Goal: Task Accomplishment & Management: Manage account settings

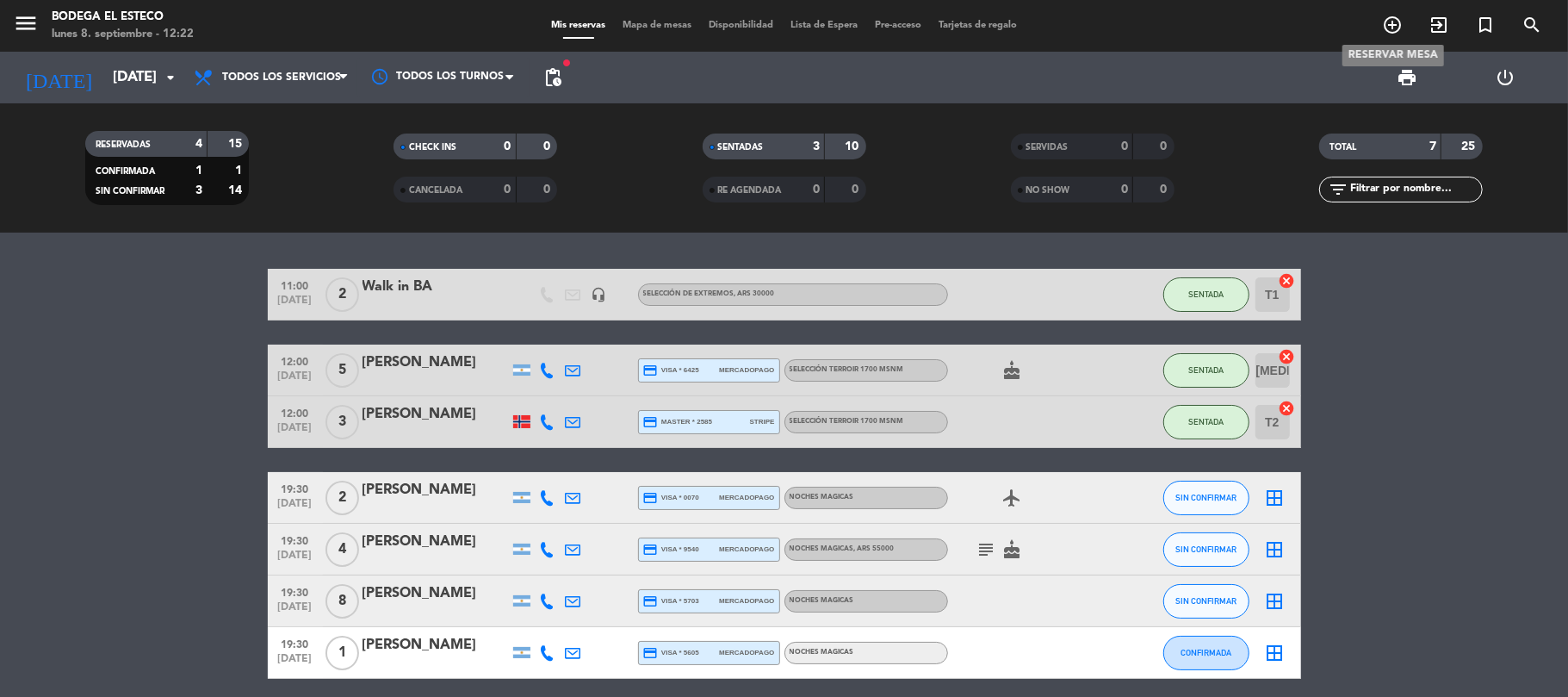
click at [1385, 14] on icon "add_circle_outline" at bounding box center [1393, 25] width 21 height 21
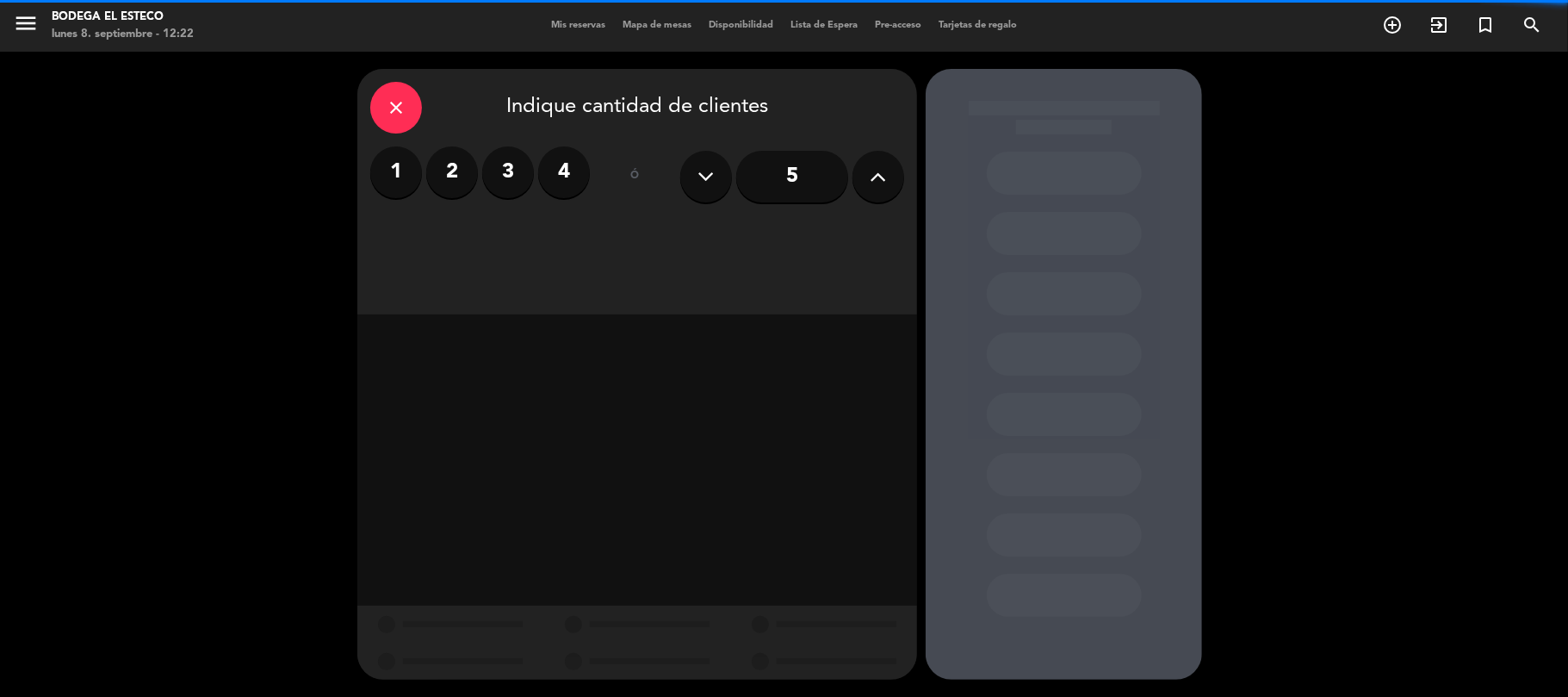
click at [441, 148] on label "2" at bounding box center [452, 172] width 52 height 52
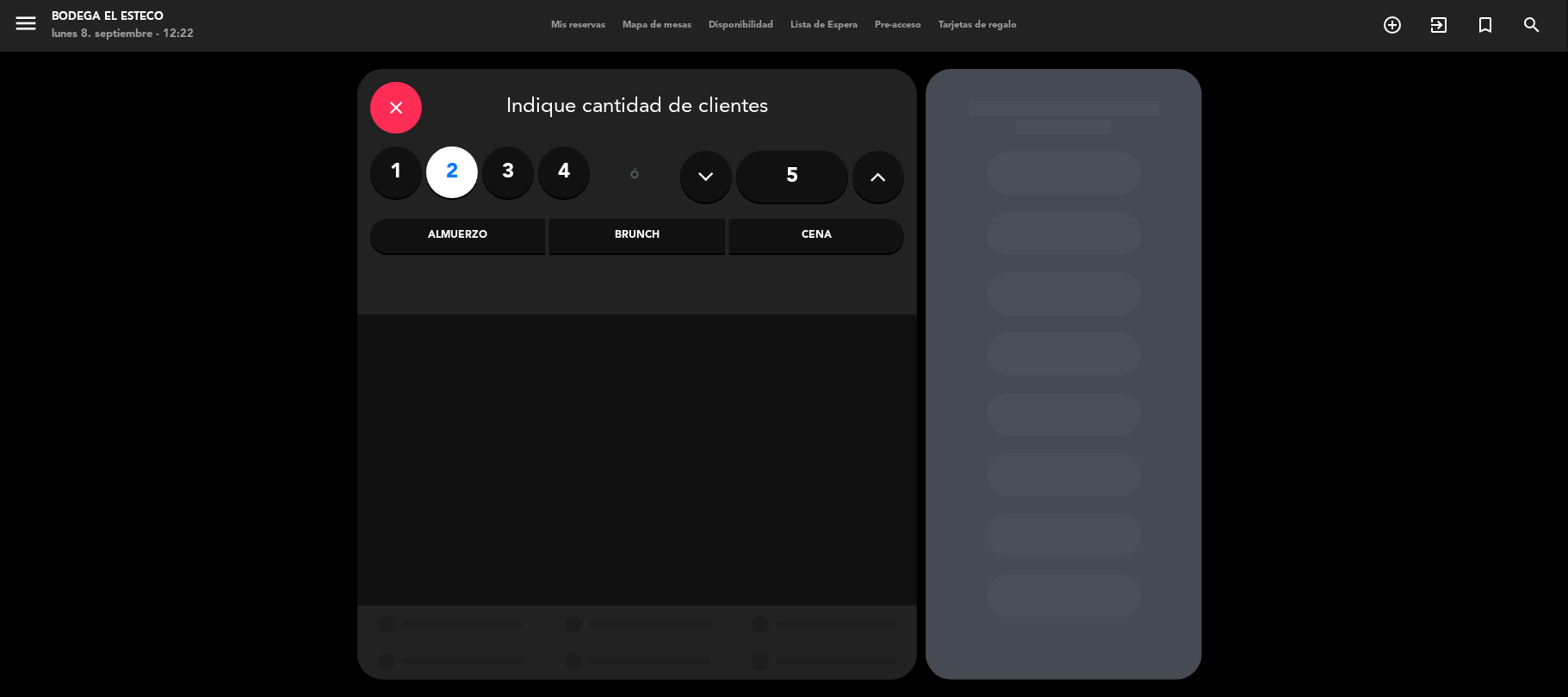
click at [441, 243] on div "Almuerzo" at bounding box center [457, 236] width 175 height 34
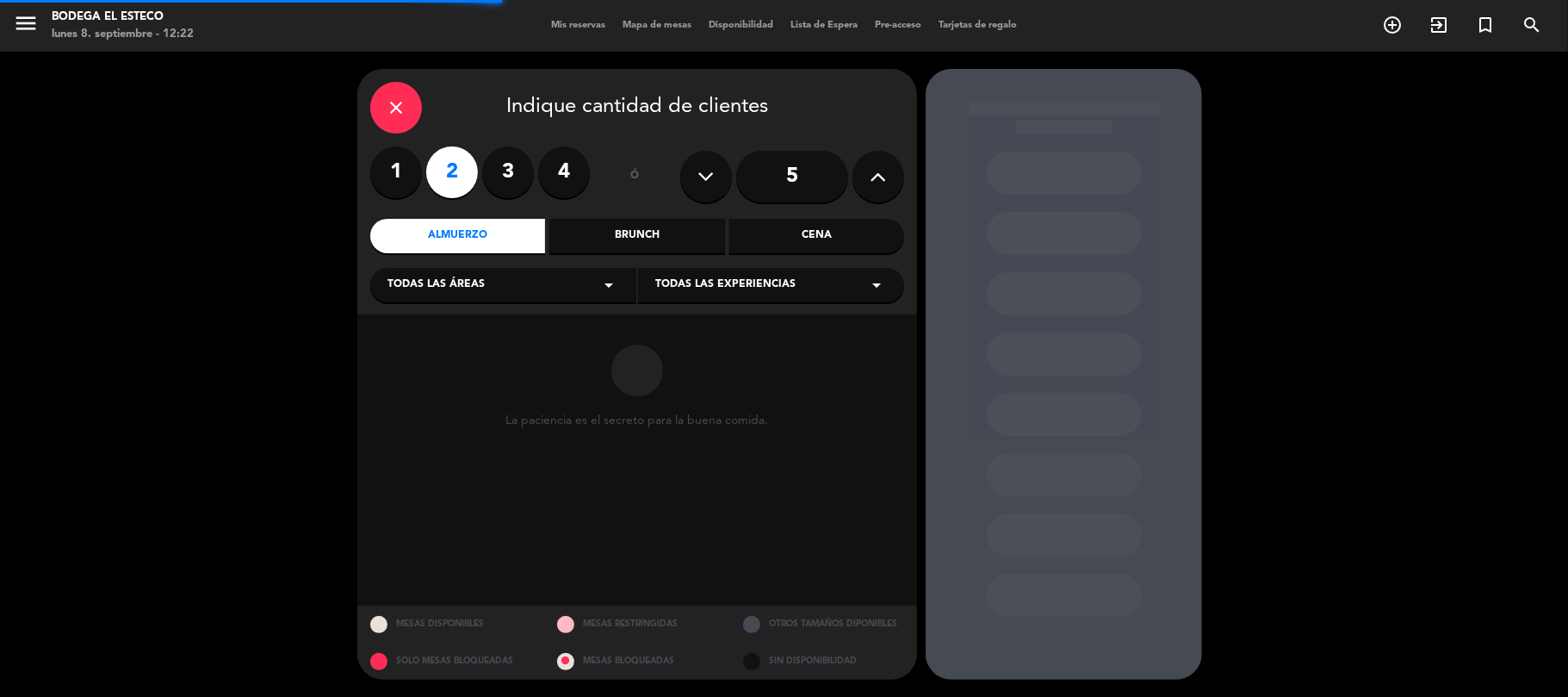
click at [786, 303] on div "close Indique cantidad de clientes 1 2 3 4 ó 5 Almuerzo Brunch Cena Todas las á…" at bounding box center [636, 191] width 560 height 245
click at [775, 280] on span "Todas las experiencias" at bounding box center [725, 285] width 140 height 17
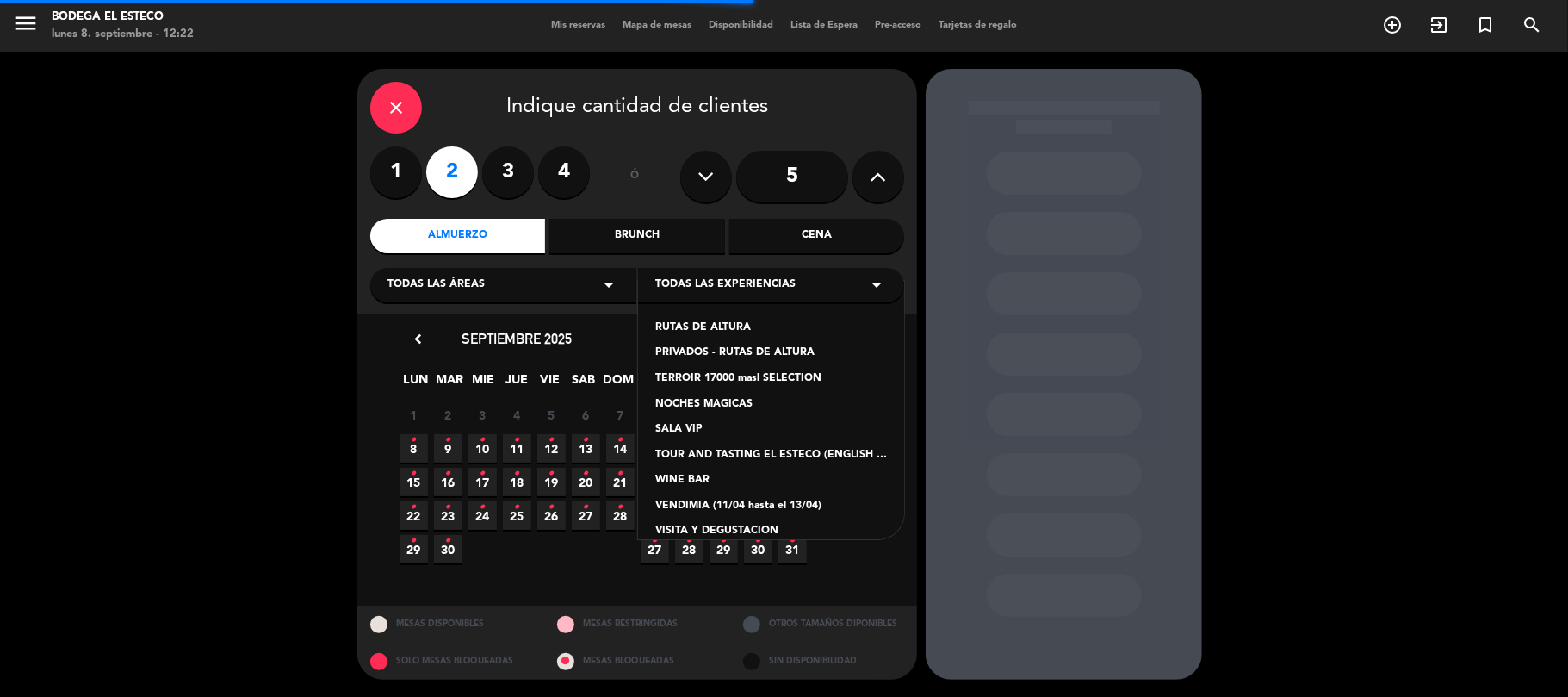
click at [721, 377] on div "TERROIR 17000 masl SELECTION" at bounding box center [771, 379] width 232 height 17
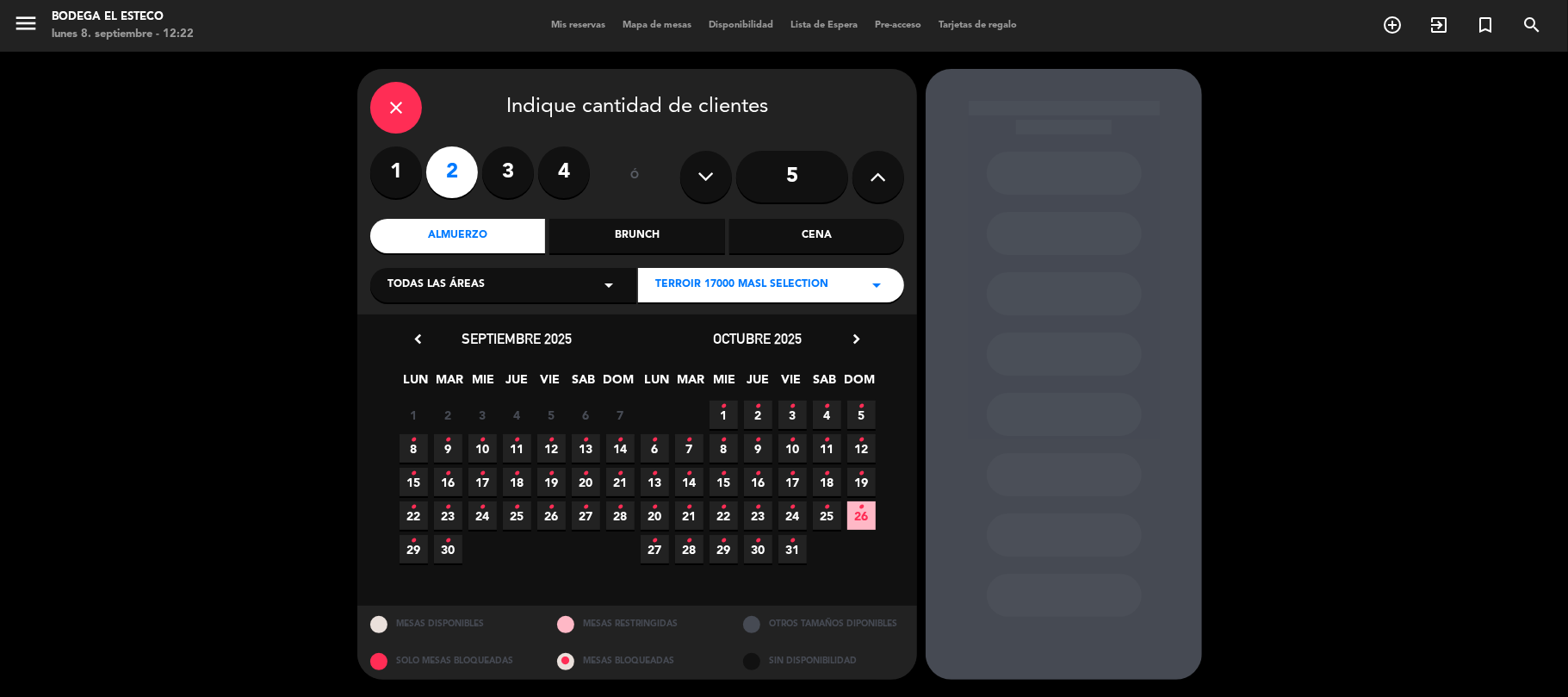
click at [418, 445] on span "8 •" at bounding box center [414, 448] width 28 height 28
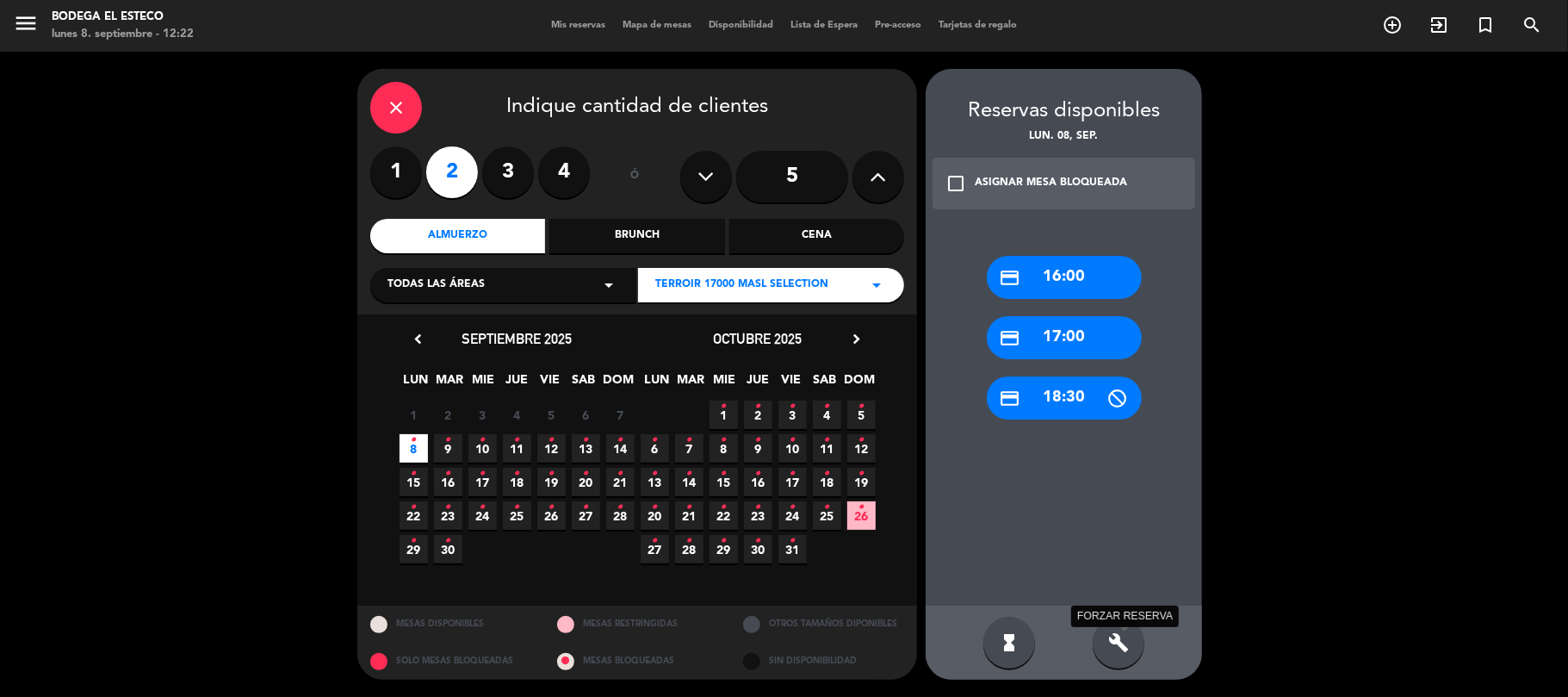
click at [1111, 638] on icon "build" at bounding box center [1119, 643] width 21 height 21
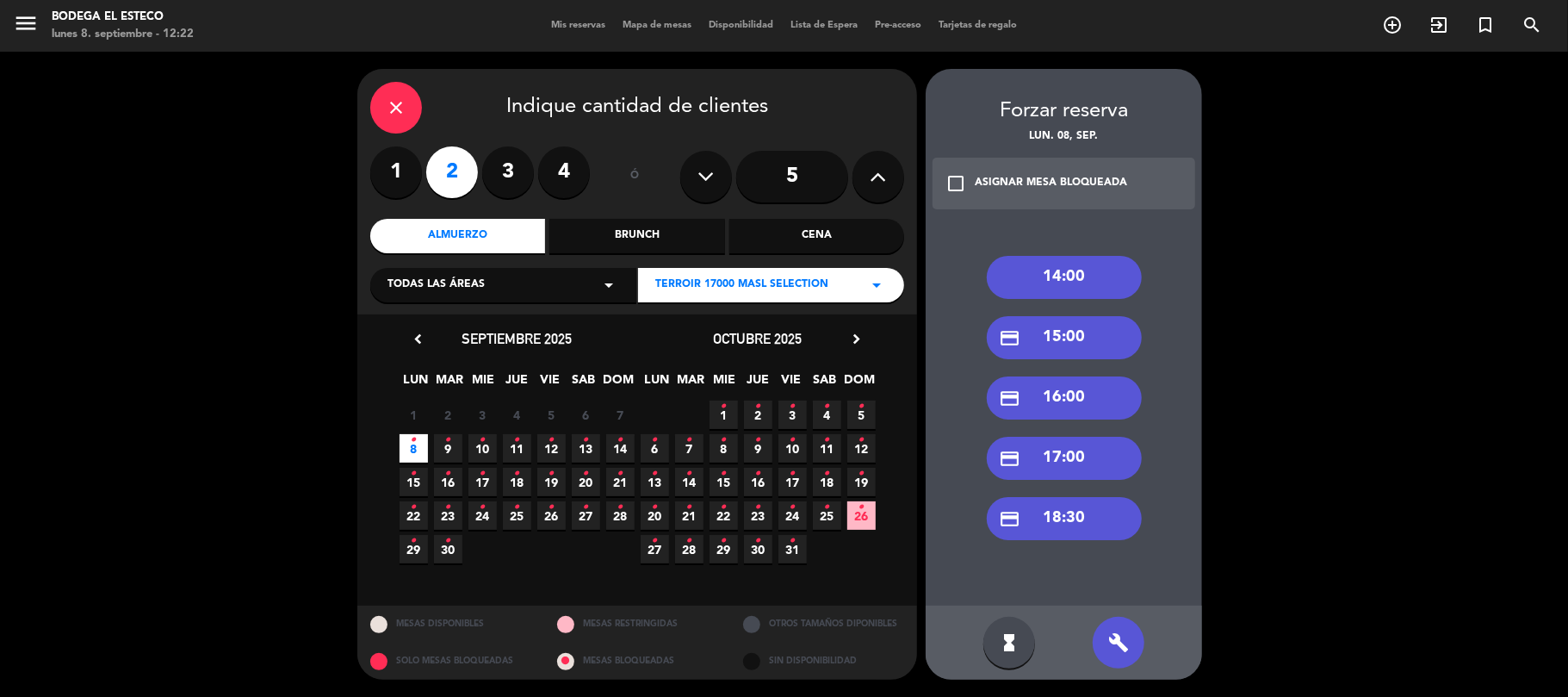
click at [1061, 262] on div "14:00" at bounding box center [1064, 277] width 155 height 43
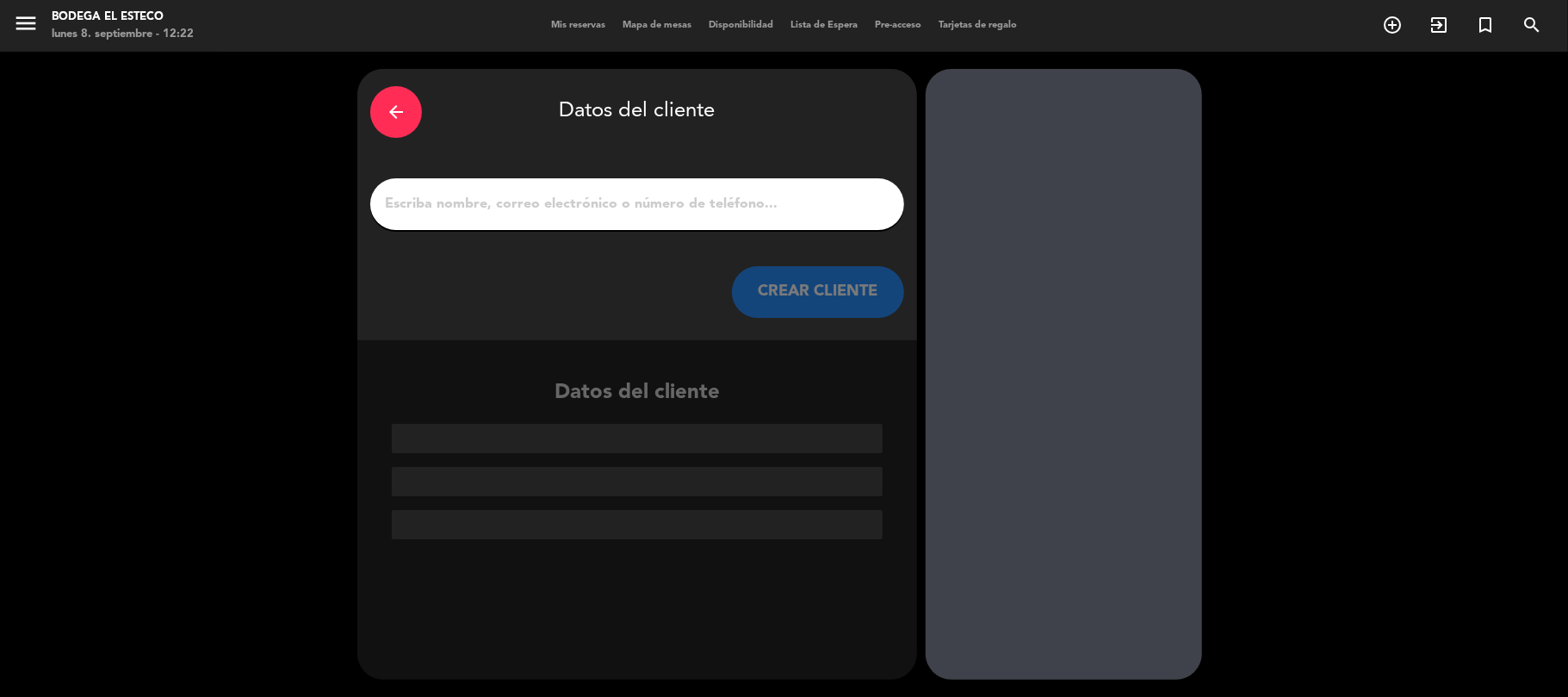
click at [643, 195] on input "1" at bounding box center [637, 204] width 508 height 24
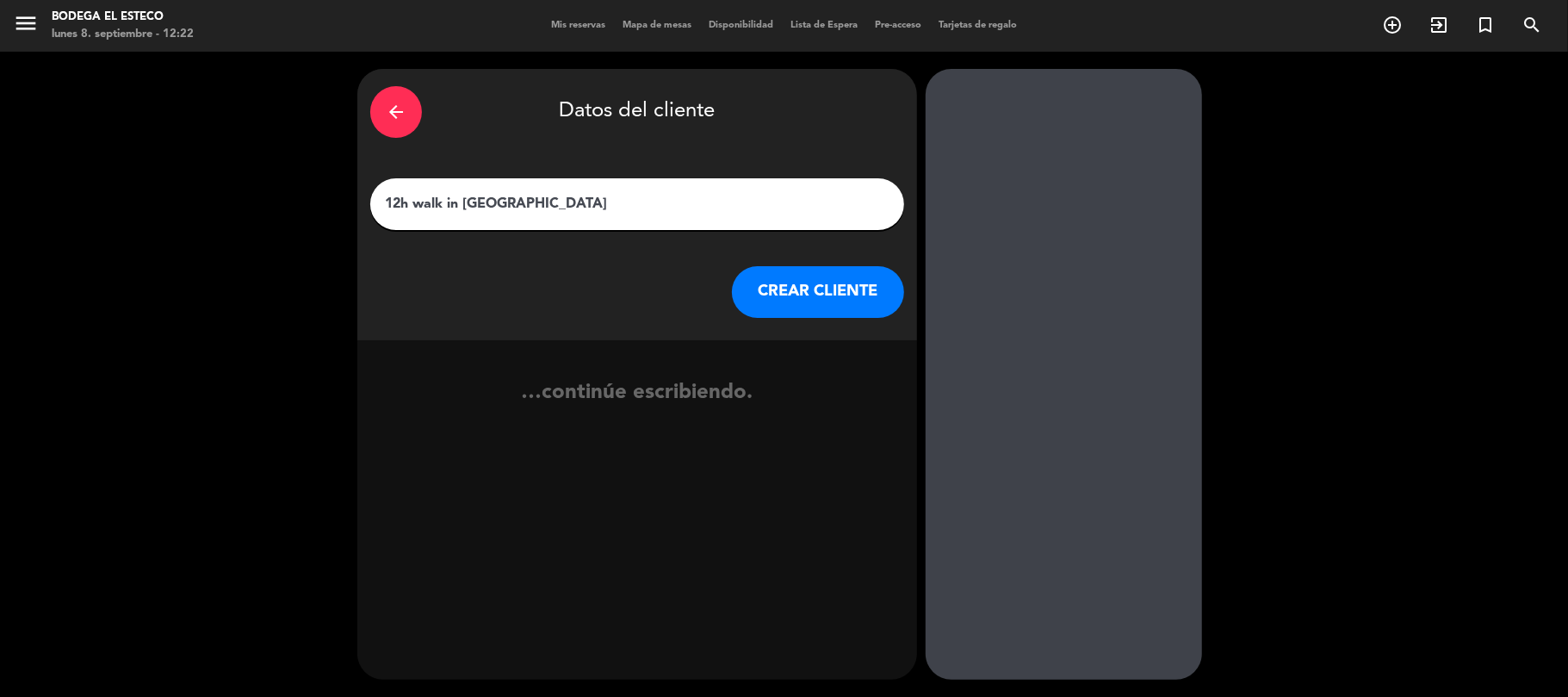
type input "12h walk in [GEOGRAPHIC_DATA]"
click at [770, 303] on button "CREAR CLIENTE" at bounding box center [818, 292] width 172 height 52
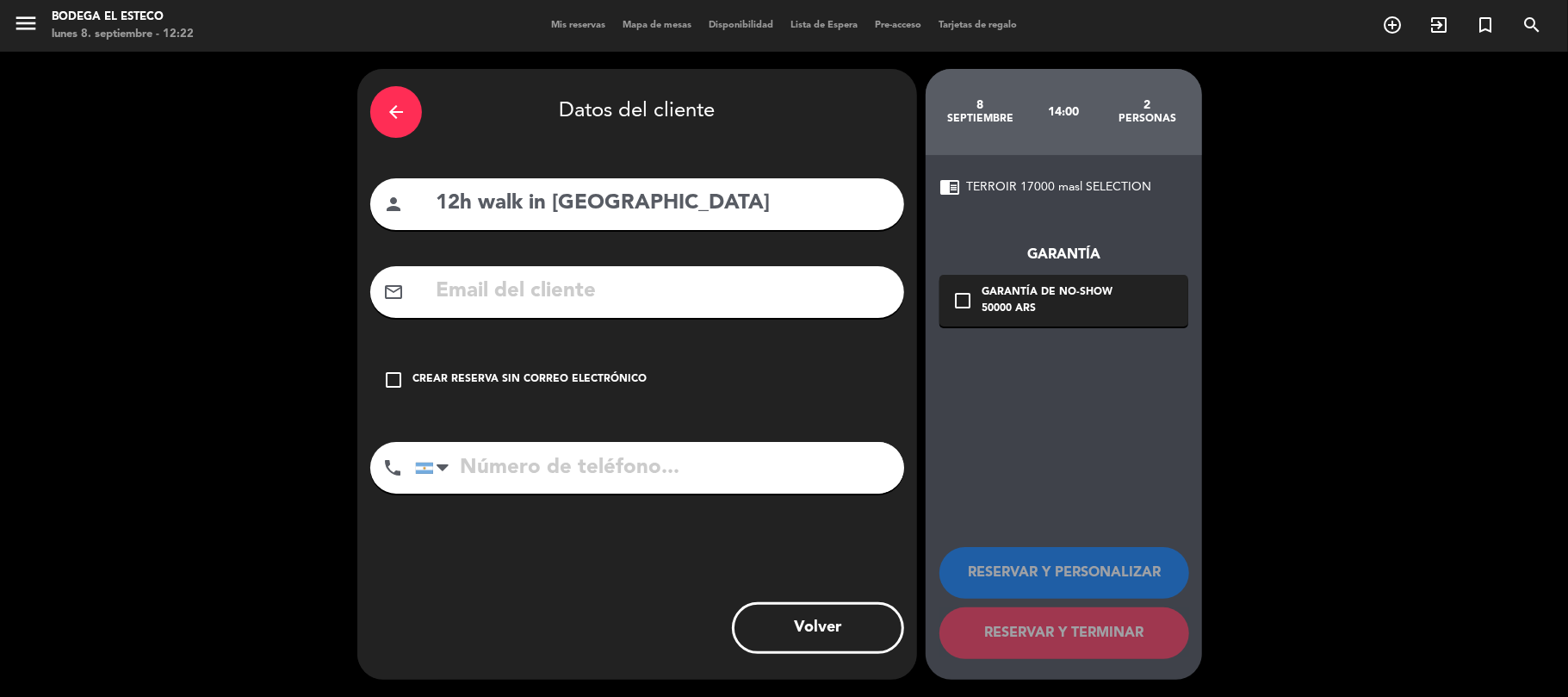
click at [520, 366] on div "check_box_outline_blank Crear reserva sin correo electrónico" at bounding box center [637, 380] width 534 height 52
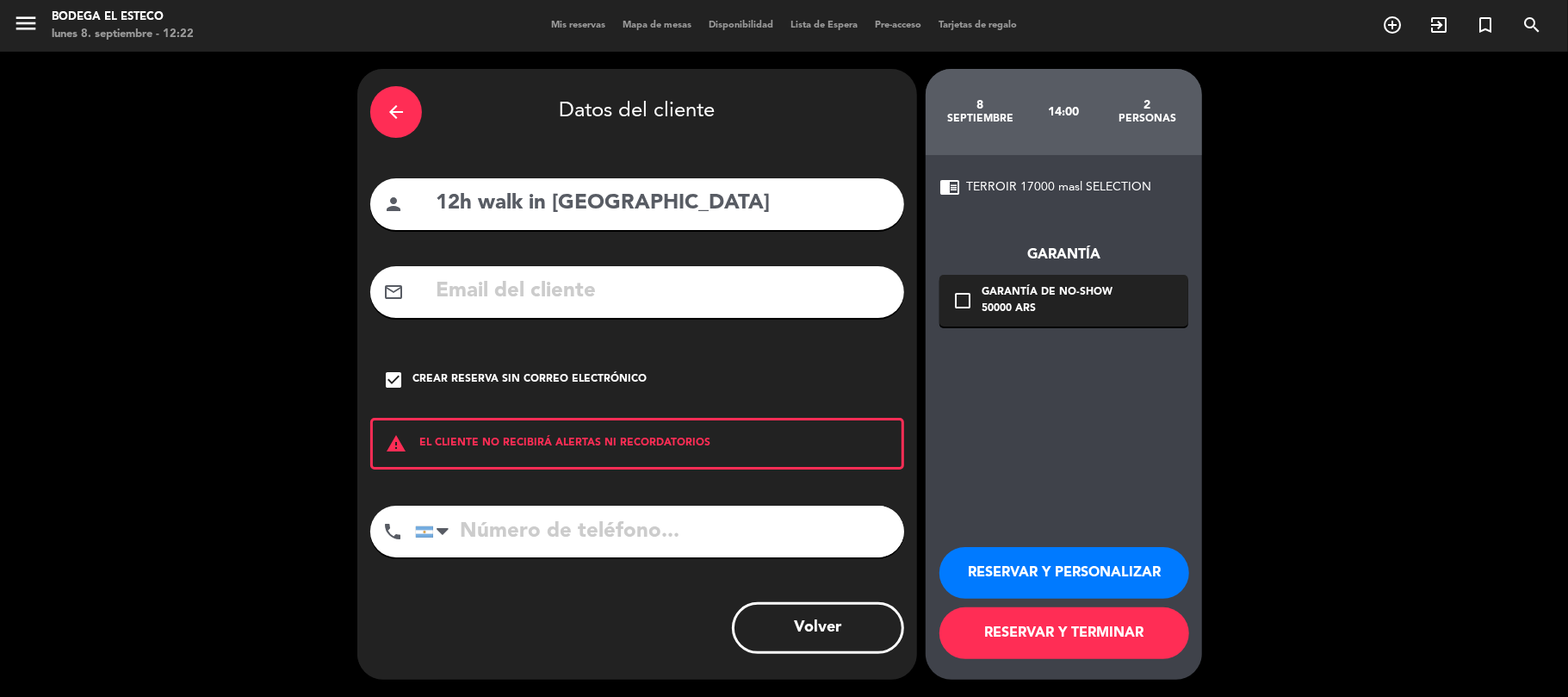
click at [1111, 634] on button "RESERVAR Y TERMINAR" at bounding box center [1064, 633] width 250 height 52
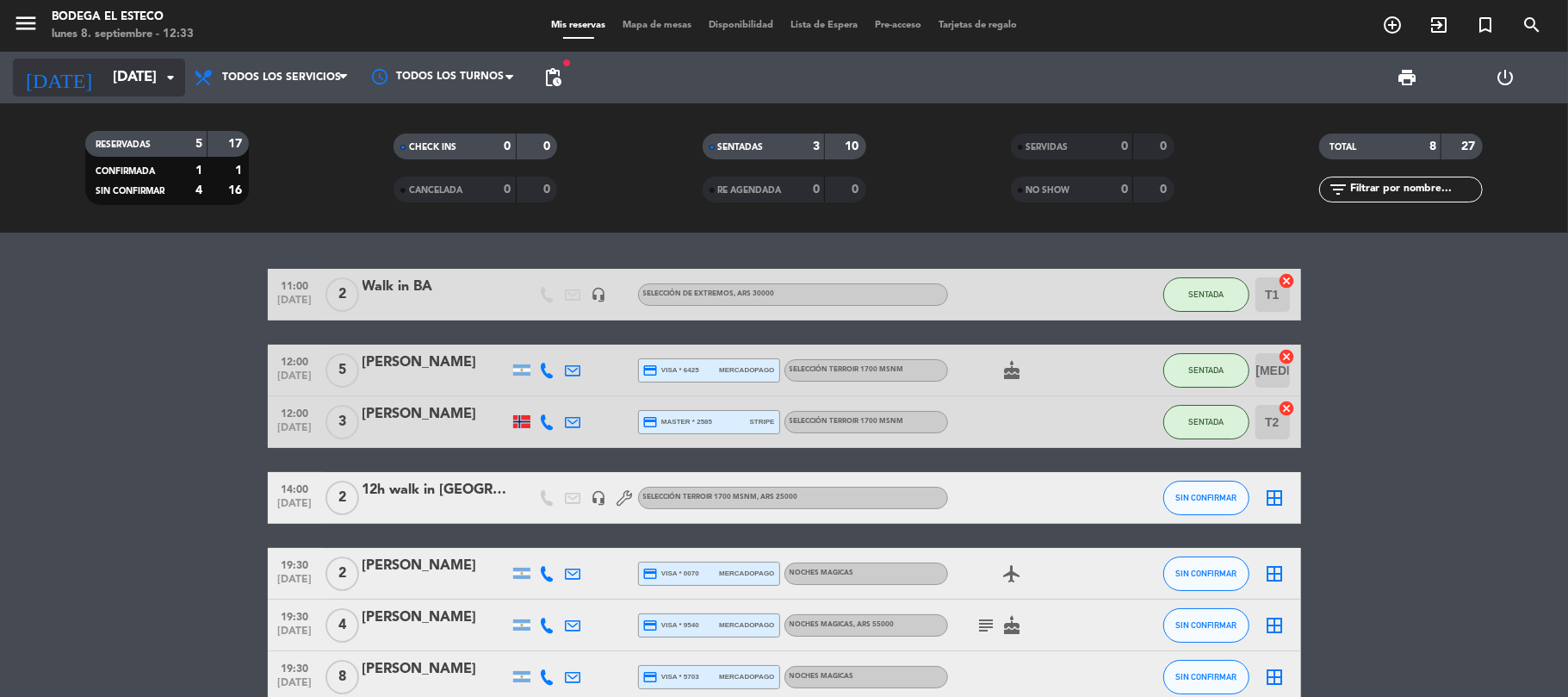
click at [129, 78] on input "[DATE]" at bounding box center [197, 78] width 186 height 33
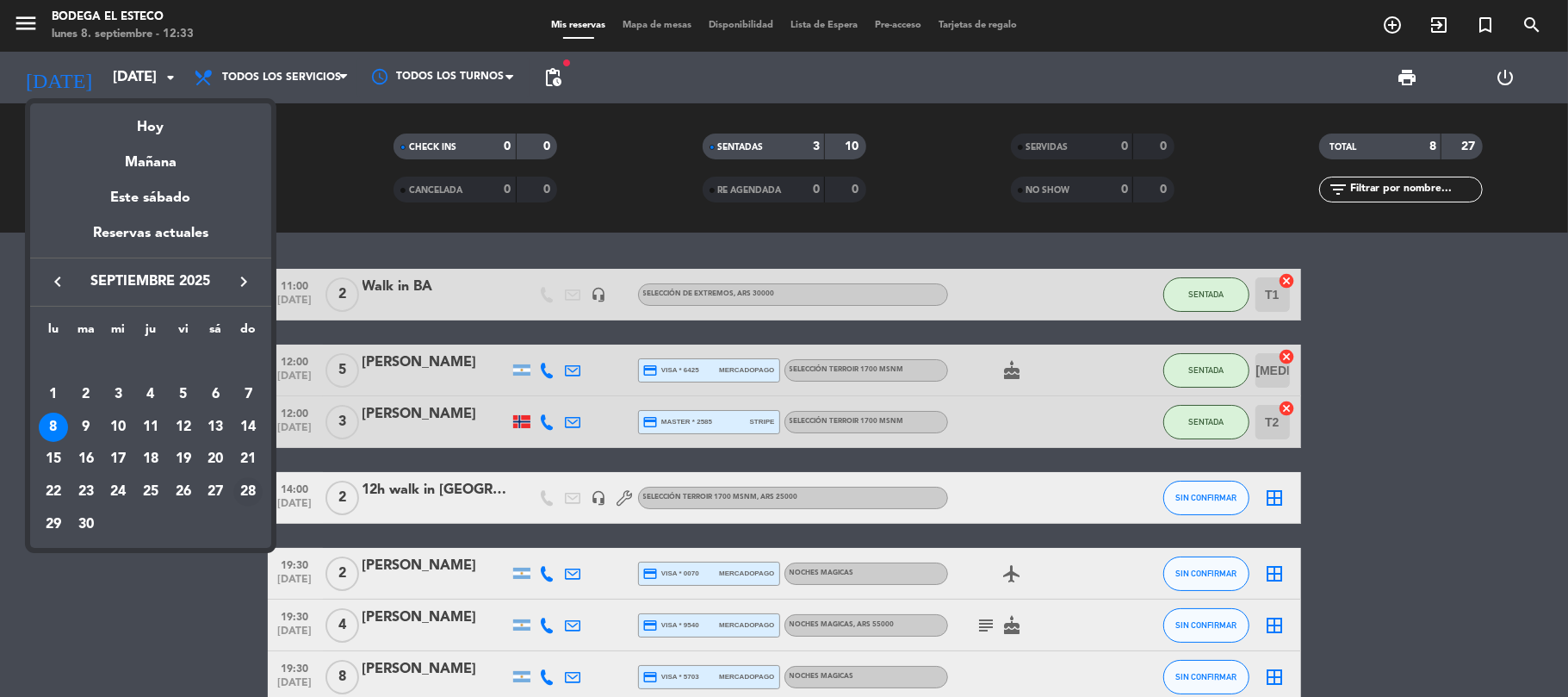
click at [249, 491] on div "28" at bounding box center [248, 491] width 29 height 29
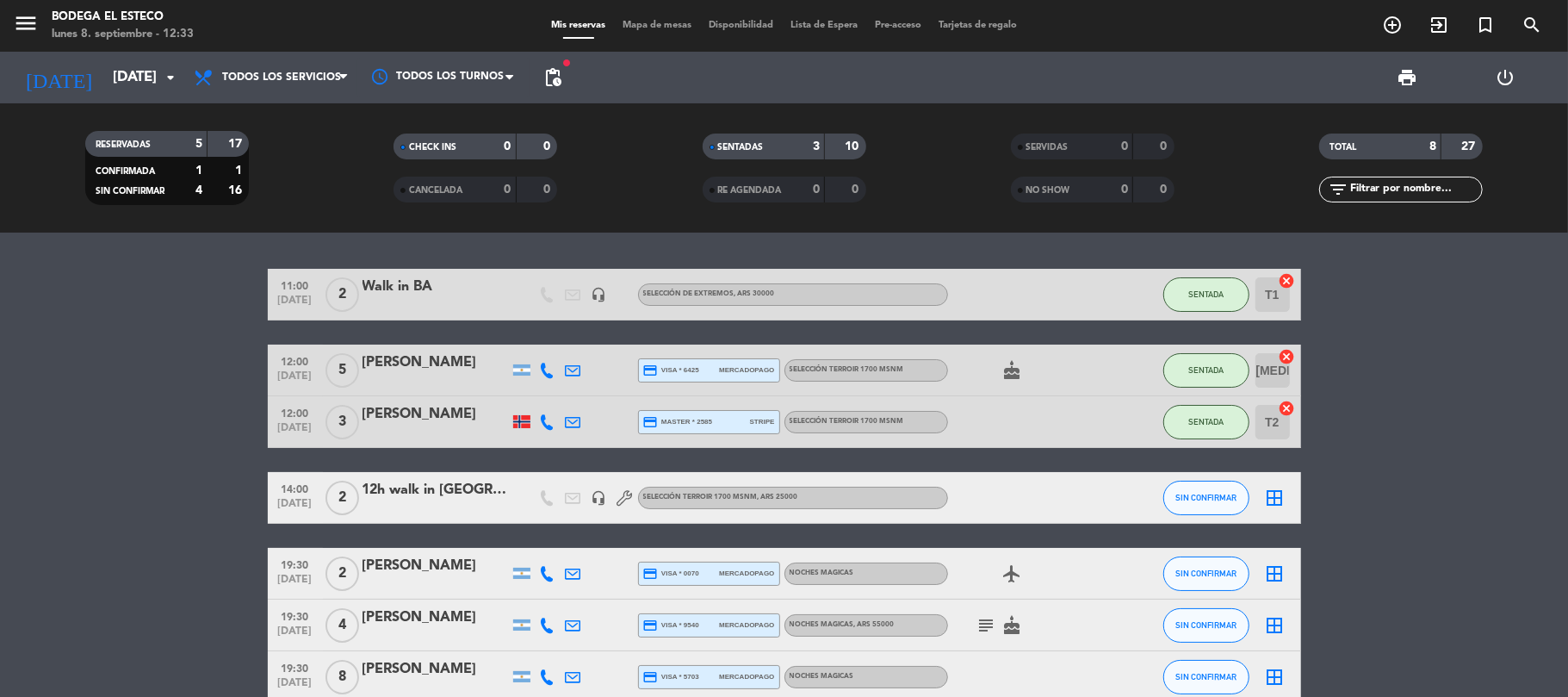
type input "[DATE]"
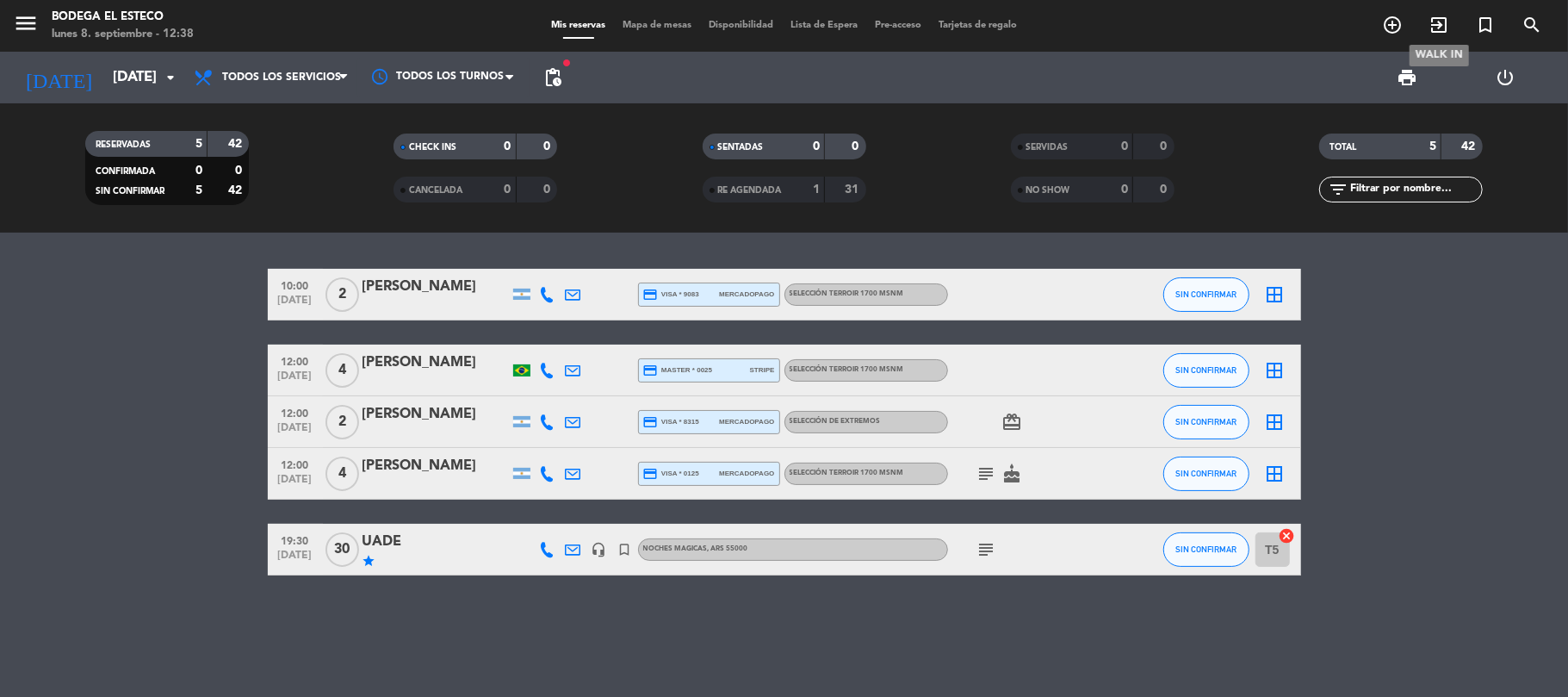
click at [1463, 21] on span "turned_in_not" at bounding box center [1486, 25] width 46 height 29
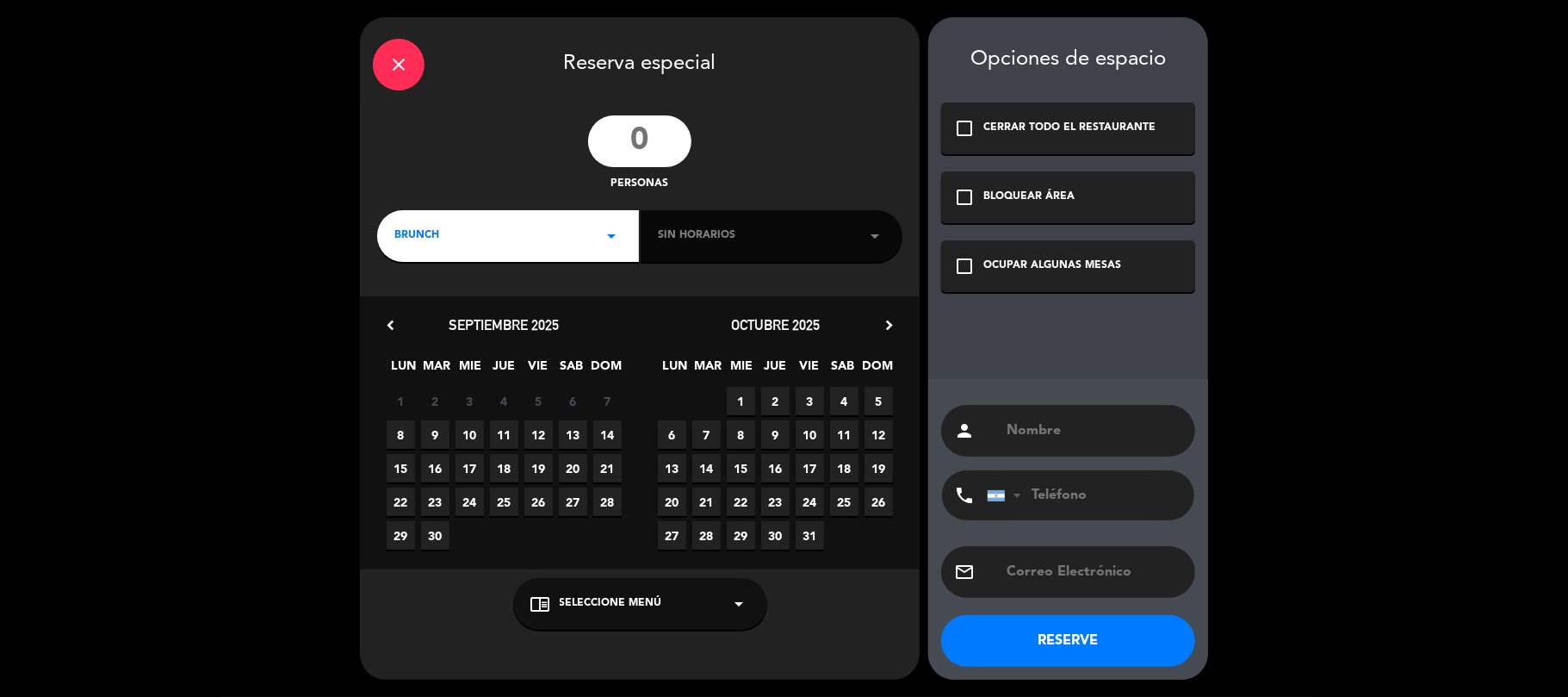
click at [620, 131] on input "number" at bounding box center [639, 141] width 103 height 52
type input "1"
click at [453, 218] on div "BRUNCH arrow_drop_down" at bounding box center [508, 236] width 262 height 52
click at [424, 308] on div "Almuerzo" at bounding box center [508, 309] width 227 height 17
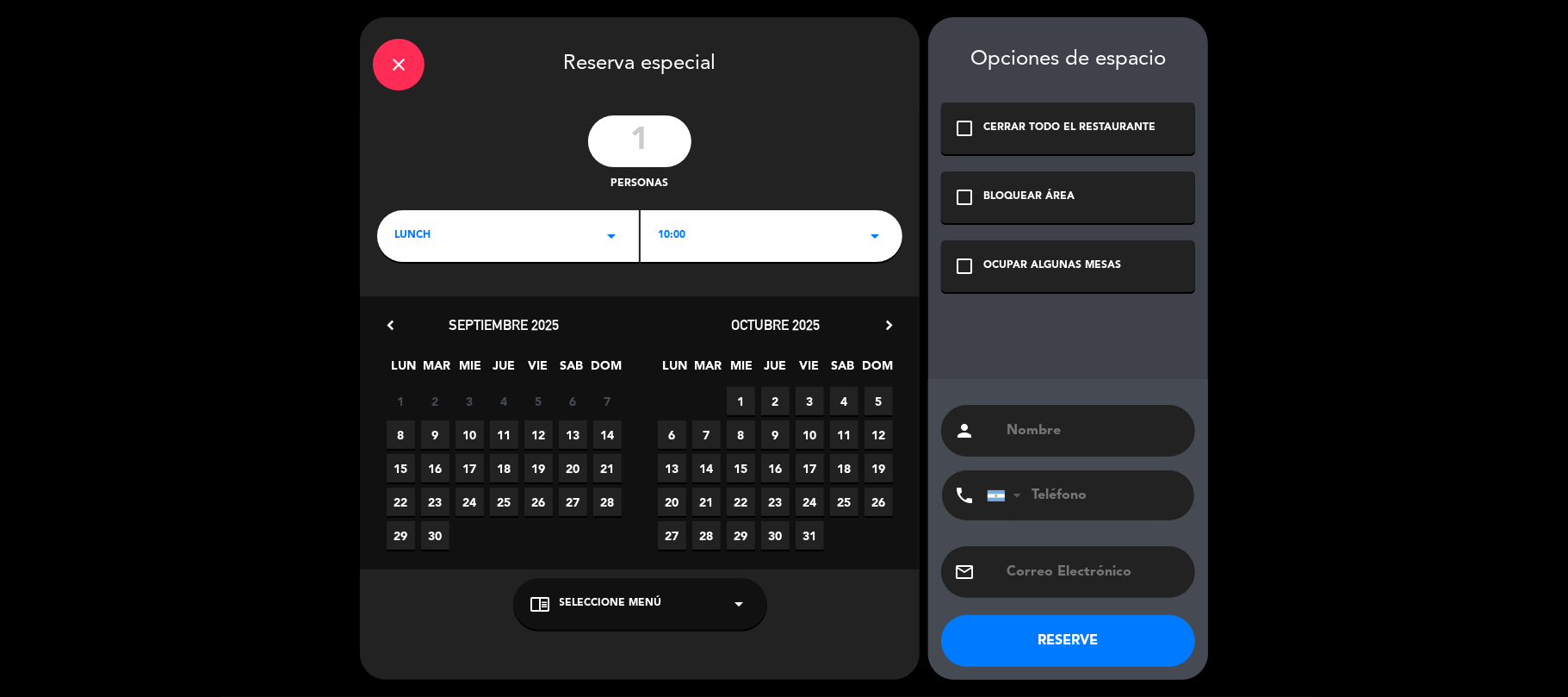
click at [428, 432] on span "9" at bounding box center [436, 435] width 28 height 28
click at [775, 239] on div "10:00 arrow_drop_down" at bounding box center [772, 236] width 262 height 52
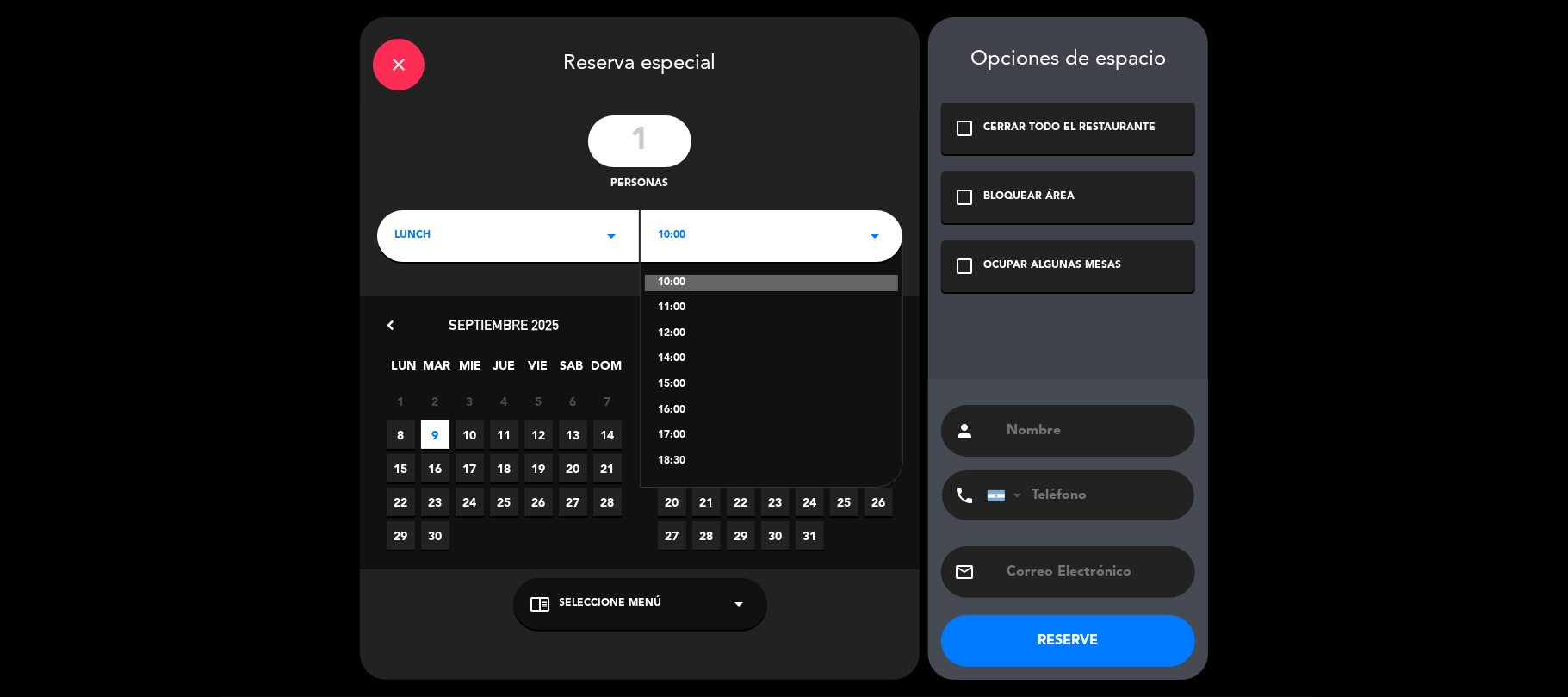
click at [684, 300] on div "11:00" at bounding box center [772, 309] width 227 height 17
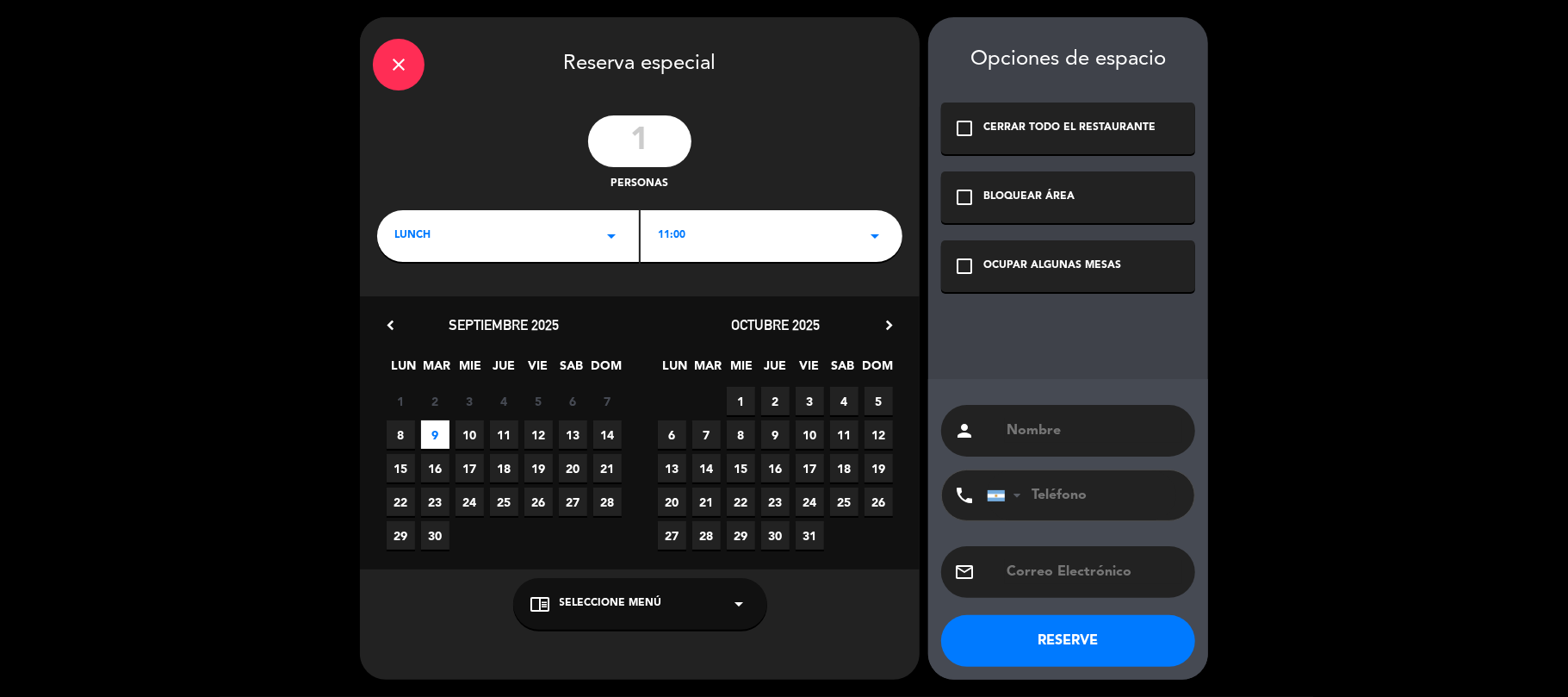
click at [643, 605] on span "Seleccione Menú" at bounding box center [611, 604] width 102 height 17
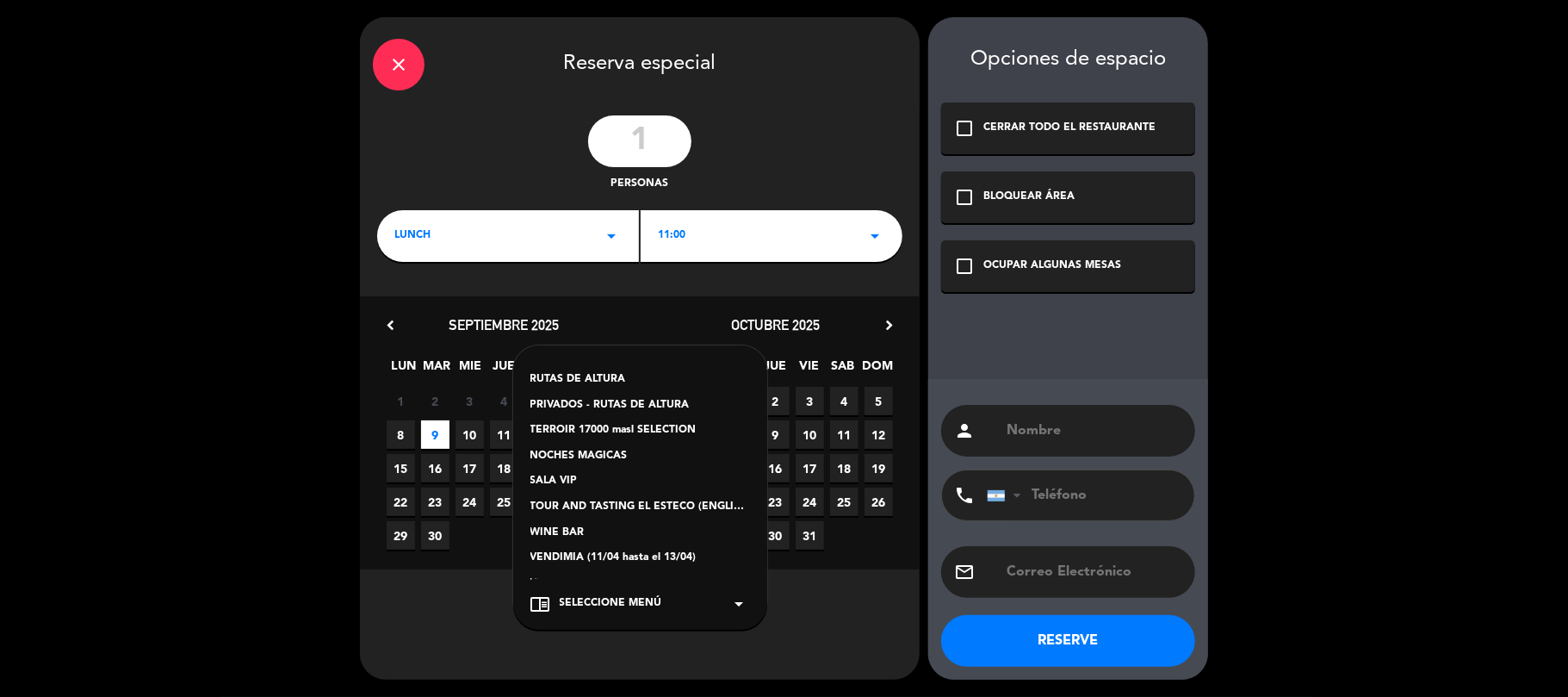
click at [548, 484] on div "SALA VIP" at bounding box center [640, 481] width 220 height 17
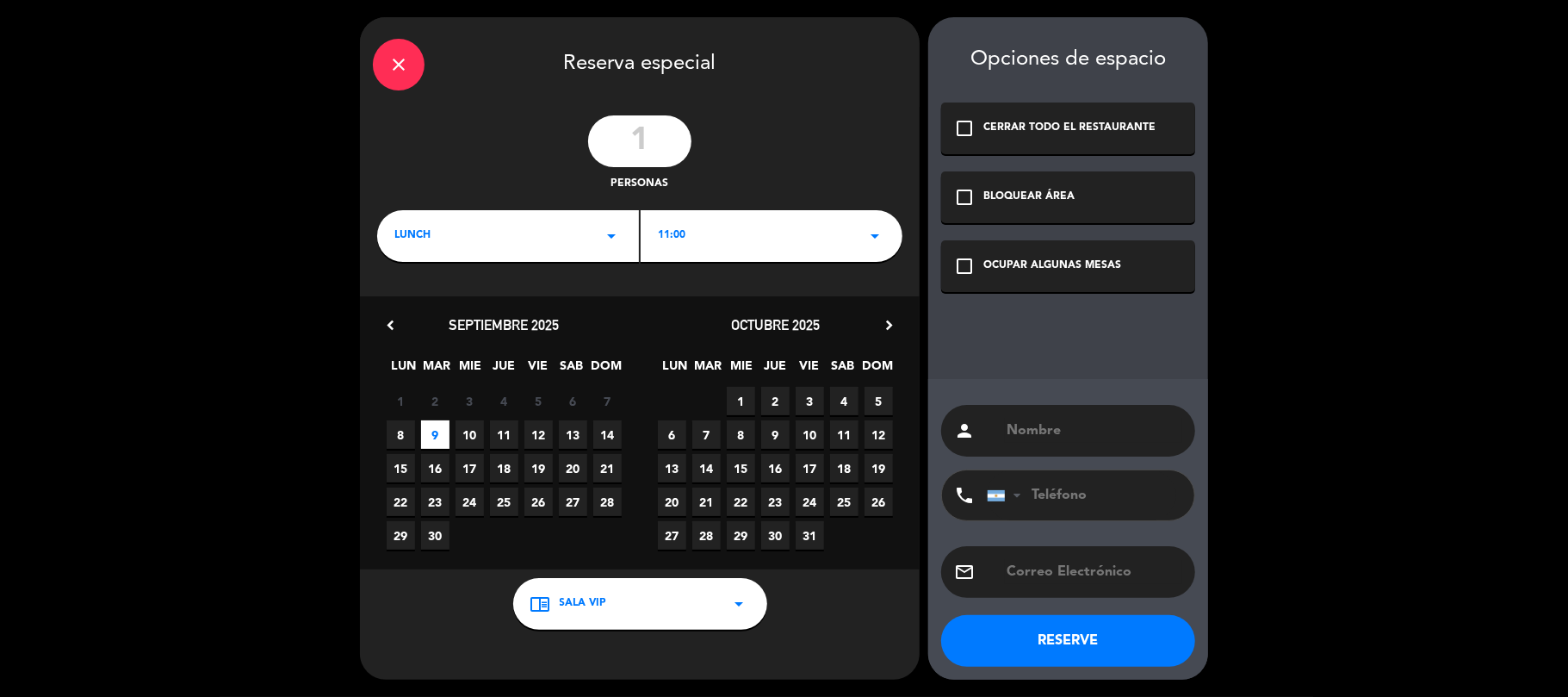
click at [980, 259] on div "check_box_outline_blank OCUPAR ALGUNAS MESAS" at bounding box center [1068, 266] width 254 height 52
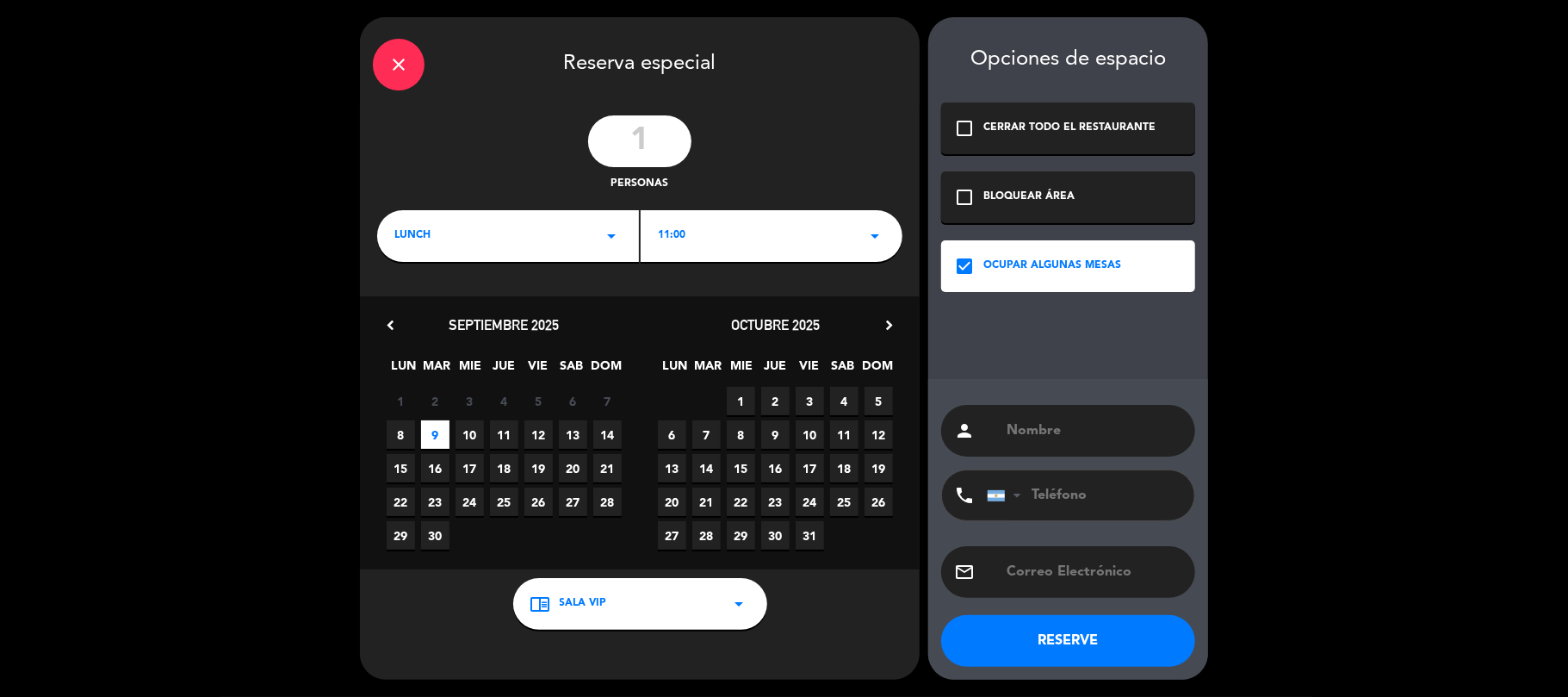
click at [1051, 424] on input "text" at bounding box center [1094, 430] width 177 height 24
type input "[PERSON_NAME]"
click at [1047, 500] on input "tel" at bounding box center [1081, 495] width 189 height 50
paste input "36444344"
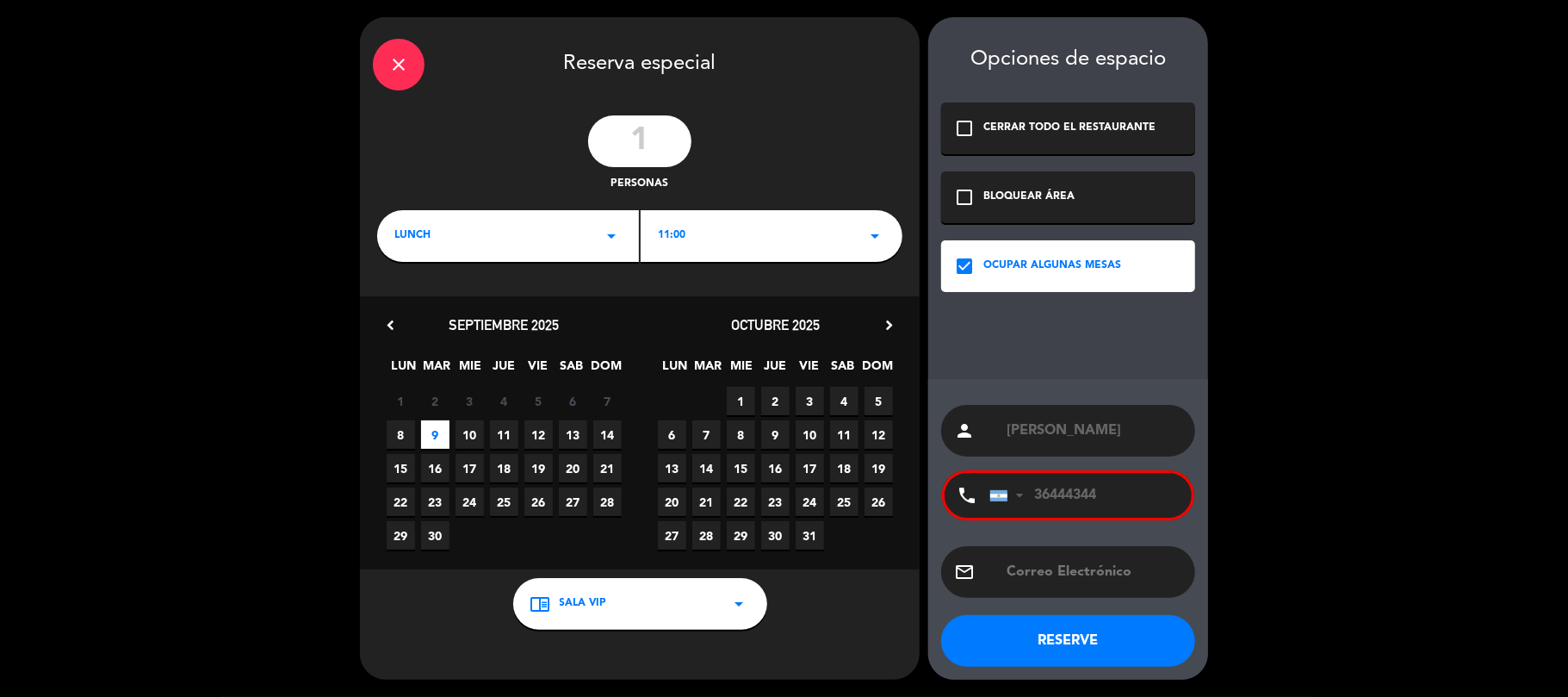
type input "36444344"
click at [1100, 577] on input "text" at bounding box center [1094, 571] width 177 height 24
drag, startPoint x: 1121, startPoint y: 500, endPoint x: 983, endPoint y: 518, distance: 139.2
click at [983, 518] on div "phone [GEOGRAPHIC_DATA] +1 [GEOGRAPHIC_DATA] +44 [GEOGRAPHIC_DATA] ([GEOGRAPHIC…" at bounding box center [1068, 495] width 253 height 50
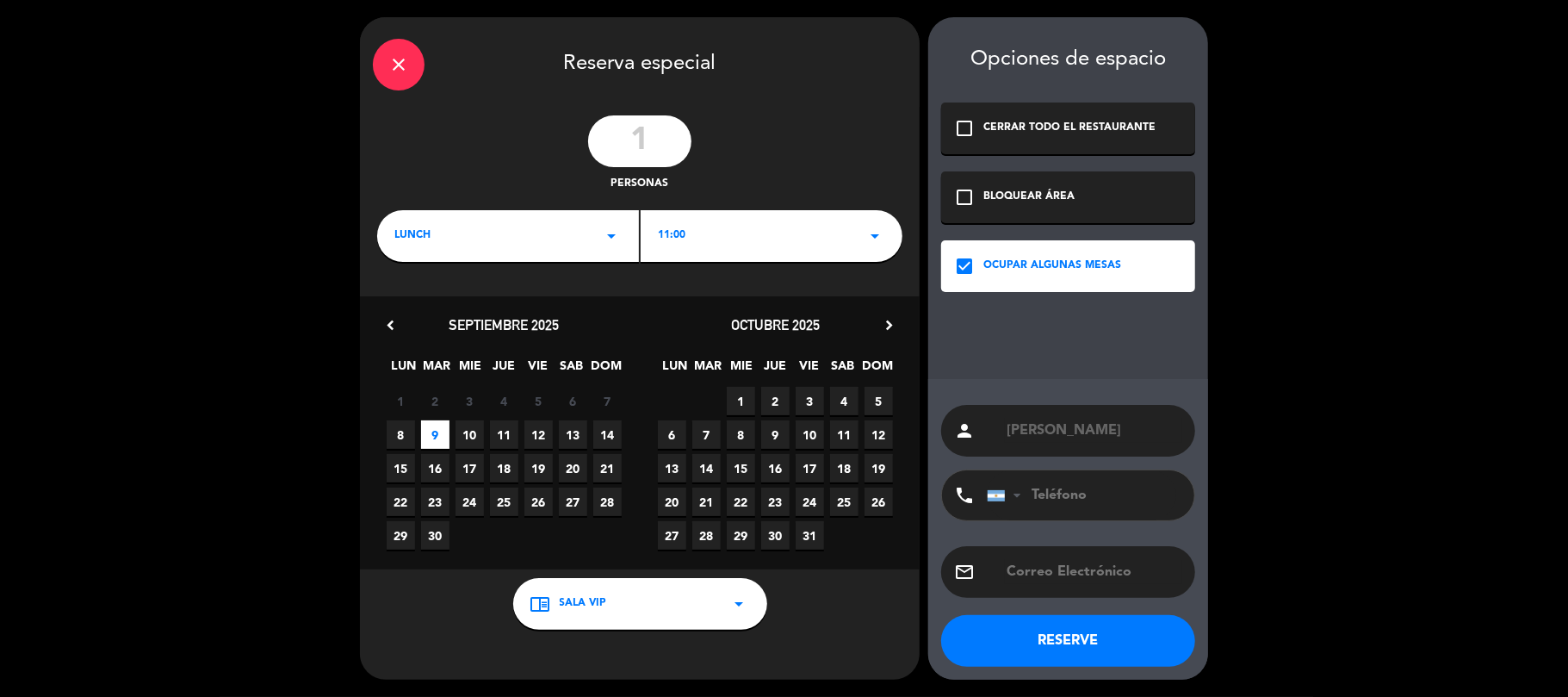
click at [1044, 577] on input "text" at bounding box center [1094, 571] width 177 height 24
paste input "[PERSON_NAME][EMAIL_ADDRESS][PERSON_NAME][DOMAIN_NAME]"
type input "[PERSON_NAME][EMAIL_ADDRESS][PERSON_NAME][DOMAIN_NAME]"
click at [1069, 639] on button "RESERVE" at bounding box center [1068, 640] width 254 height 52
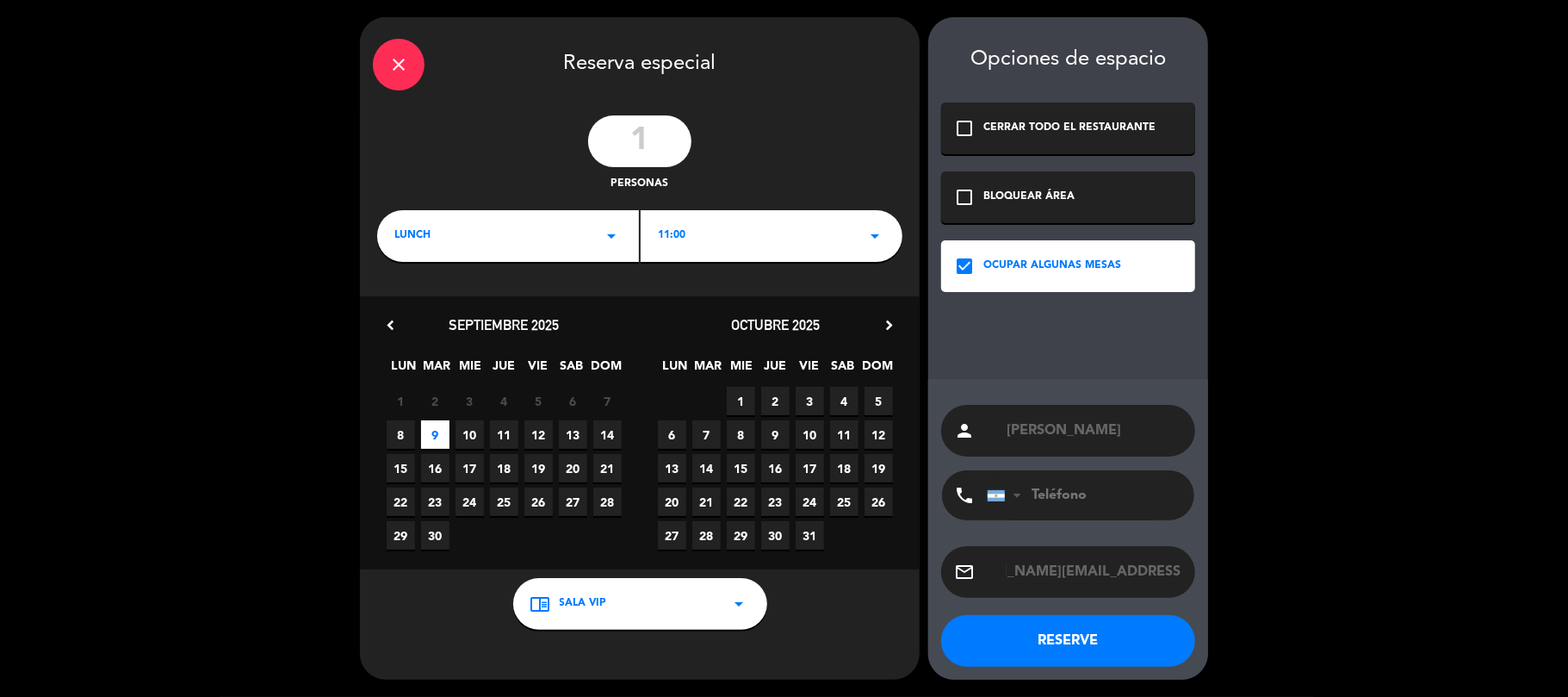
scroll to position [0, 0]
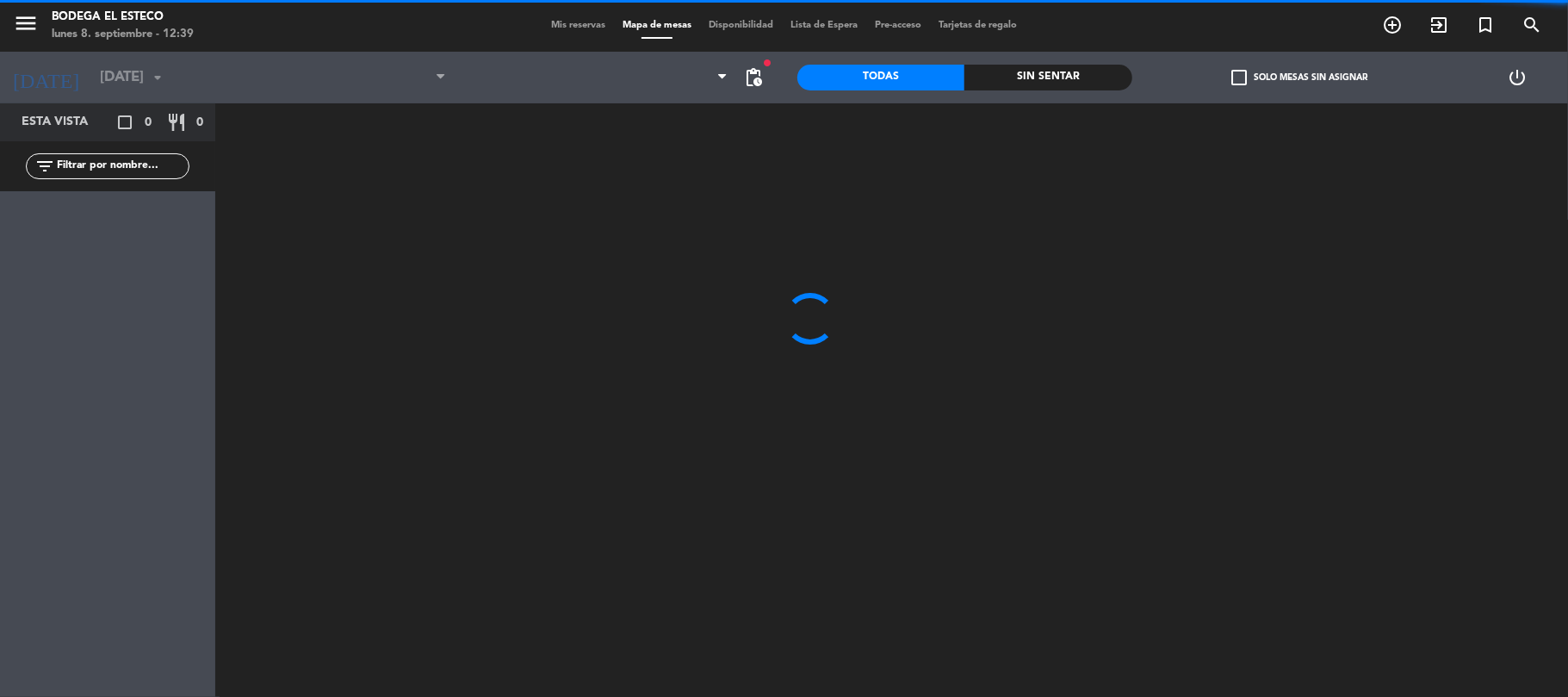
type input "[DATE]"
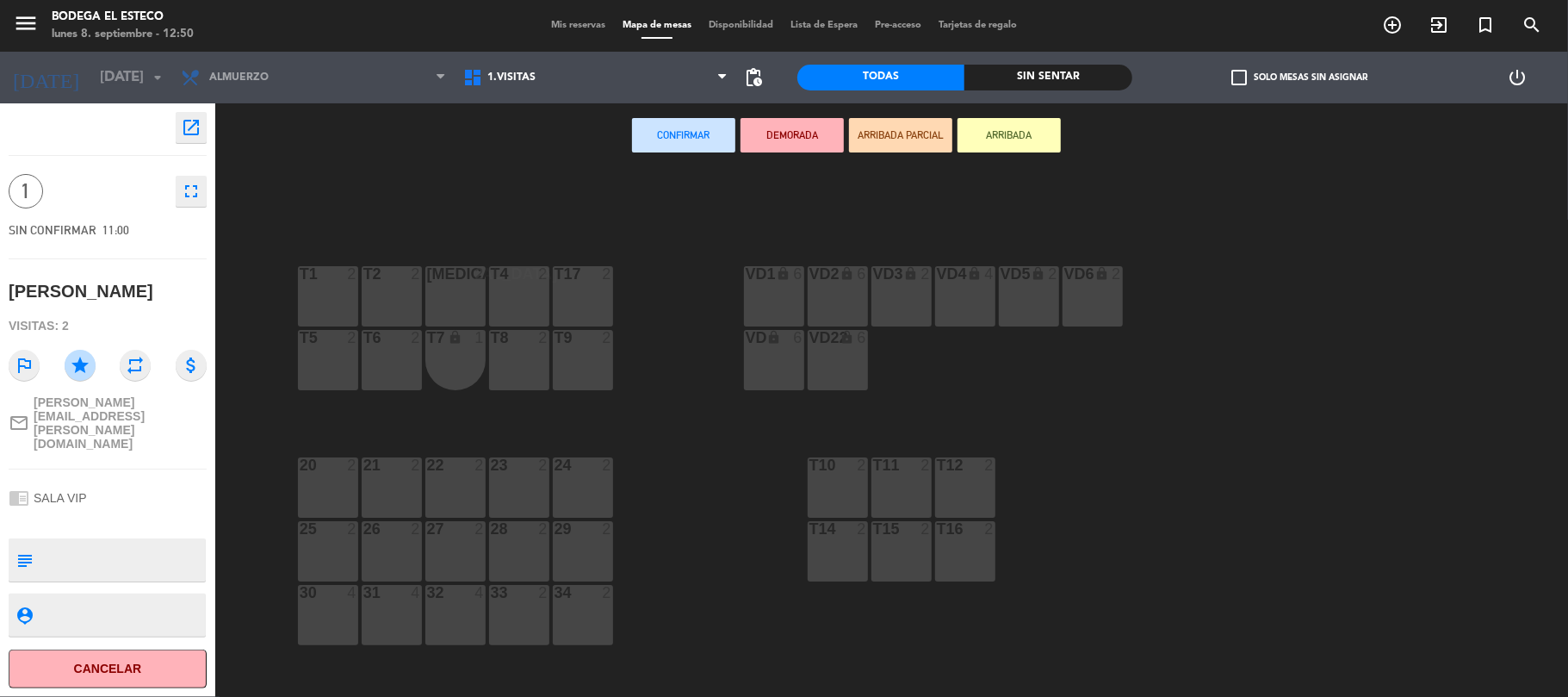
click at [321, 308] on div "T1 2" at bounding box center [329, 296] width 61 height 61
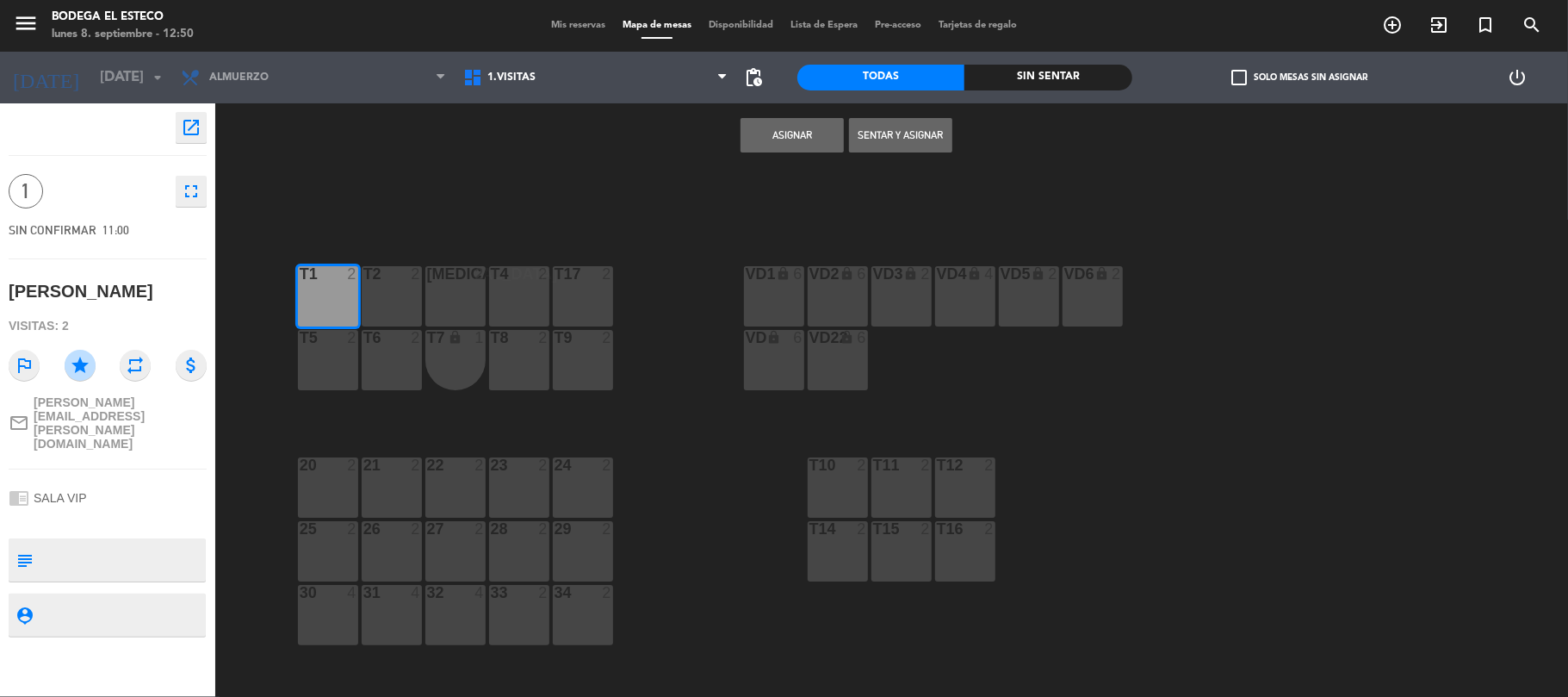
click at [772, 136] on button "Asignar" at bounding box center [792, 135] width 103 height 34
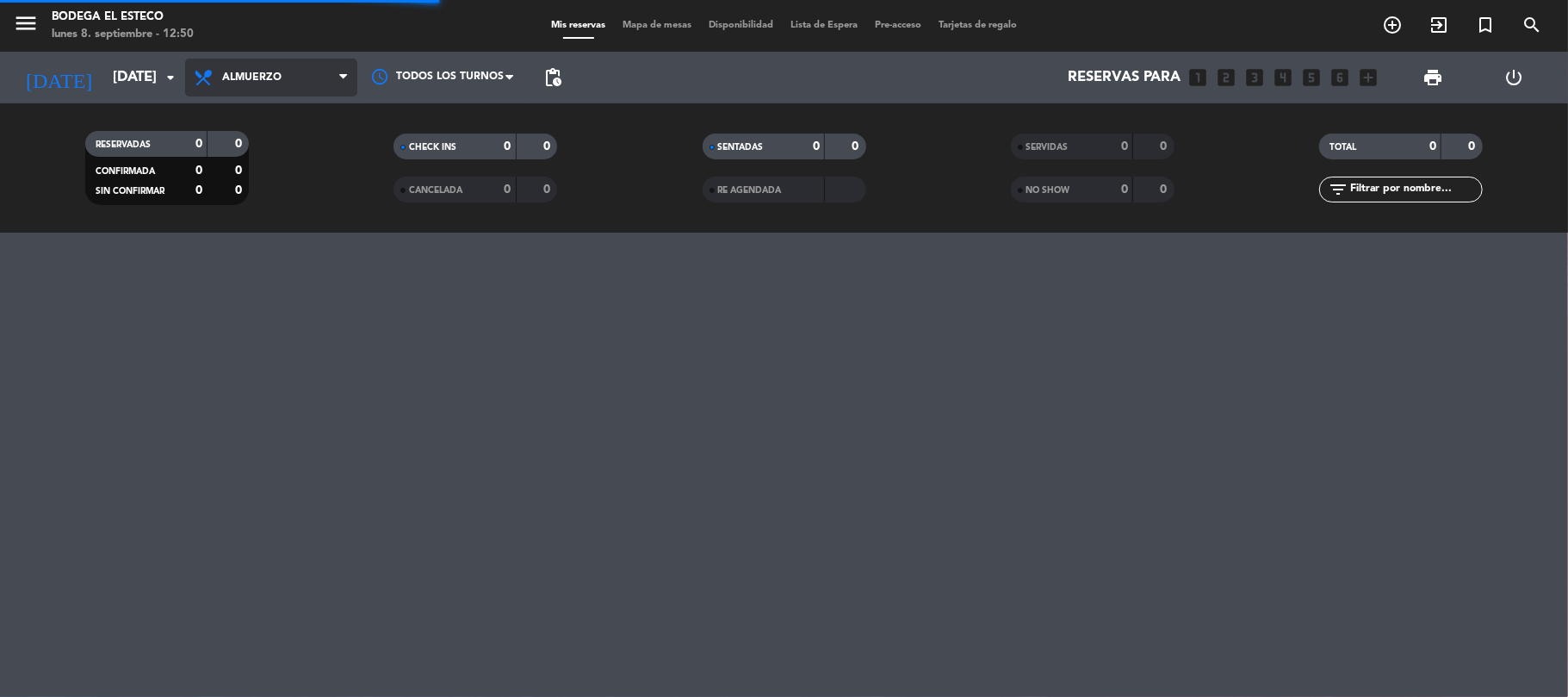
click at [260, 66] on span "Almuerzo" at bounding box center [272, 78] width 172 height 38
click at [267, 132] on div "menu Bodega El Esteco [DATE] 8. septiembre - 12:50 Mis reservas Mapa de mesas D…" at bounding box center [784, 116] width 1568 height 233
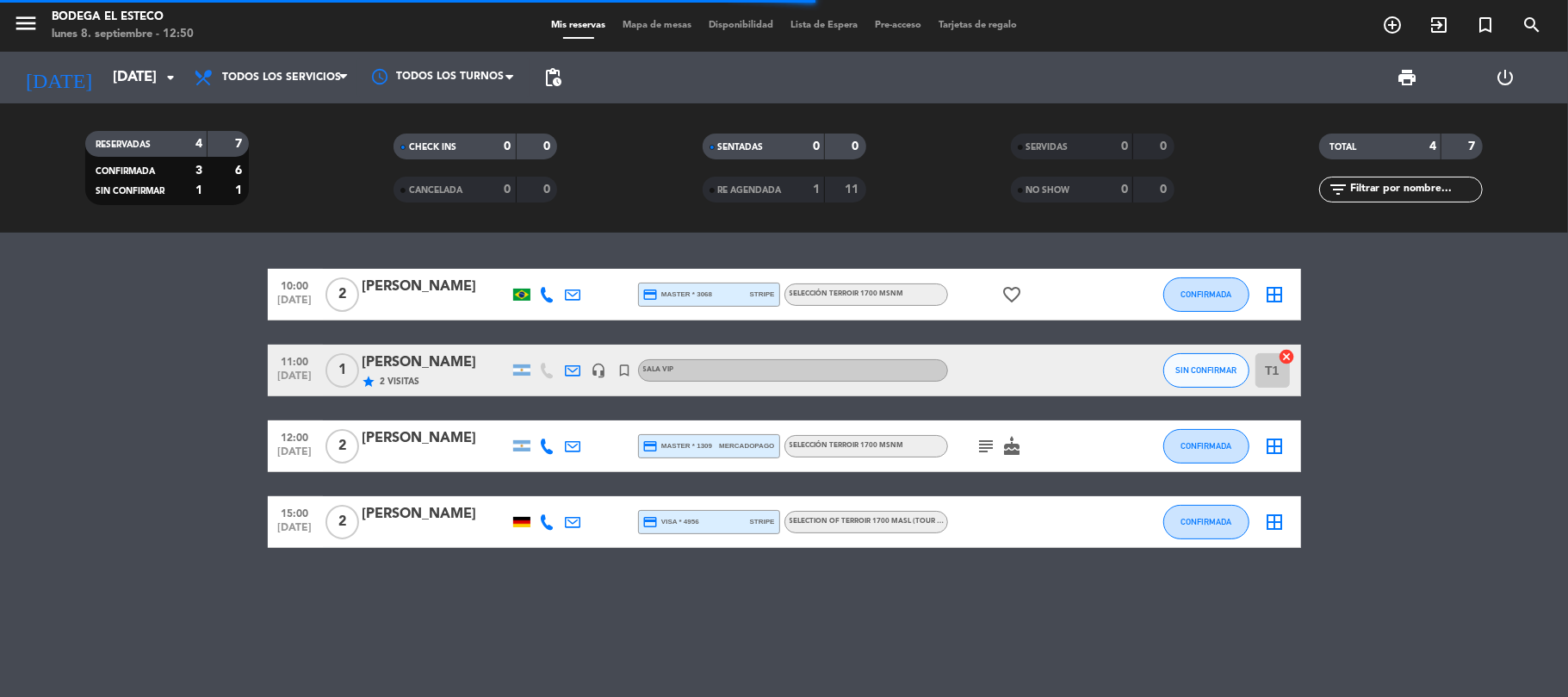
click at [419, 367] on div "[PERSON_NAME]" at bounding box center [436, 363] width 147 height 23
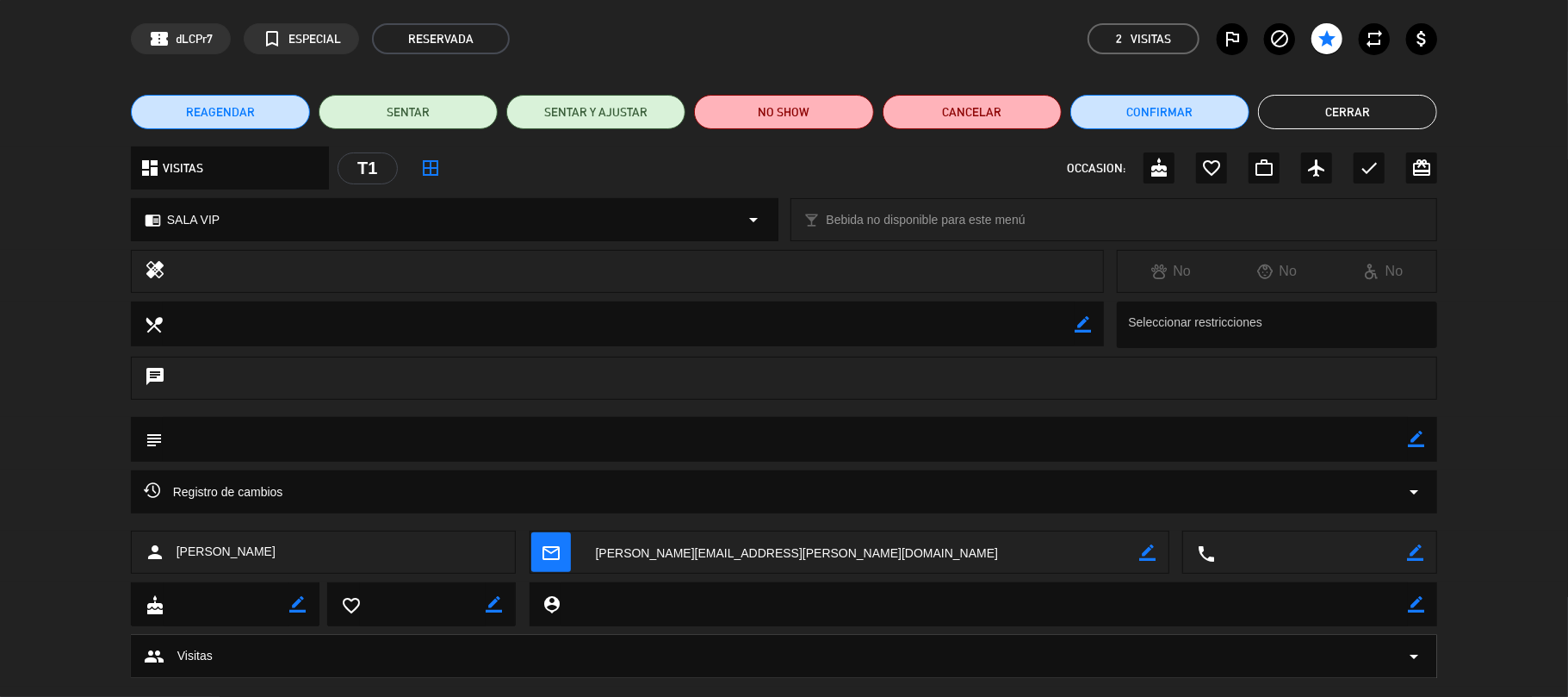
scroll to position [91, 0]
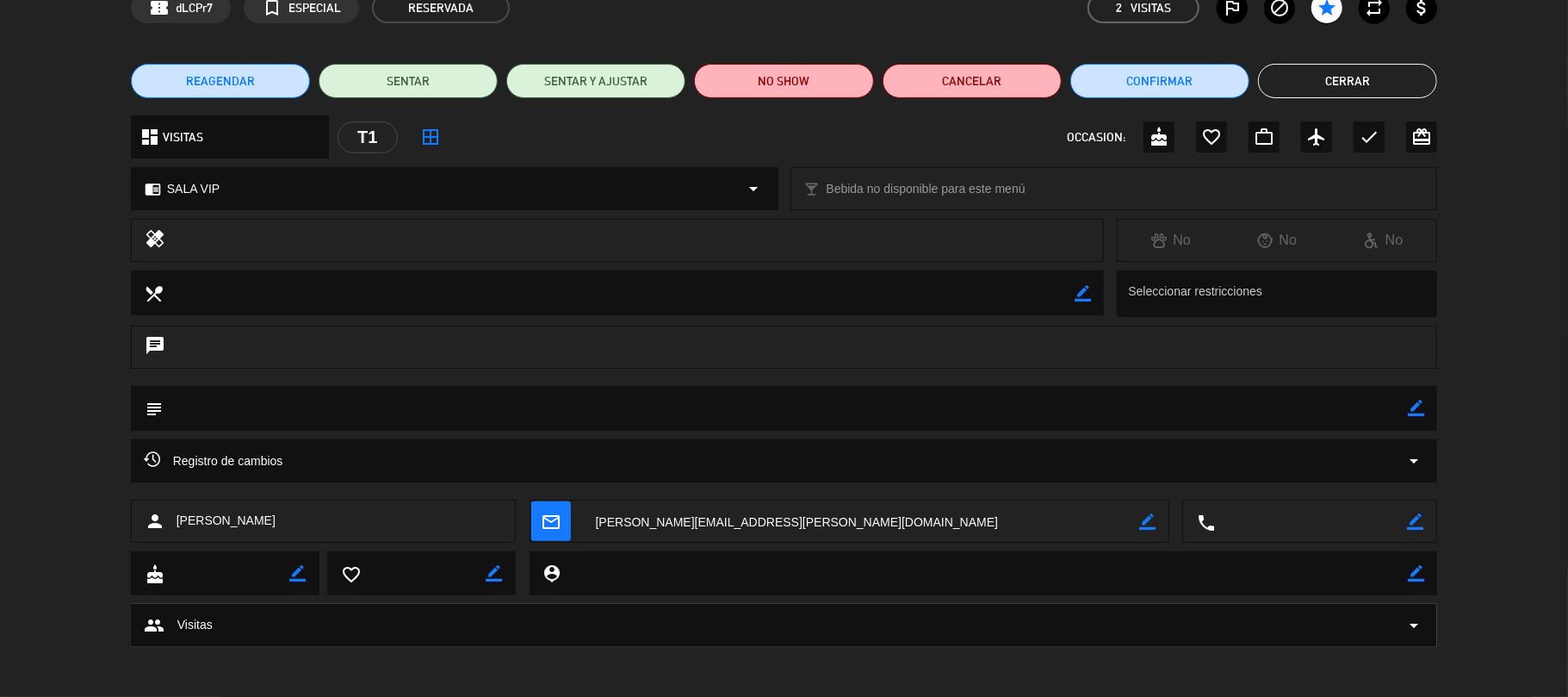
click at [1425, 412] on div "subject border_color" at bounding box center [784, 408] width 1308 height 45
click at [1402, 408] on textarea at bounding box center [786, 408] width 1246 height 44
click at [1414, 405] on icon "border_color" at bounding box center [1416, 407] width 16 height 16
click at [1345, 395] on textarea at bounding box center [786, 408] width 1246 height 44
paste textarea "1100008888.452510"
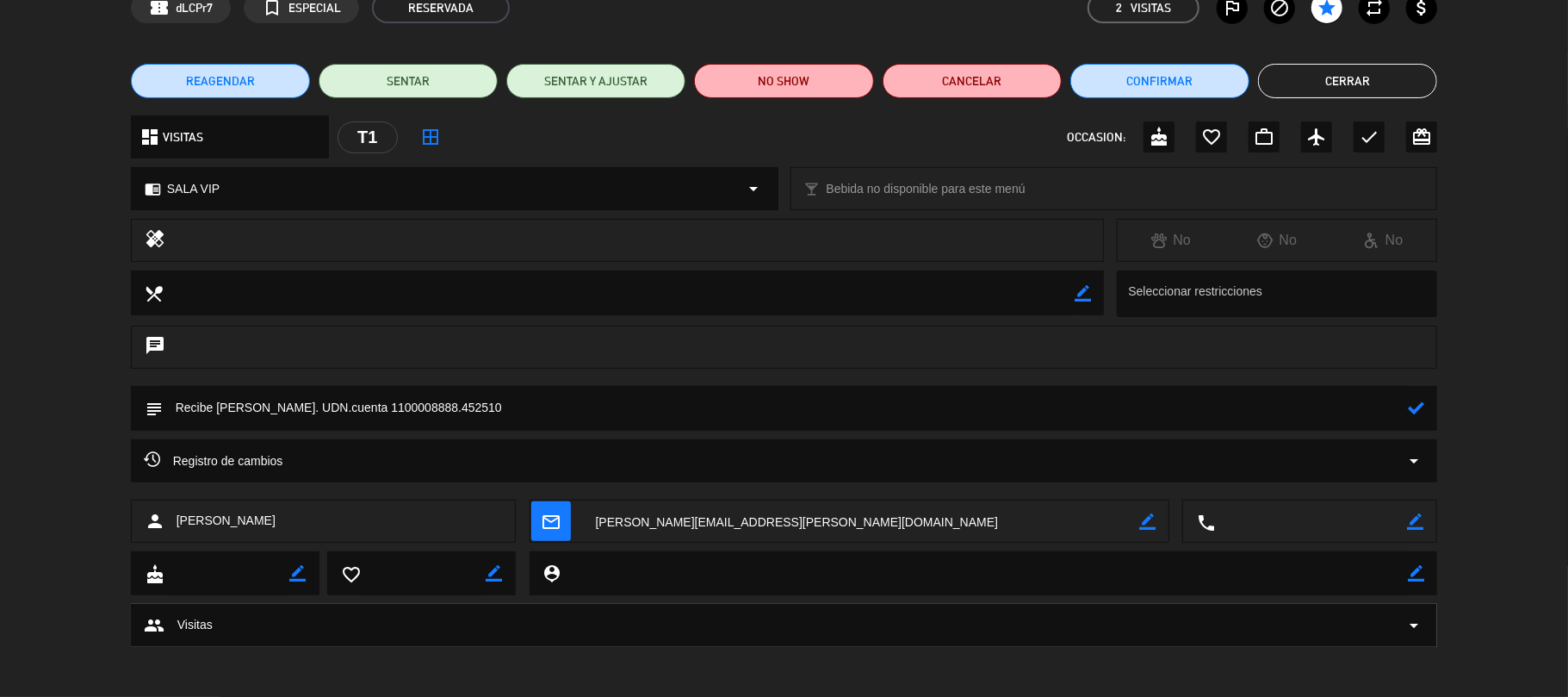
type textarea "Recibe [PERSON_NAME]. UDN.cuenta 1100008888.452510"
click at [1415, 404] on icon at bounding box center [1416, 407] width 16 height 16
click at [1306, 90] on button "Cerrar" at bounding box center [1347, 80] width 179 height 34
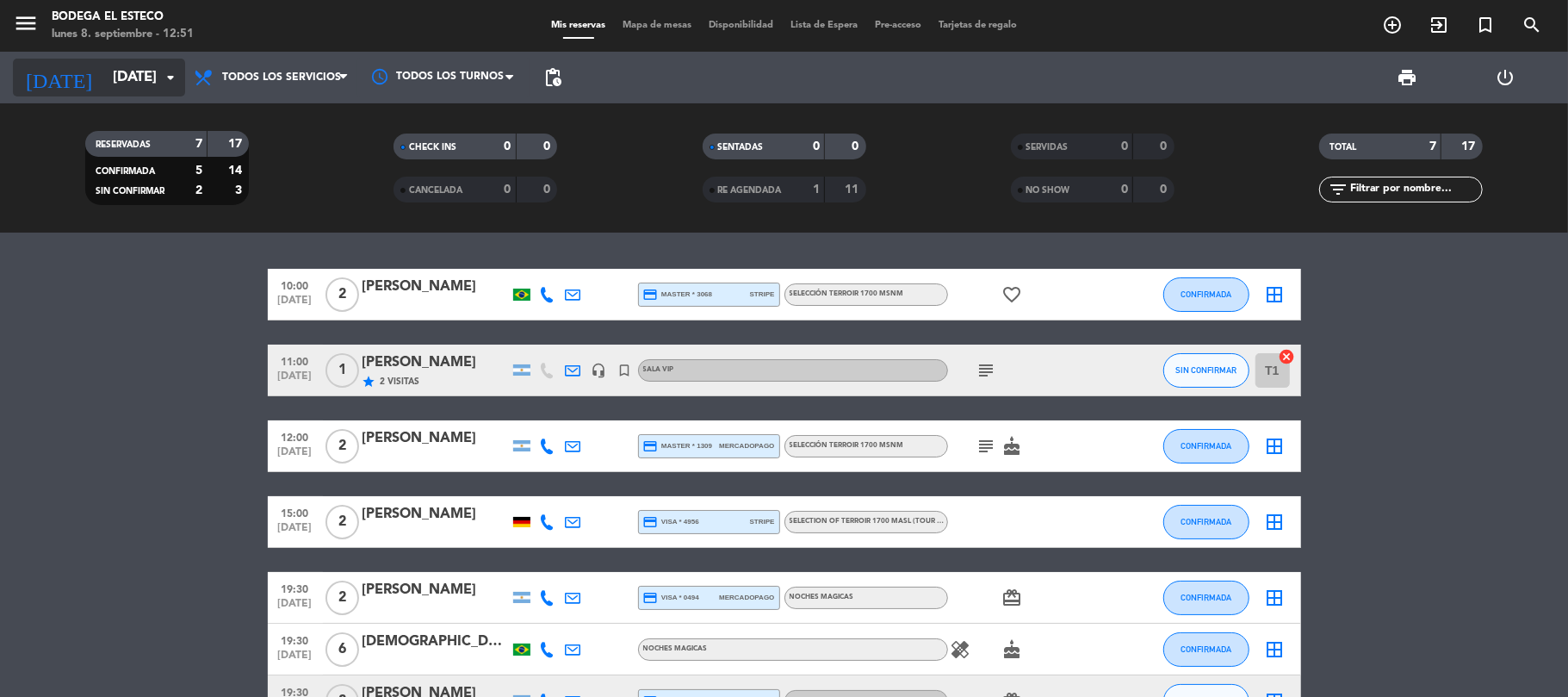
click at [105, 67] on input "[DATE]" at bounding box center [197, 78] width 186 height 33
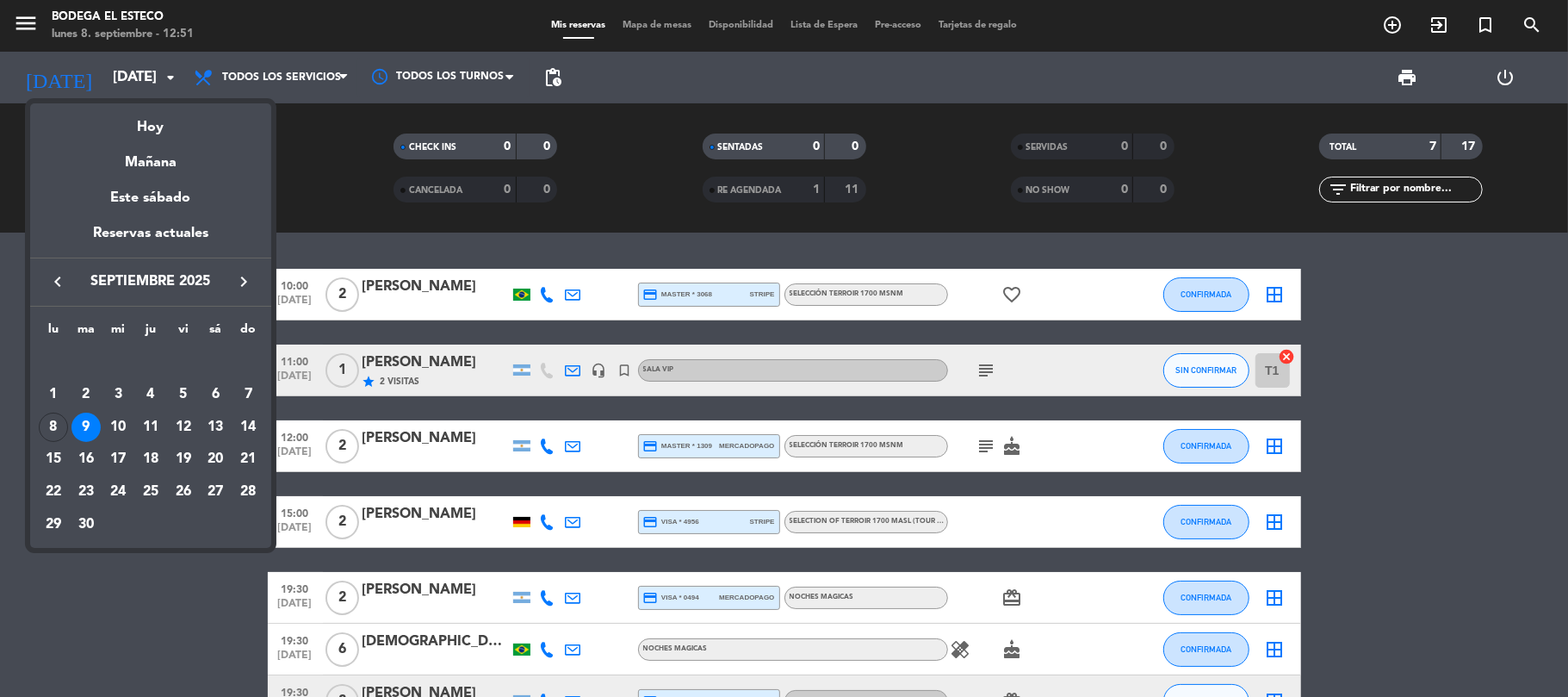
click at [236, 283] on icon "keyboard_arrow_right" at bounding box center [244, 282] width 21 height 21
click at [52, 280] on icon "keyboard_arrow_left" at bounding box center [58, 282] width 21 height 21
click at [115, 452] on div "15" at bounding box center [117, 458] width 29 height 29
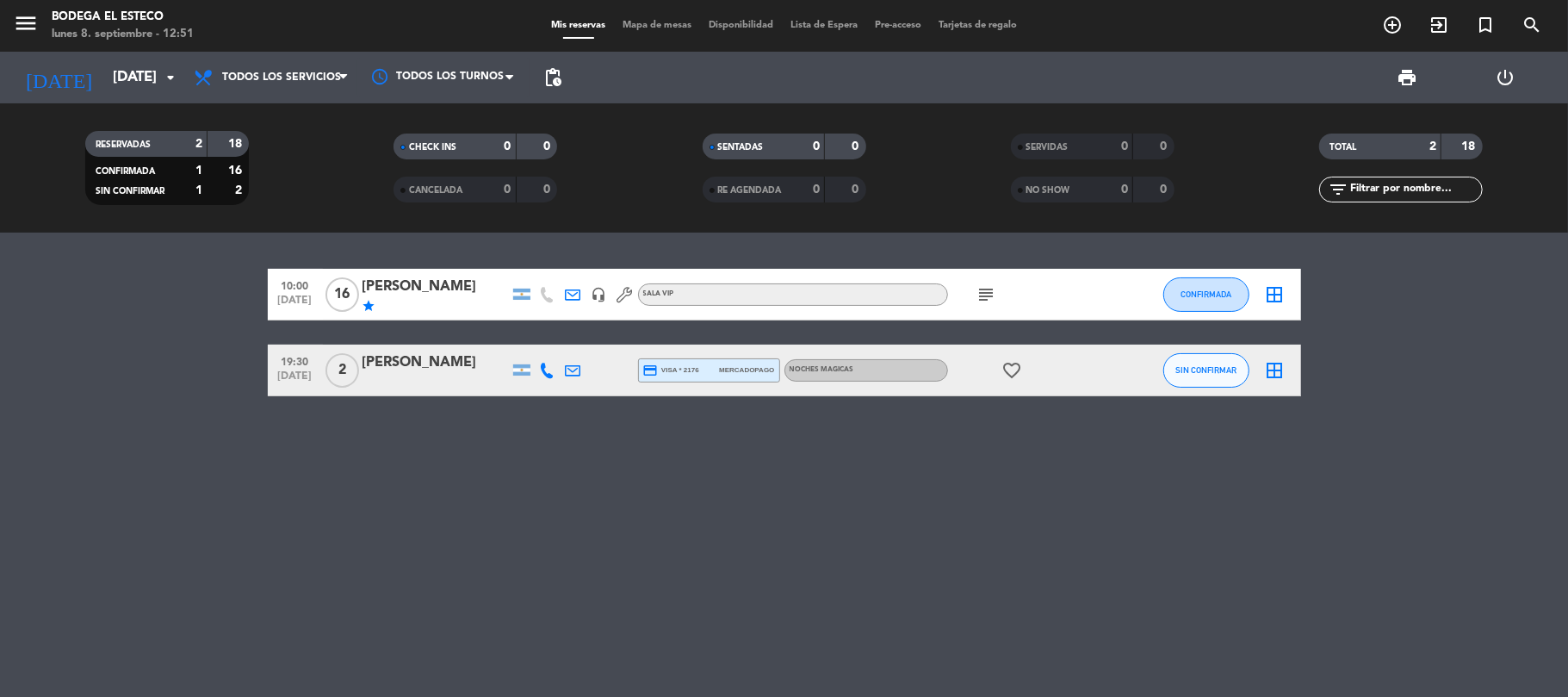
click at [982, 295] on icon "subject" at bounding box center [988, 295] width 21 height 21
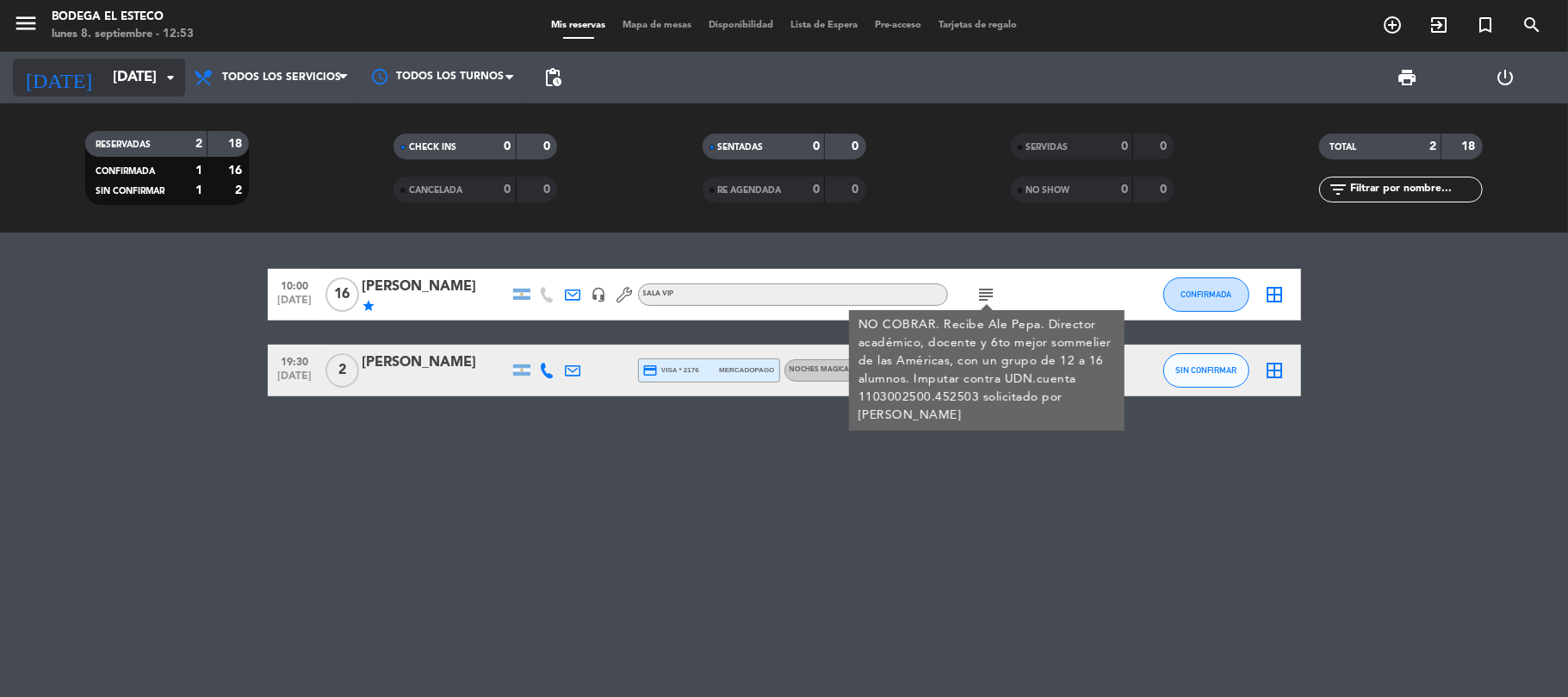
click at [105, 78] on input "[DATE]" at bounding box center [197, 78] width 186 height 33
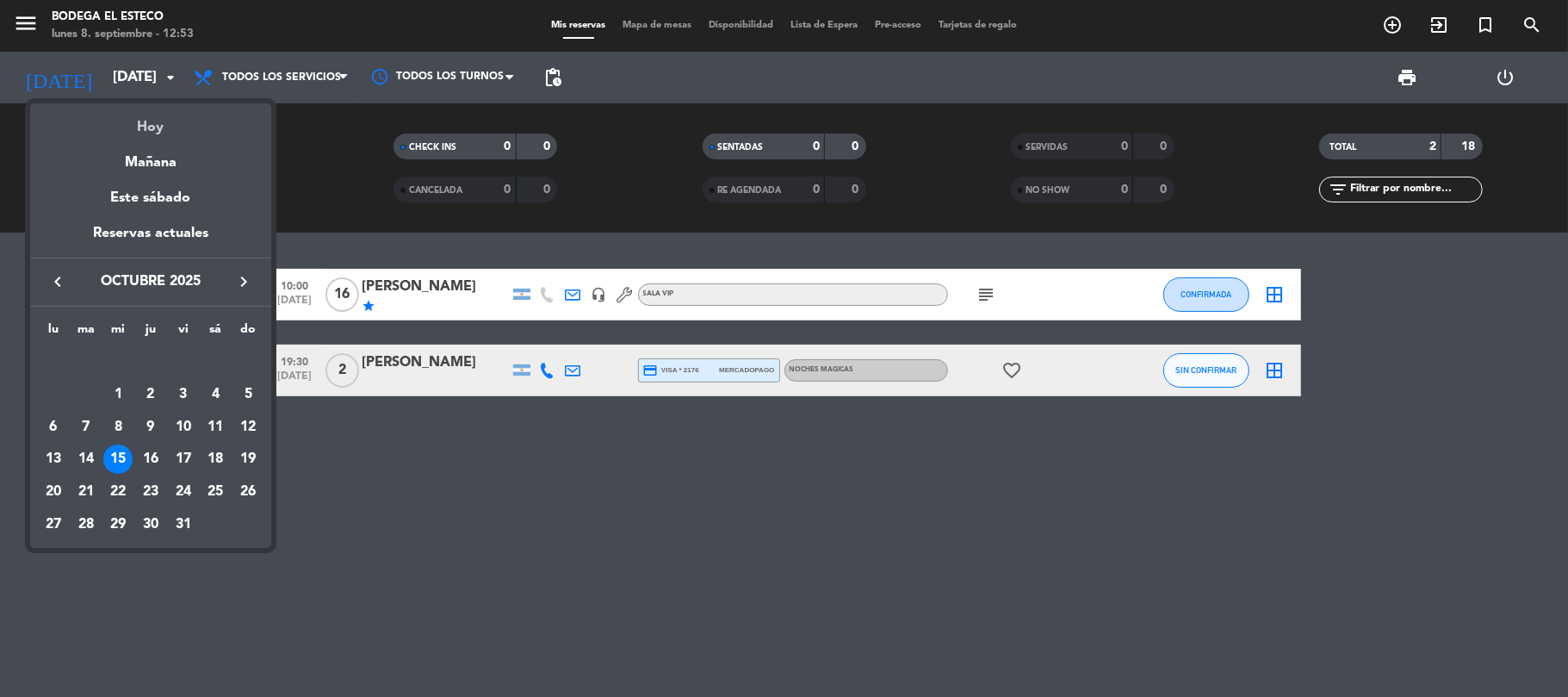
click at [142, 125] on div "Hoy" at bounding box center [151, 120] width 241 height 35
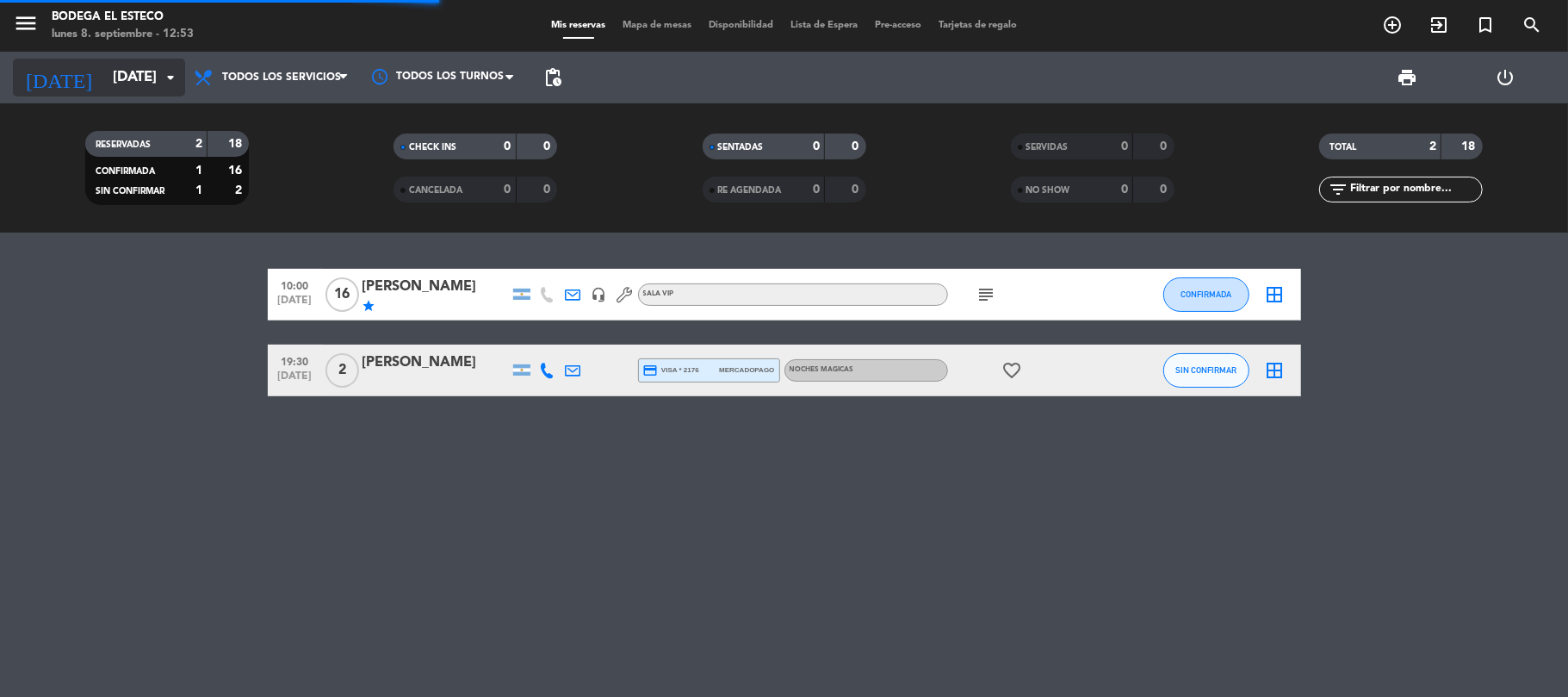
click at [124, 84] on input "[DATE]" at bounding box center [197, 78] width 186 height 33
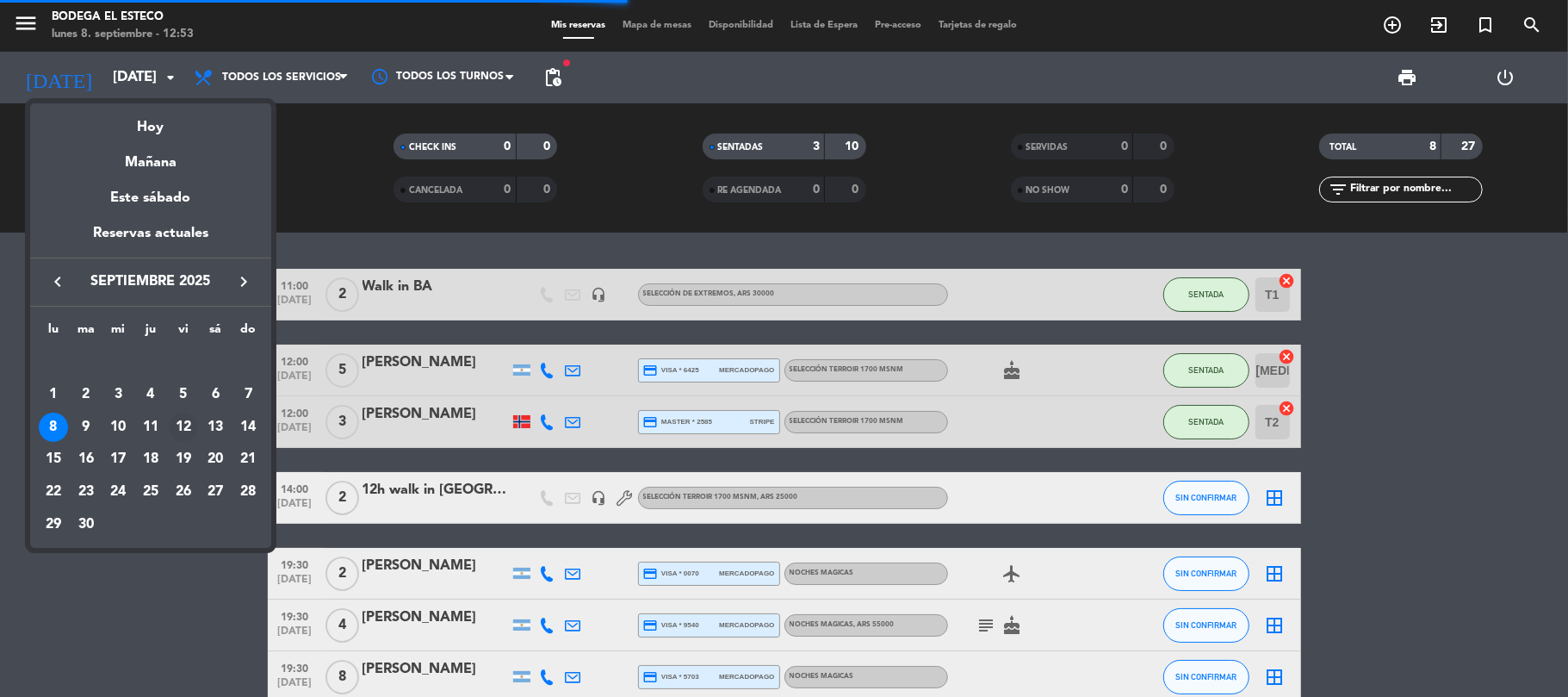
click at [190, 418] on div "12" at bounding box center [183, 427] width 29 height 29
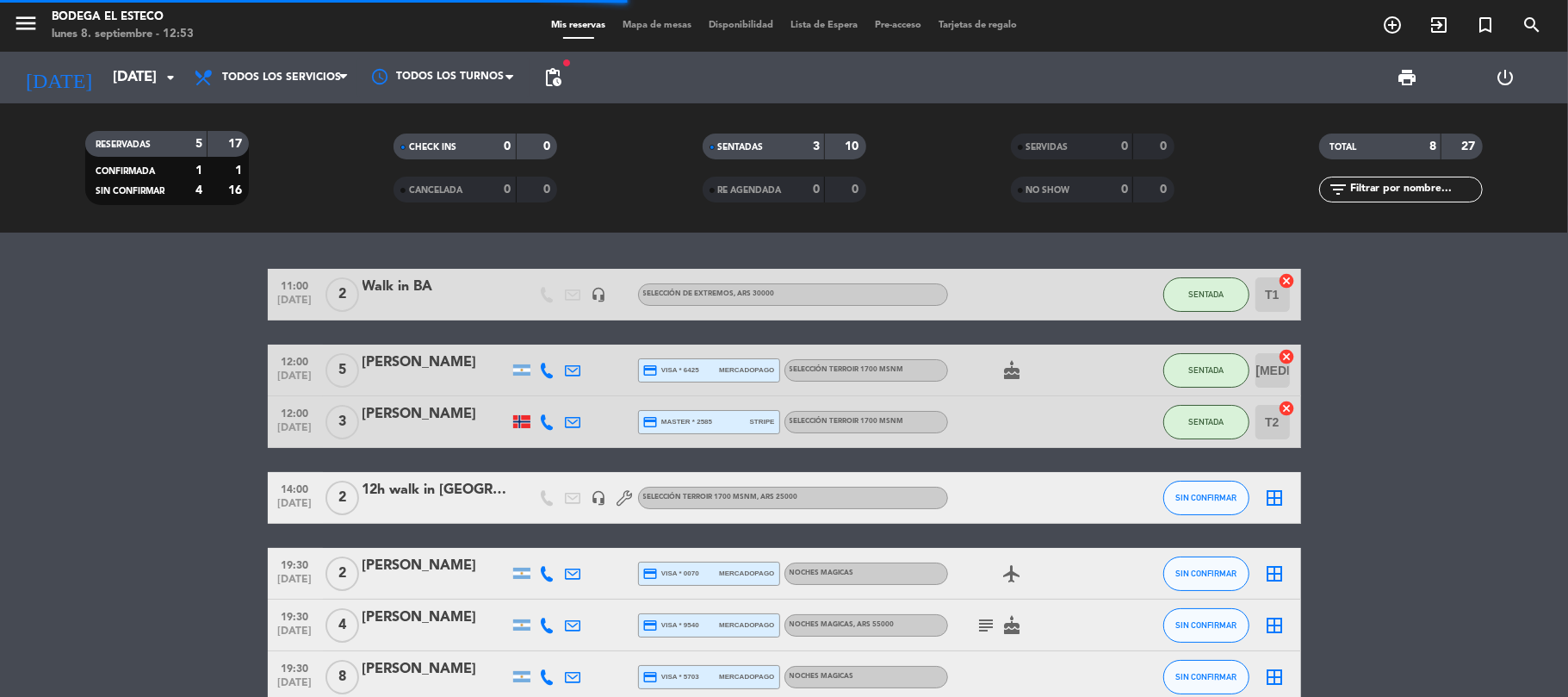
type input "[DATE]"
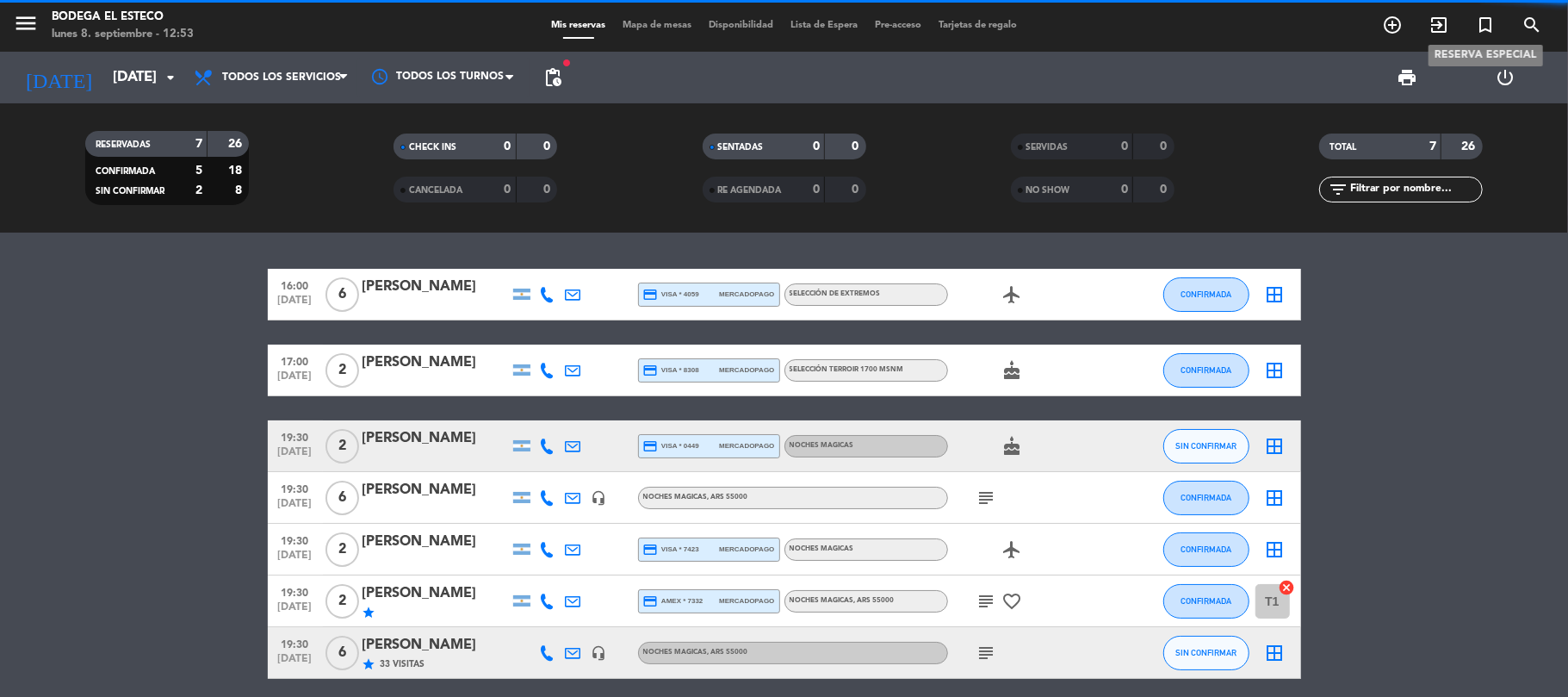
click at [1487, 33] on icon "turned_in_not" at bounding box center [1486, 25] width 21 height 21
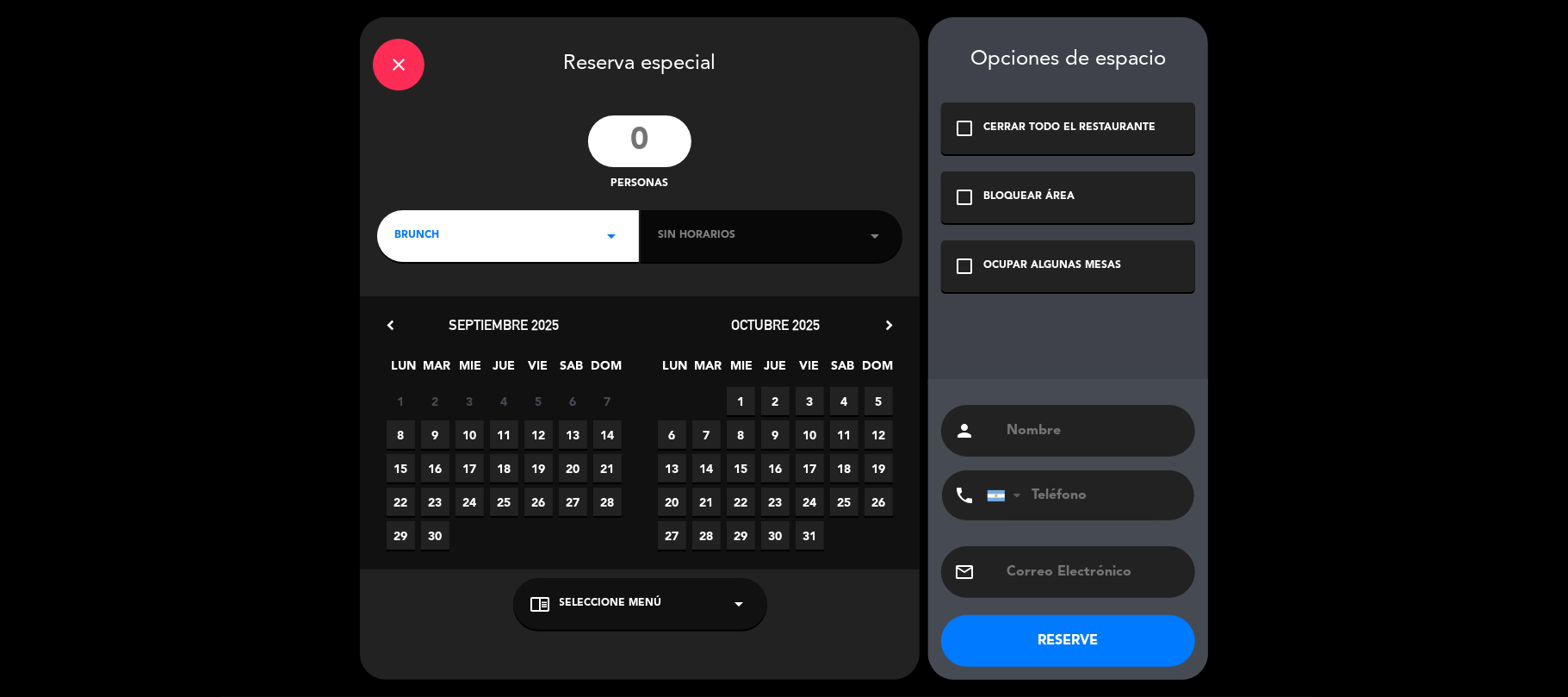
drag, startPoint x: 666, startPoint y: 138, endPoint x: 643, endPoint y: 143, distance: 23.5
click at [663, 139] on input "number" at bounding box center [639, 141] width 103 height 52
type input "7"
click at [532, 248] on div "BRUNCH arrow_drop_down" at bounding box center [508, 236] width 262 height 52
click at [436, 309] on div "Almuerzo" at bounding box center [508, 309] width 227 height 17
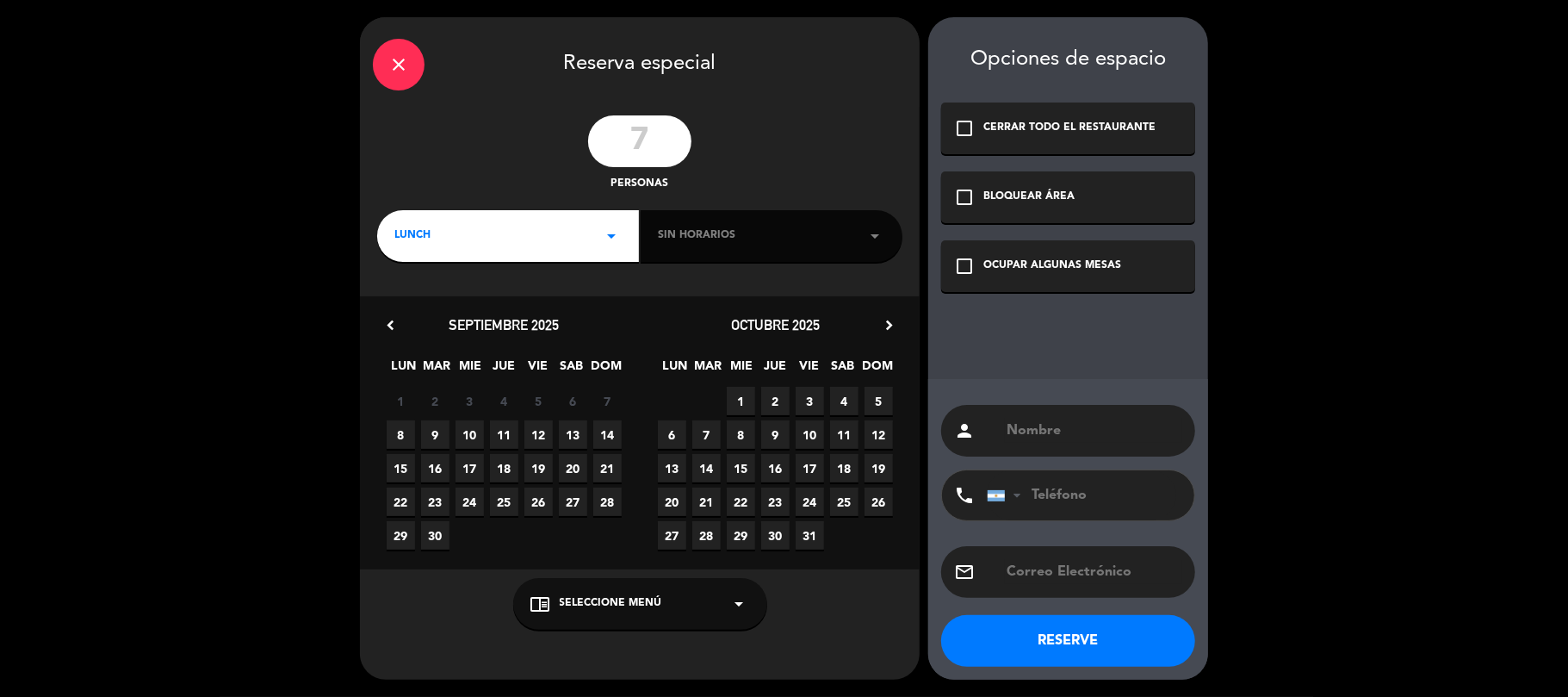
click at [670, 232] on span "Sin horarios" at bounding box center [697, 236] width 78 height 17
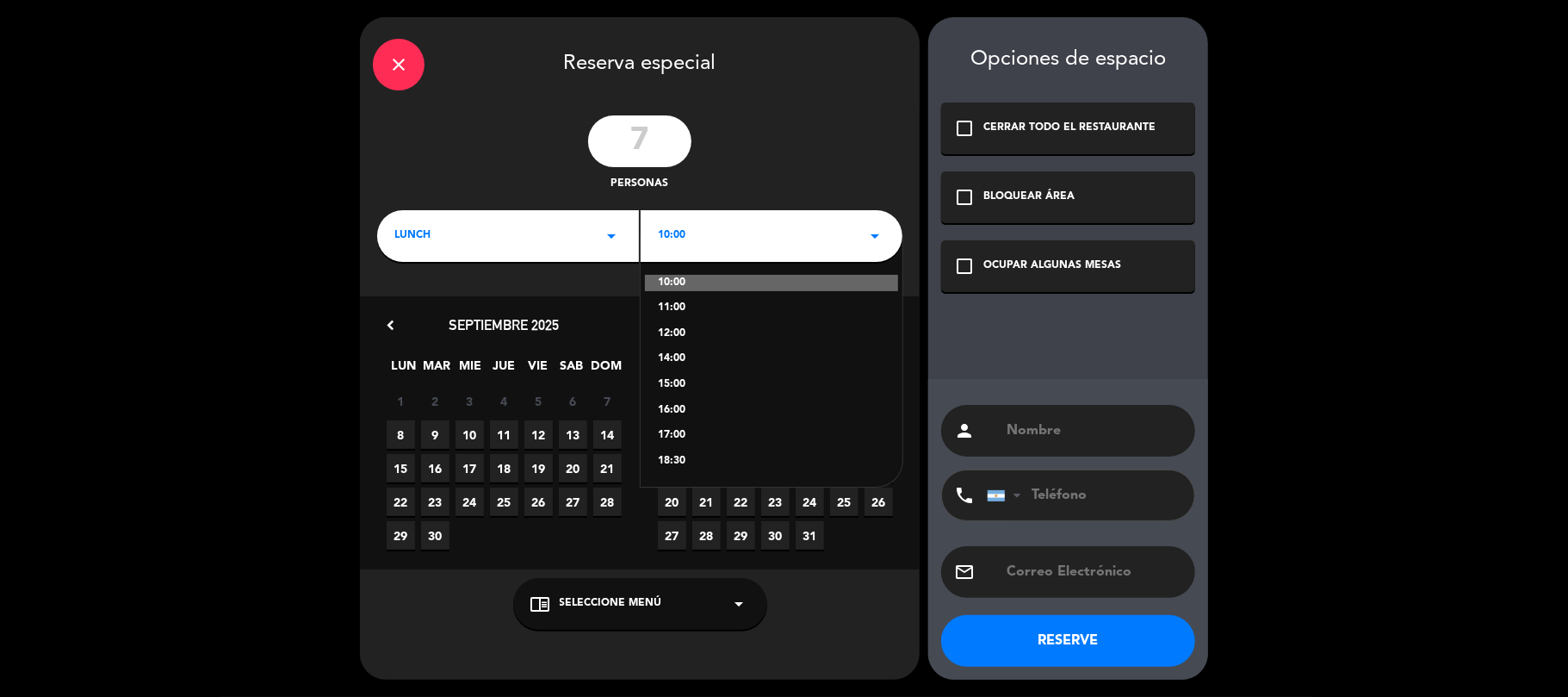
click at [687, 280] on div "10:00" at bounding box center [771, 283] width 253 height 17
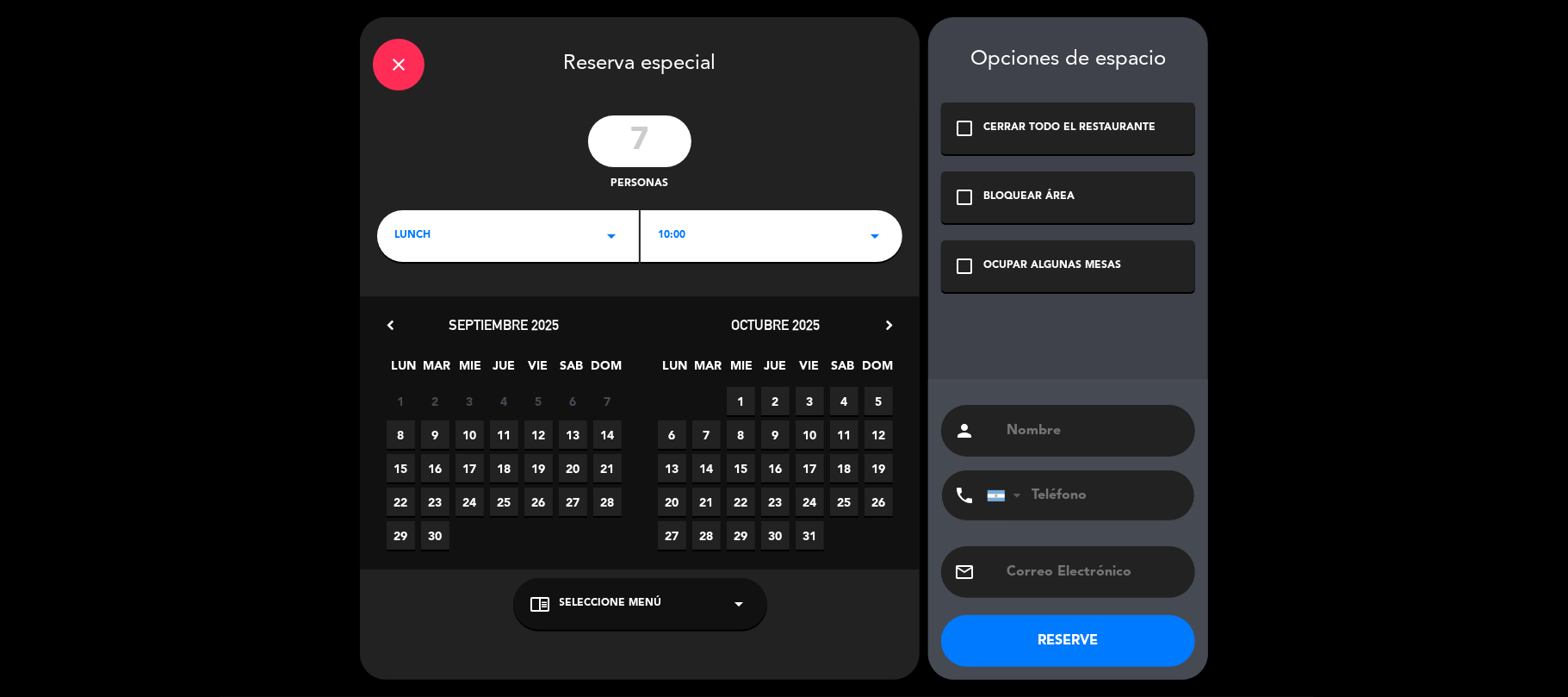
click at [534, 432] on span "12" at bounding box center [539, 435] width 28 height 28
click at [603, 607] on span "Seleccione Menú" at bounding box center [611, 604] width 102 height 17
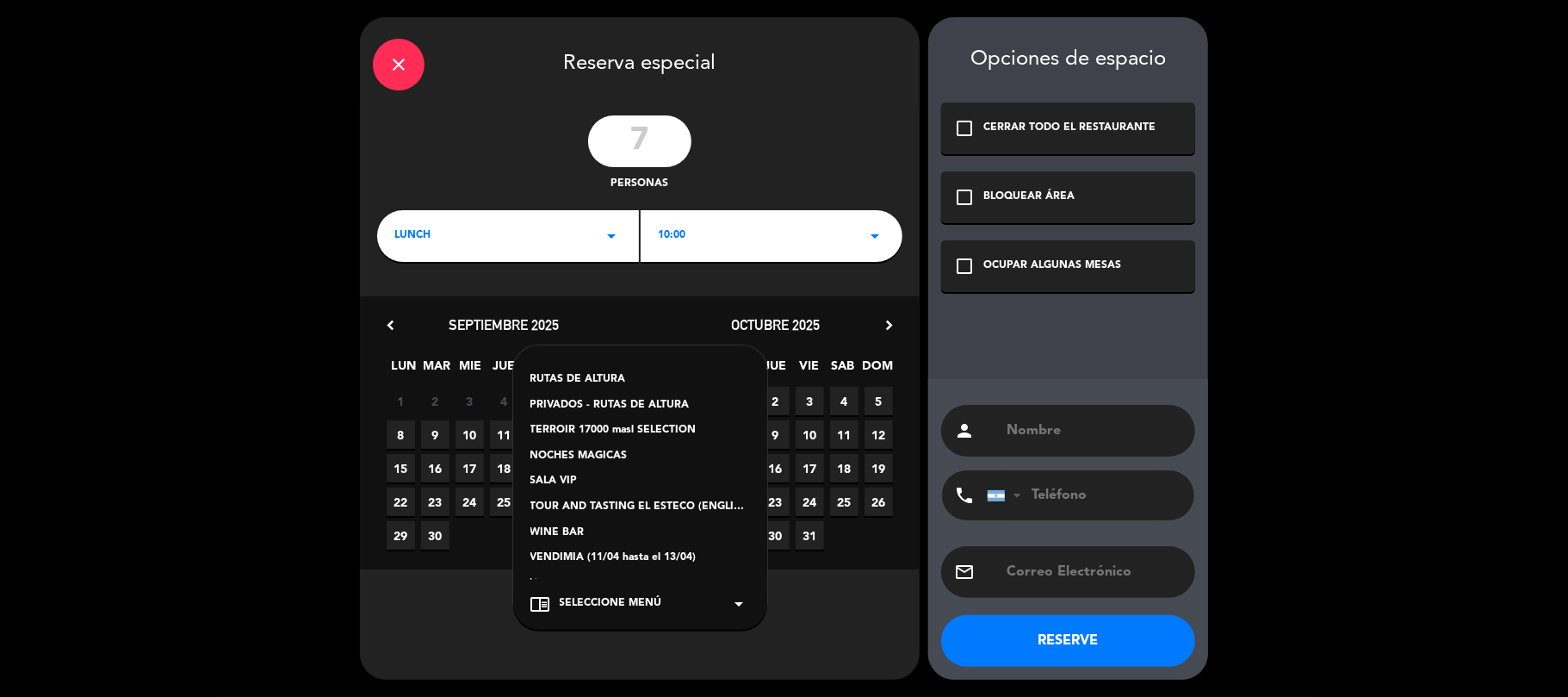
click at [548, 477] on div "SALA VIP" at bounding box center [640, 481] width 220 height 17
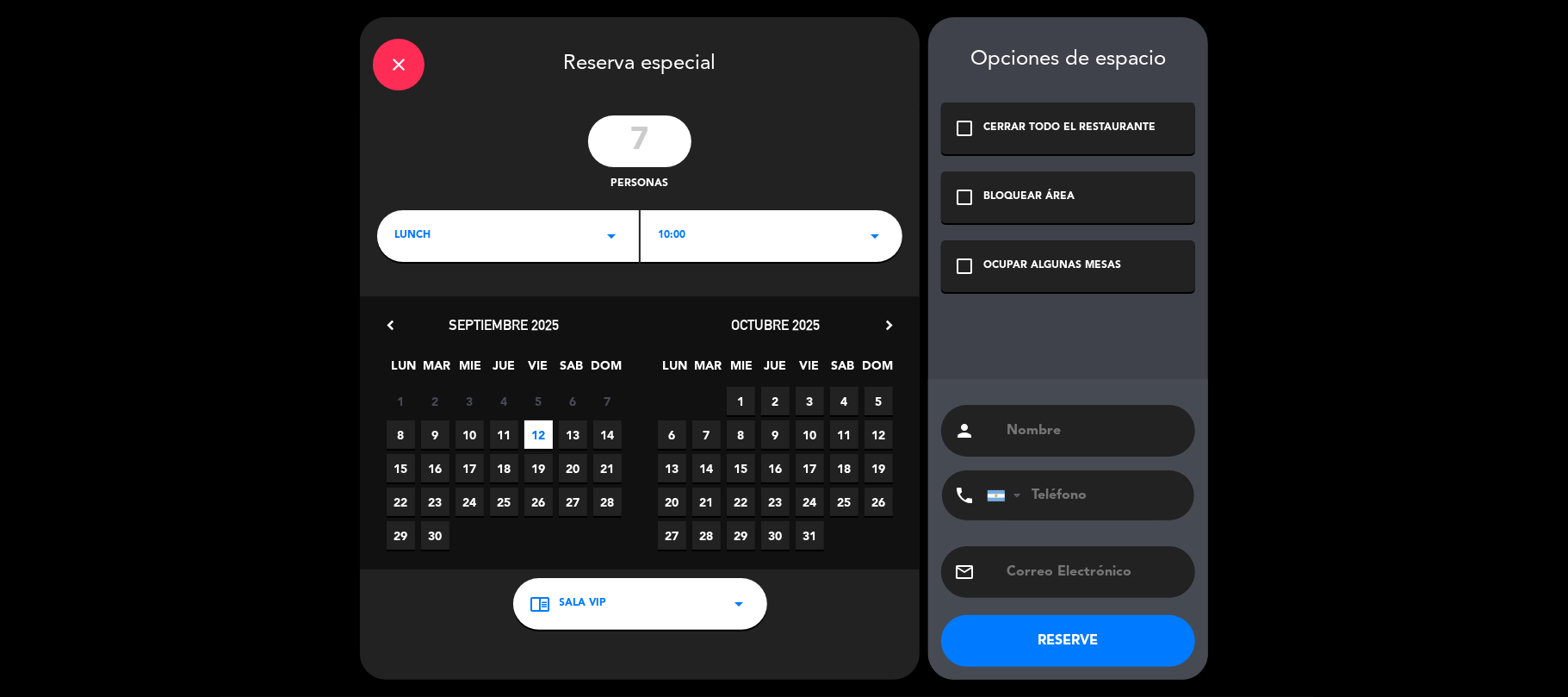
click at [980, 257] on div "check_box_outline_blank OCUPAR ALGUNAS MESAS" at bounding box center [1068, 266] width 254 height 52
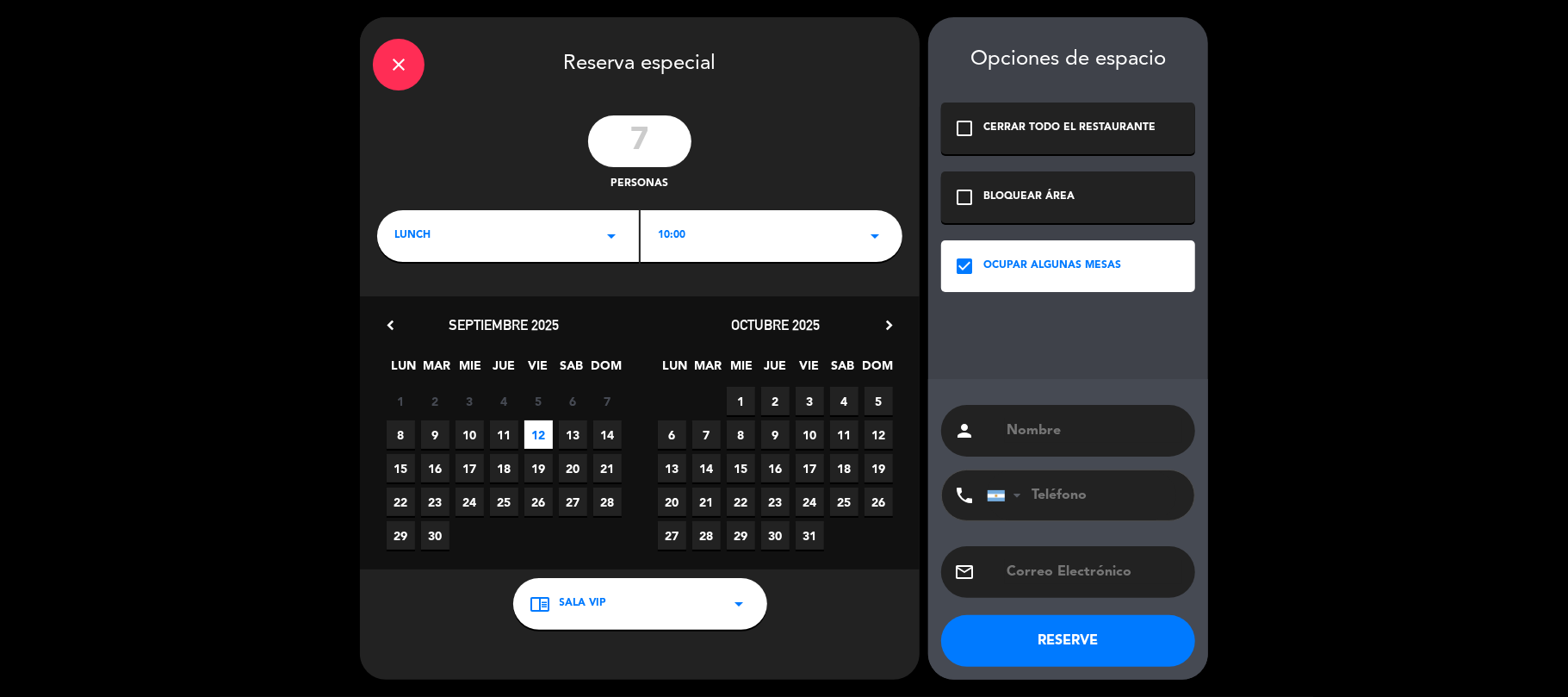
click at [1026, 441] on input "text" at bounding box center [1094, 430] width 177 height 24
type input "[PERSON_NAME]"
click at [1034, 584] on div "email" at bounding box center [1068, 572] width 254 height 52
click at [1034, 576] on input "text" at bounding box center [1094, 571] width 177 height 24
paste input "[PERSON_NAME][EMAIL_ADDRESS][PERSON_NAME][DOMAIN_NAME]"
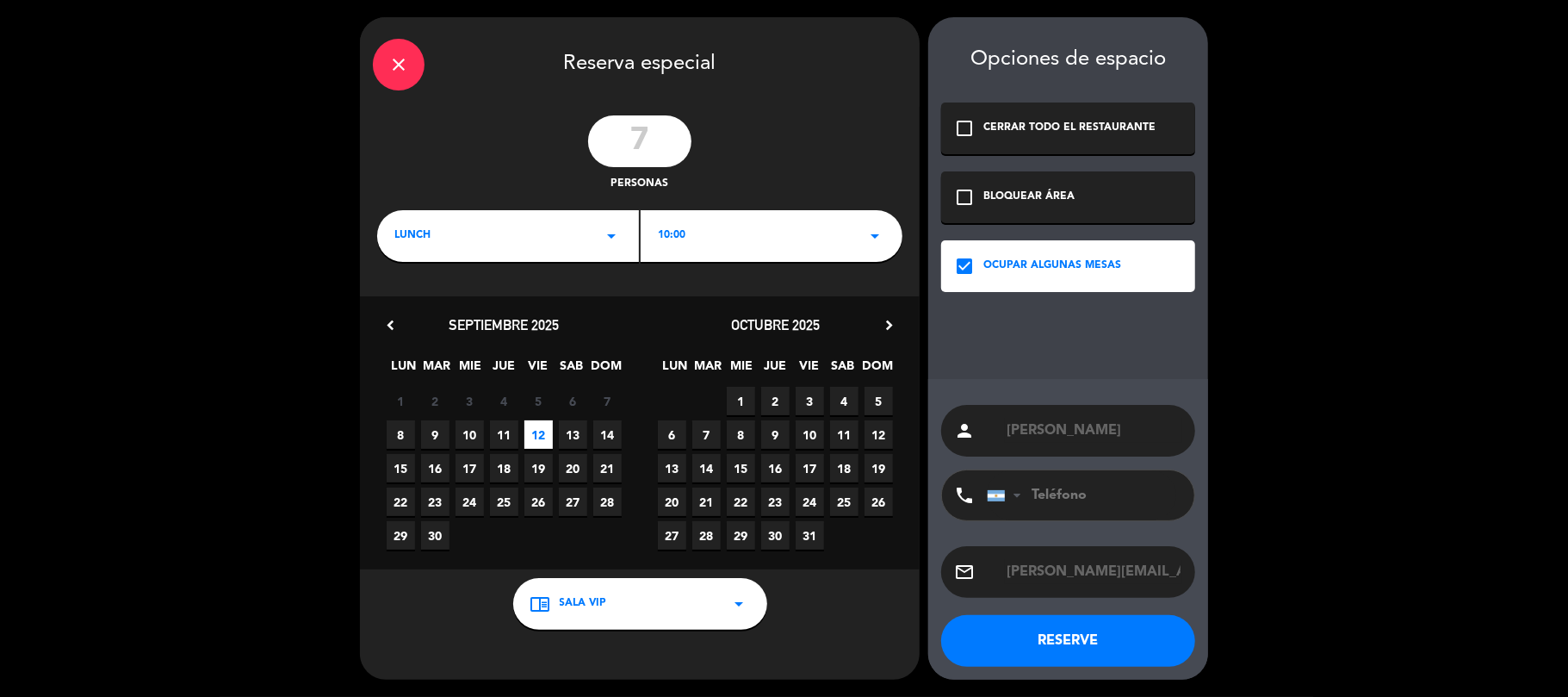
scroll to position [0, 23]
type input "[PERSON_NAME][EMAIL_ADDRESS][PERSON_NAME][DOMAIN_NAME]"
click at [1082, 639] on button "RESERVE" at bounding box center [1068, 640] width 254 height 52
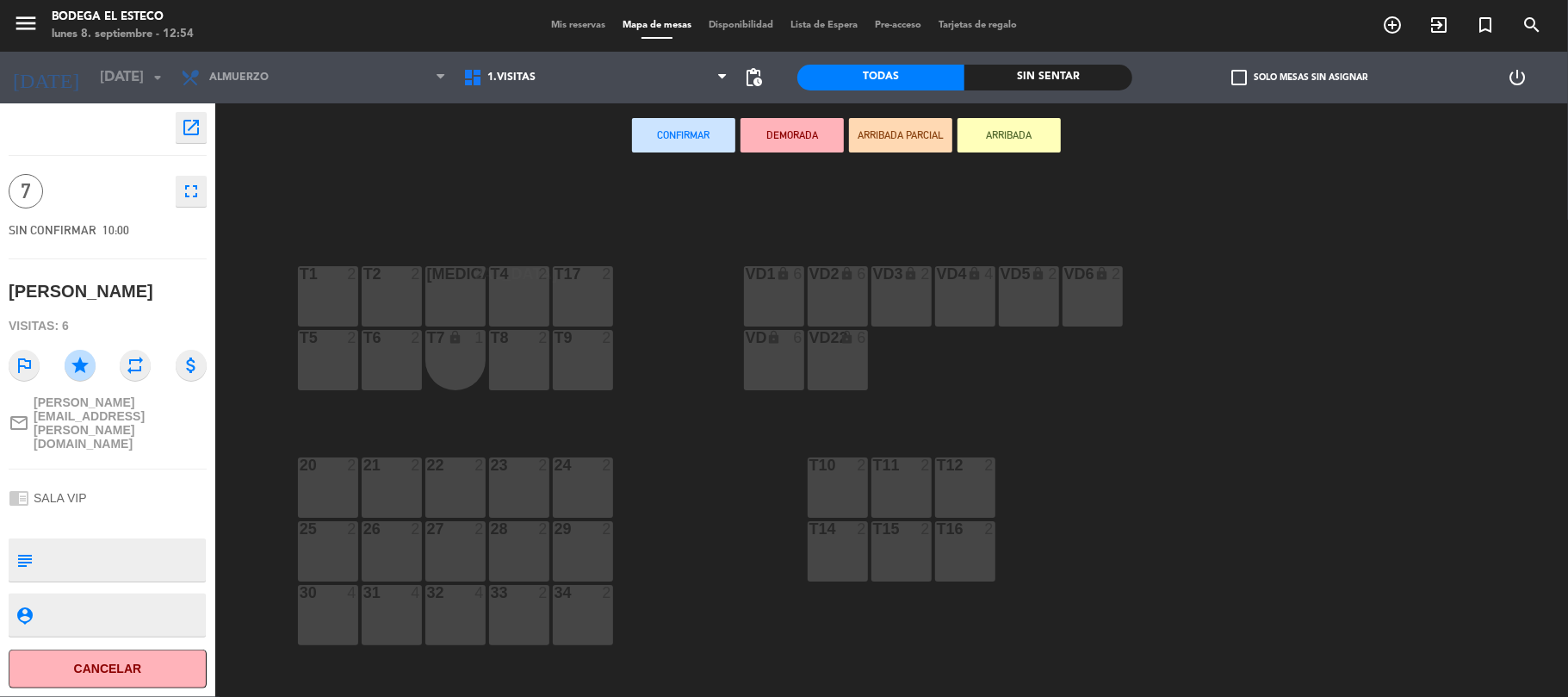
click at [336, 296] on div "T1 2" at bounding box center [329, 296] width 61 height 61
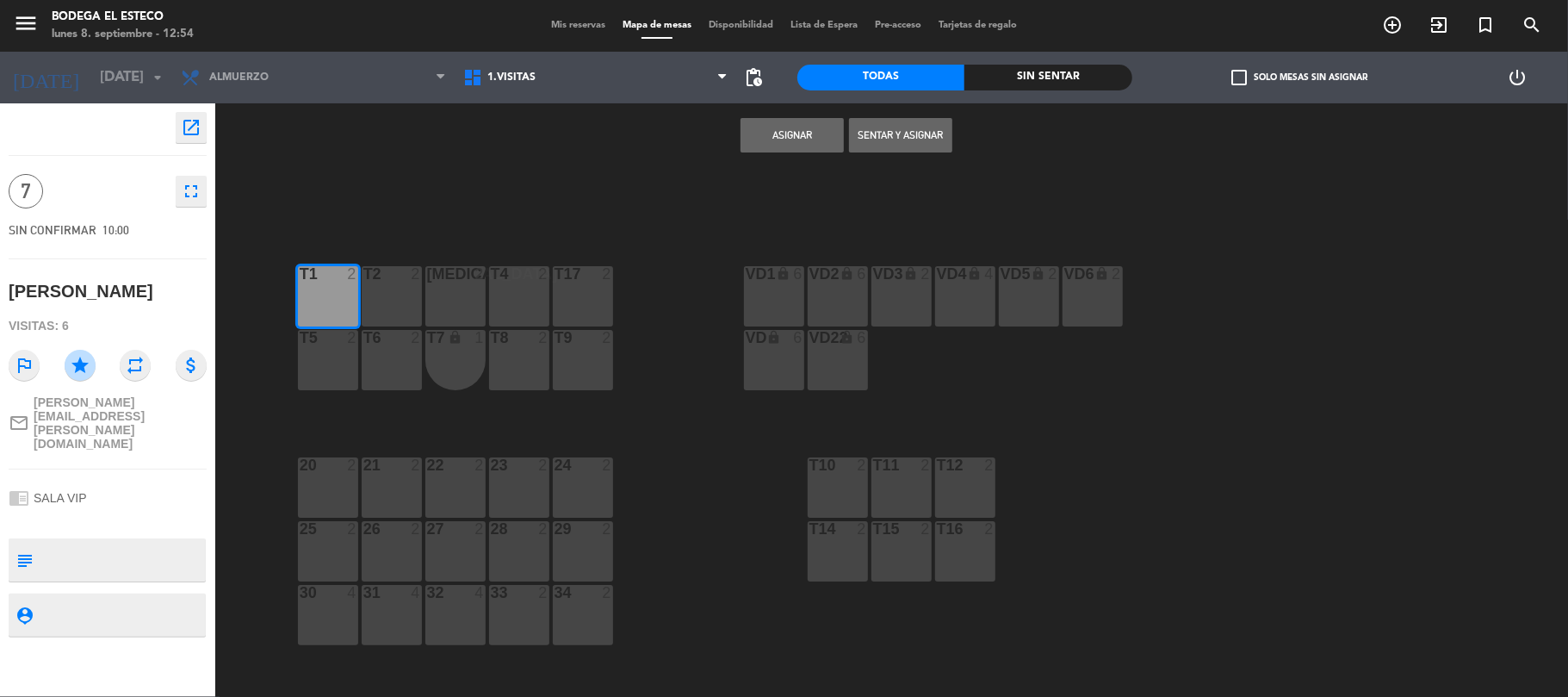
click at [796, 126] on button "Asignar" at bounding box center [792, 135] width 103 height 34
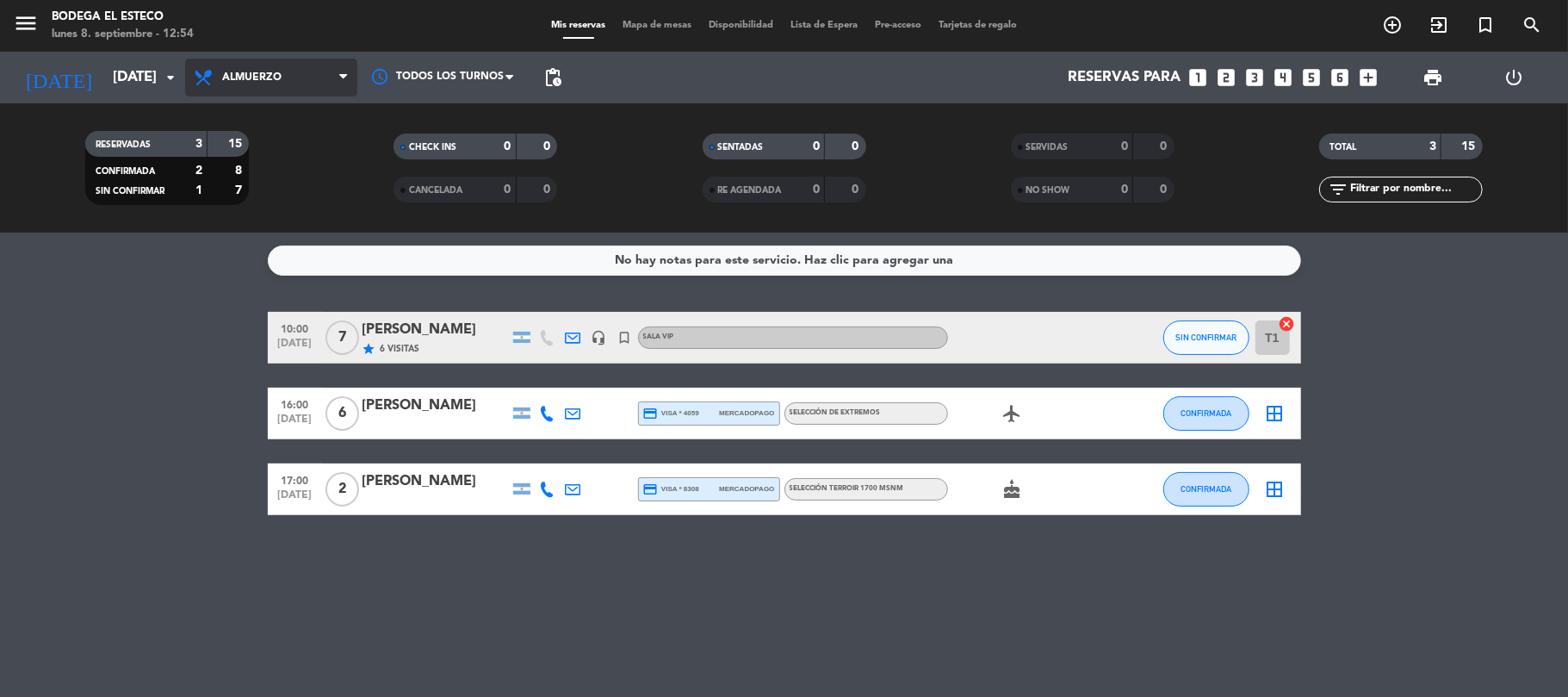
click at [255, 63] on span "Almuerzo" at bounding box center [272, 78] width 172 height 38
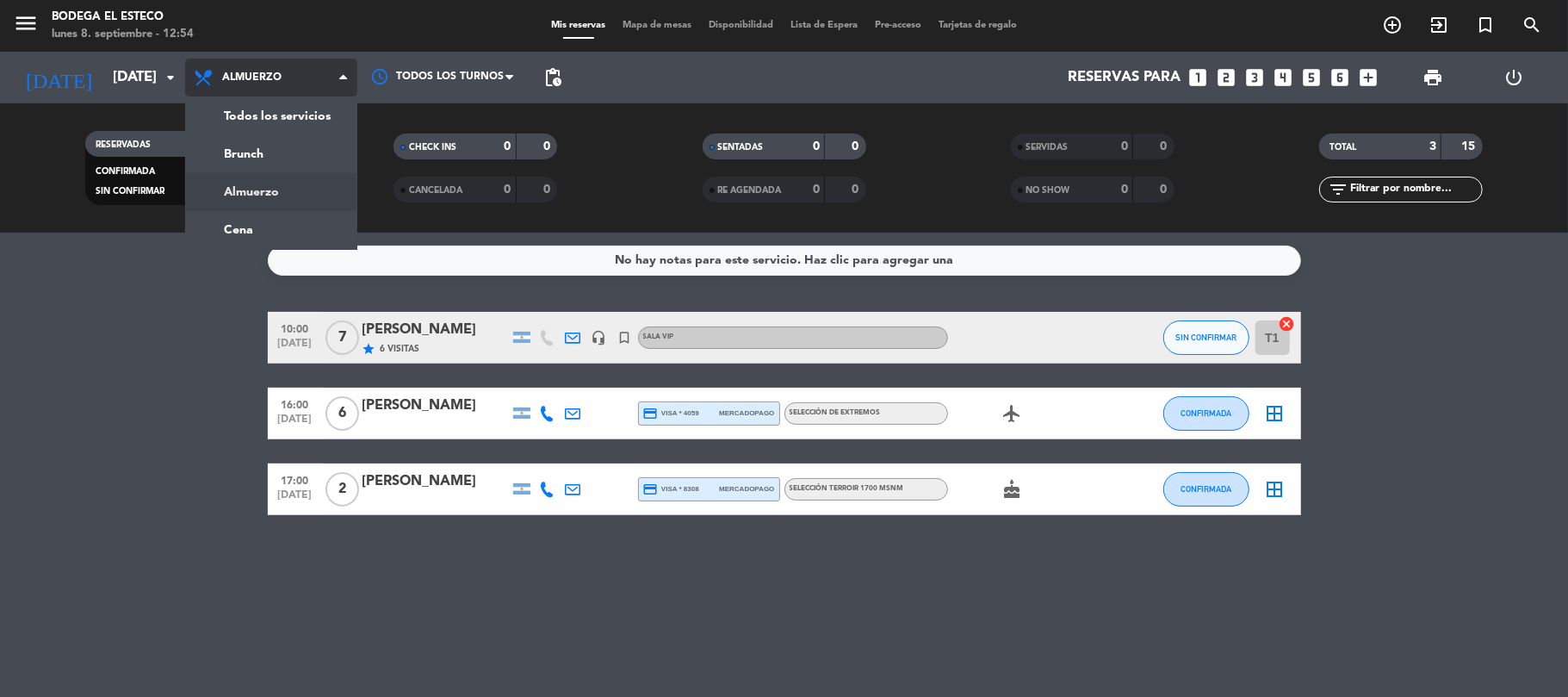
click at [260, 95] on span "Almuerzo" at bounding box center [272, 78] width 172 height 38
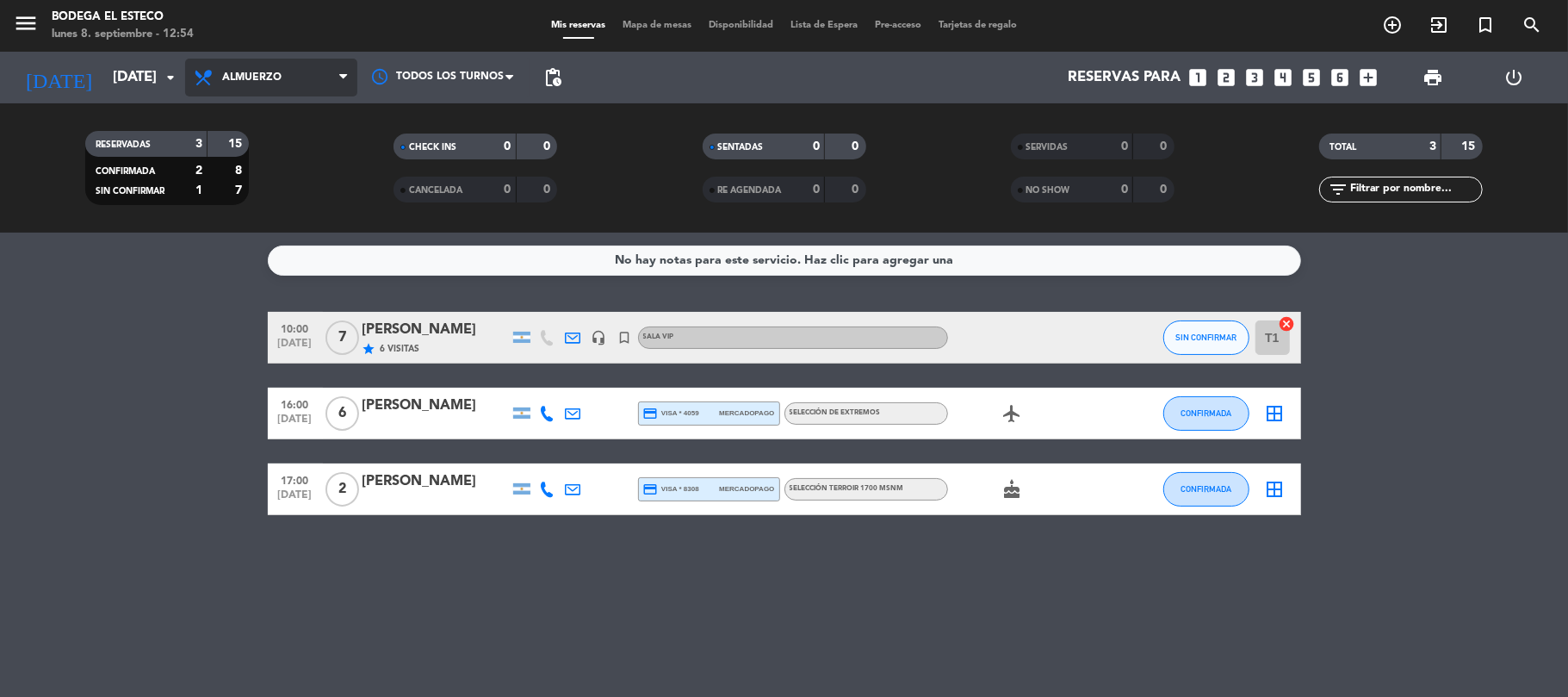
click at [256, 74] on span "Almuerzo" at bounding box center [252, 77] width 60 height 12
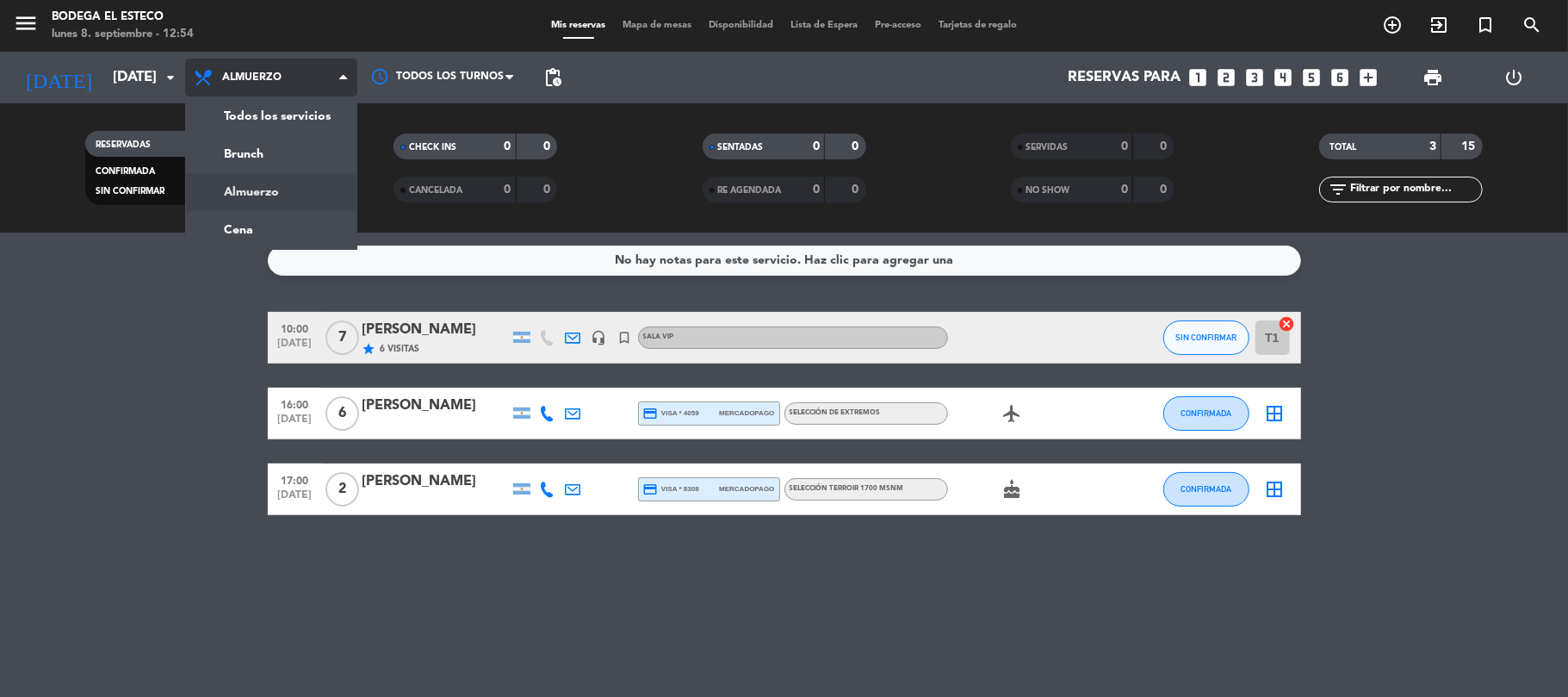
click at [265, 119] on div "menu Bodega El Esteco [DATE] 8. septiembre - 12:54 Mis reservas Mapa de mesas D…" at bounding box center [784, 116] width 1568 height 233
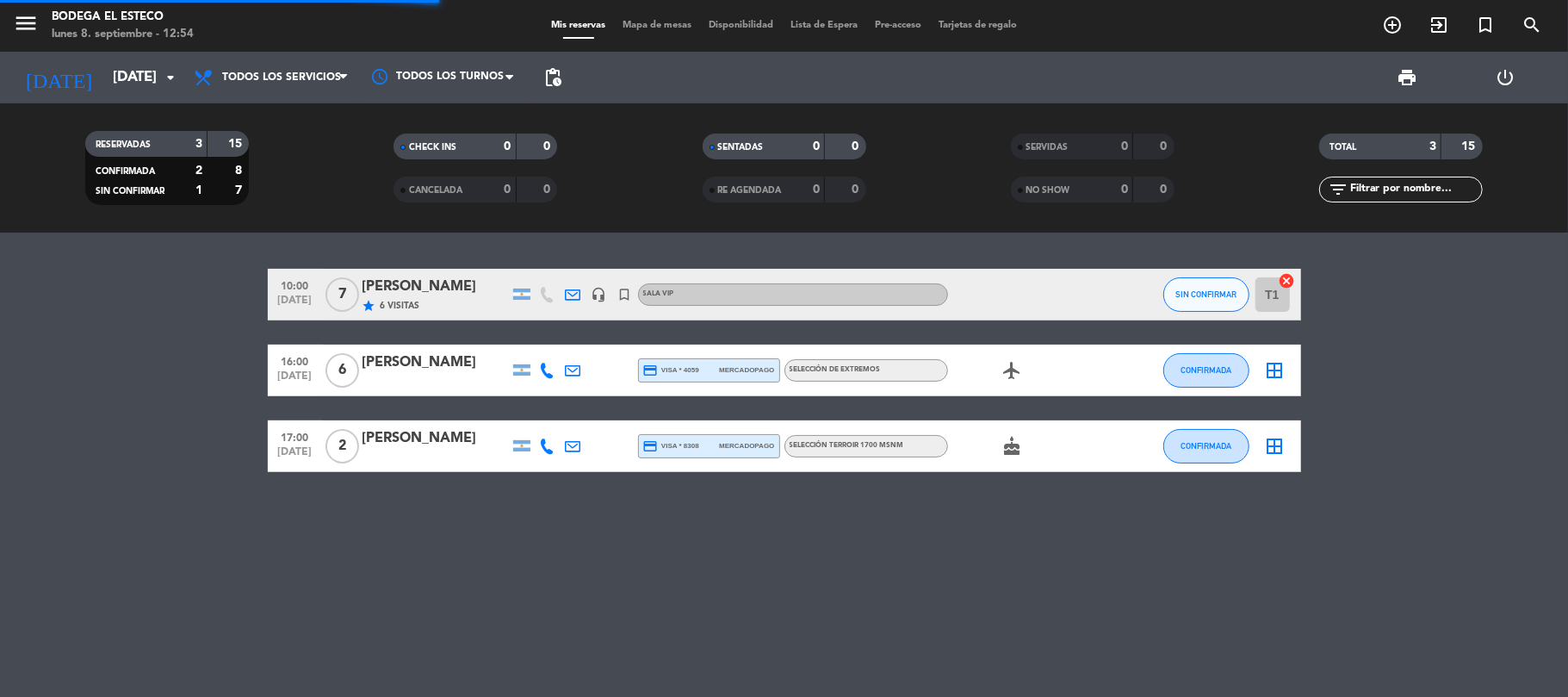
click at [424, 283] on div "[PERSON_NAME]" at bounding box center [436, 287] width 147 height 23
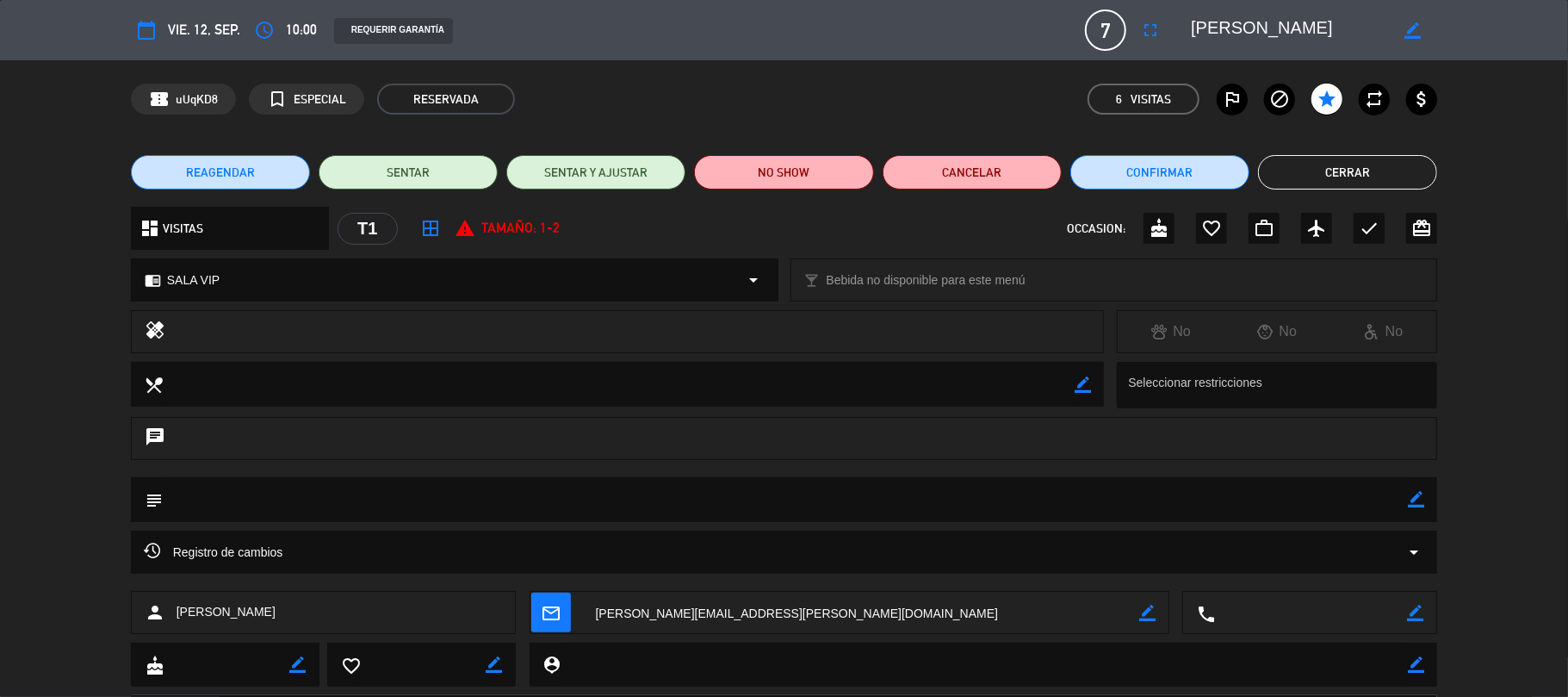
click at [1417, 503] on icon "border_color" at bounding box center [1416, 498] width 16 height 16
click at [1365, 501] on textarea at bounding box center [786, 499] width 1246 height 44
paste textarea "• 9:30 – 10:30 hs recorrido por la finca, puede ser [PERSON_NAME][GEOGRAPHIC_DA…"
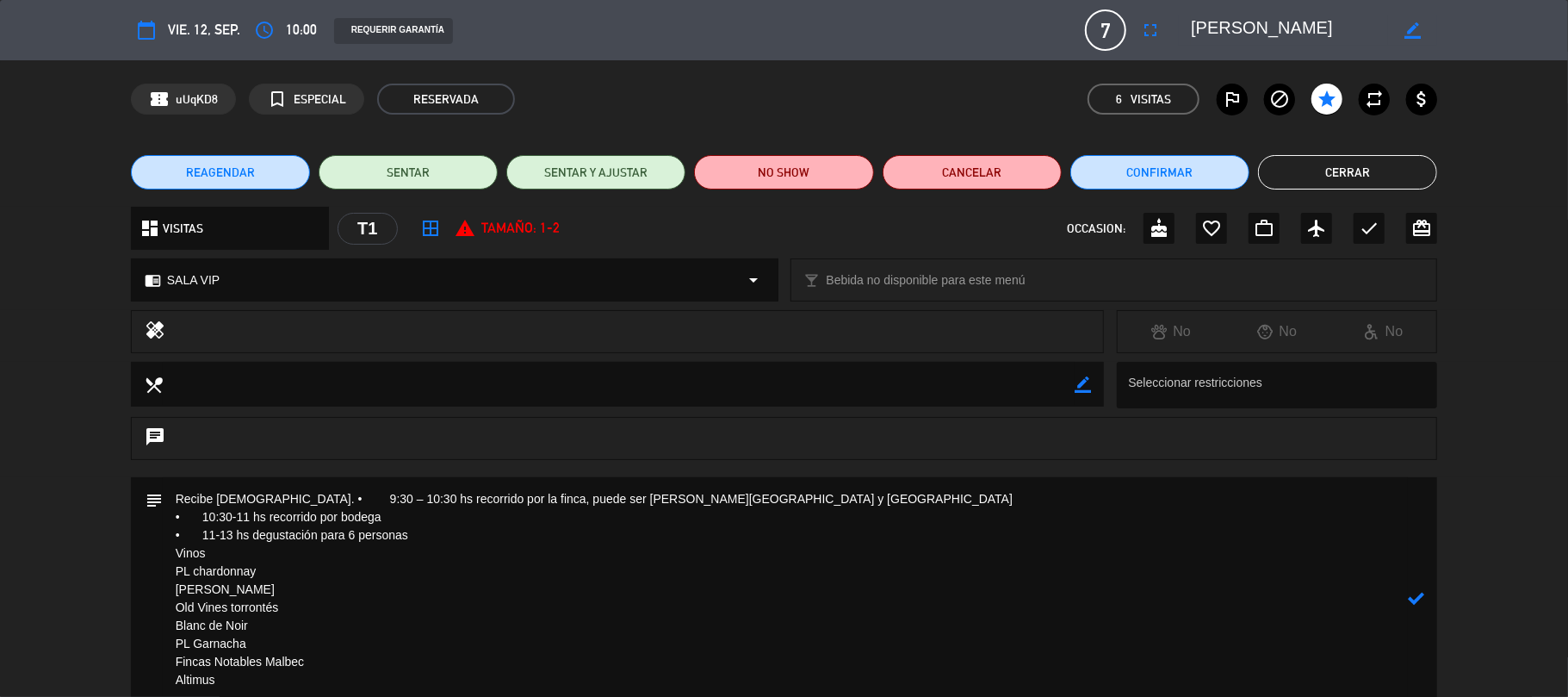
scroll to position [7, 0]
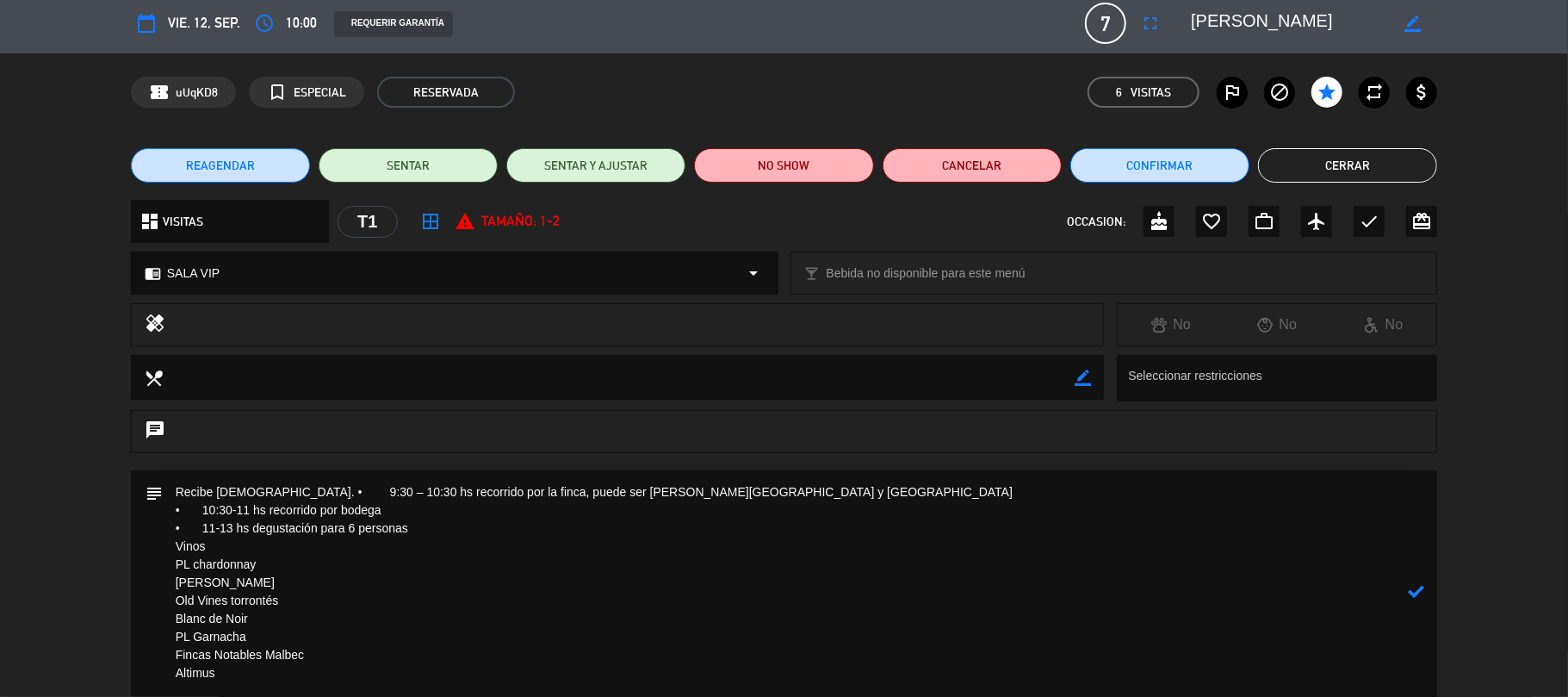
click at [803, 490] on textarea at bounding box center [786, 592] width 1246 height 243
click at [1007, 491] on textarea at bounding box center [786, 582] width 1246 height 224
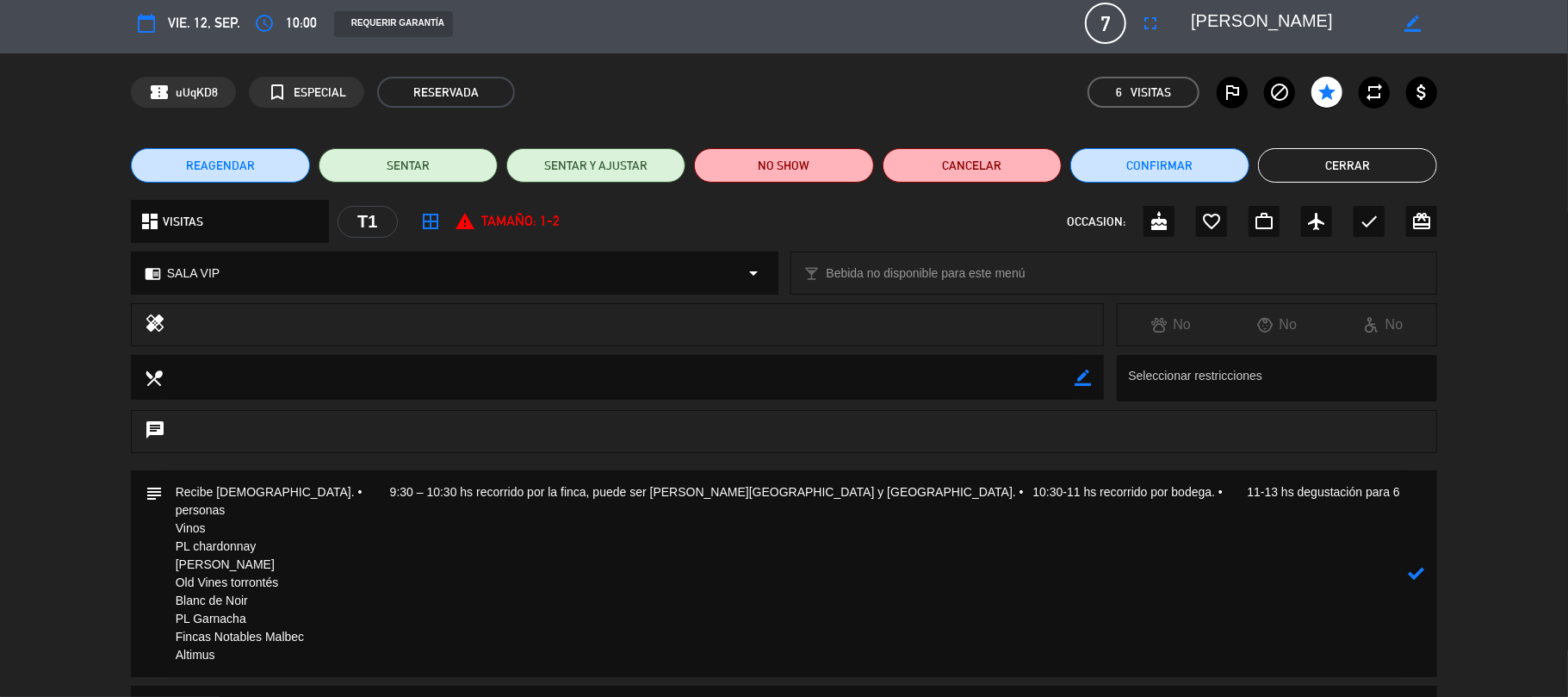
click at [1129, 491] on textarea at bounding box center [786, 574] width 1246 height 206
click at [1255, 500] on textarea at bounding box center [786, 564] width 1246 height 188
click at [1261, 497] on textarea at bounding box center [786, 556] width 1246 height 170
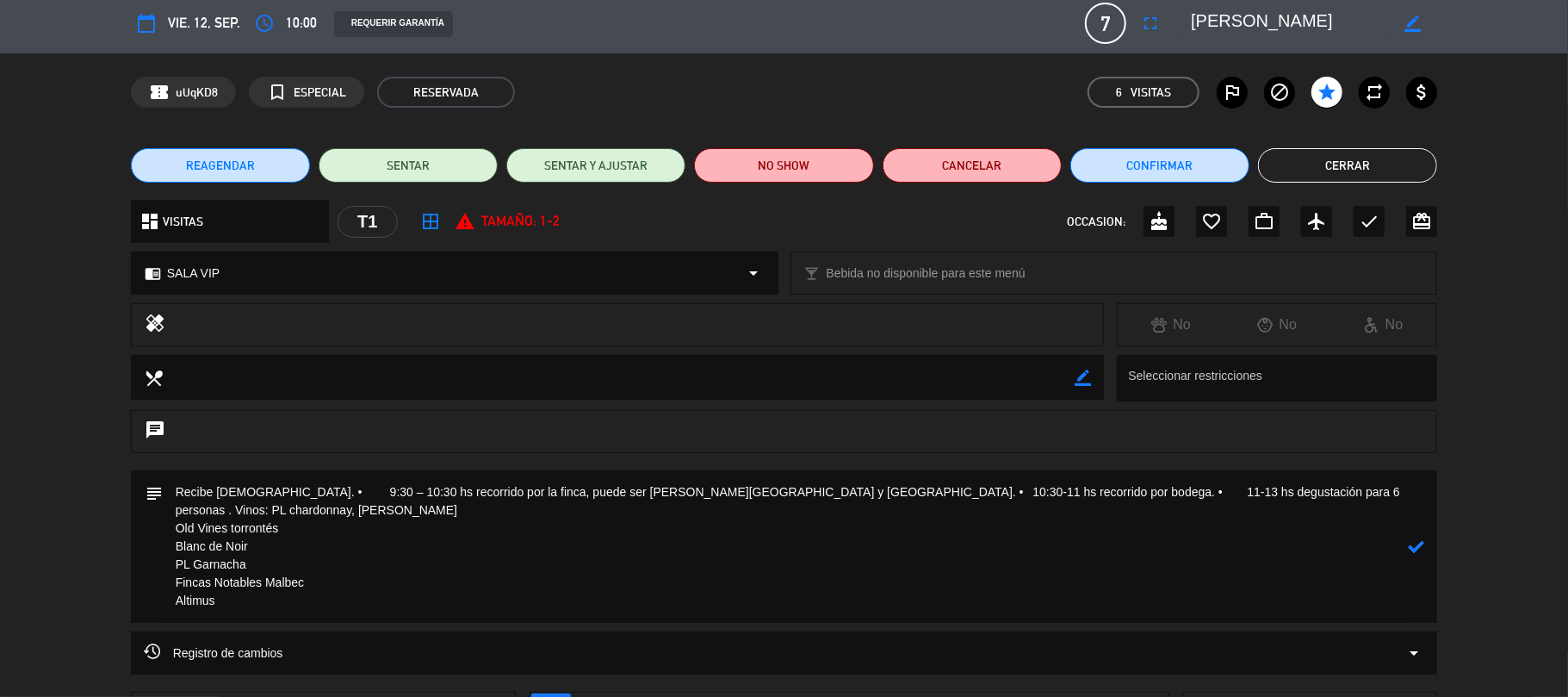
drag, startPoint x: 1325, startPoint y: 479, endPoint x: 1337, endPoint y: 482, distance: 12.4
click at [1325, 476] on textarea at bounding box center [786, 546] width 1246 height 152
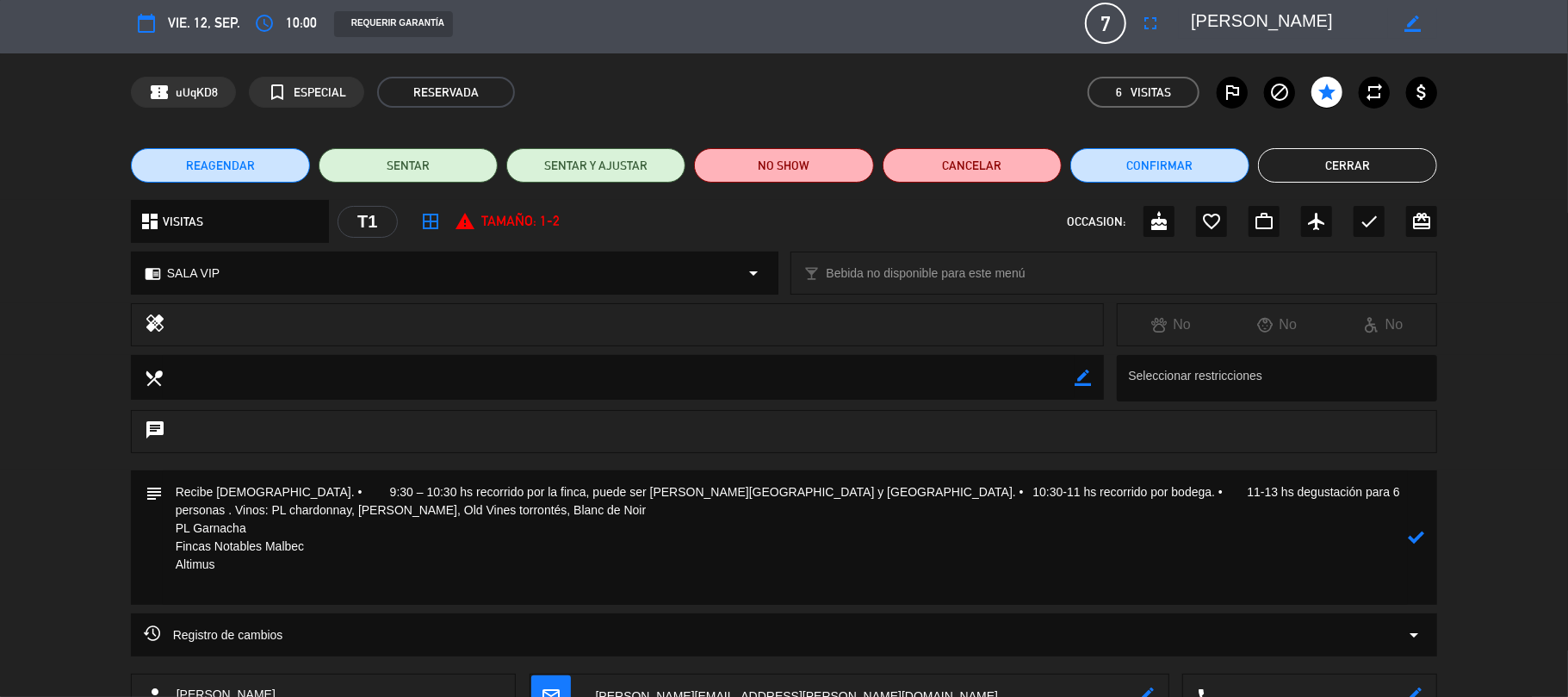
click at [318, 503] on textarea at bounding box center [786, 538] width 1246 height 134
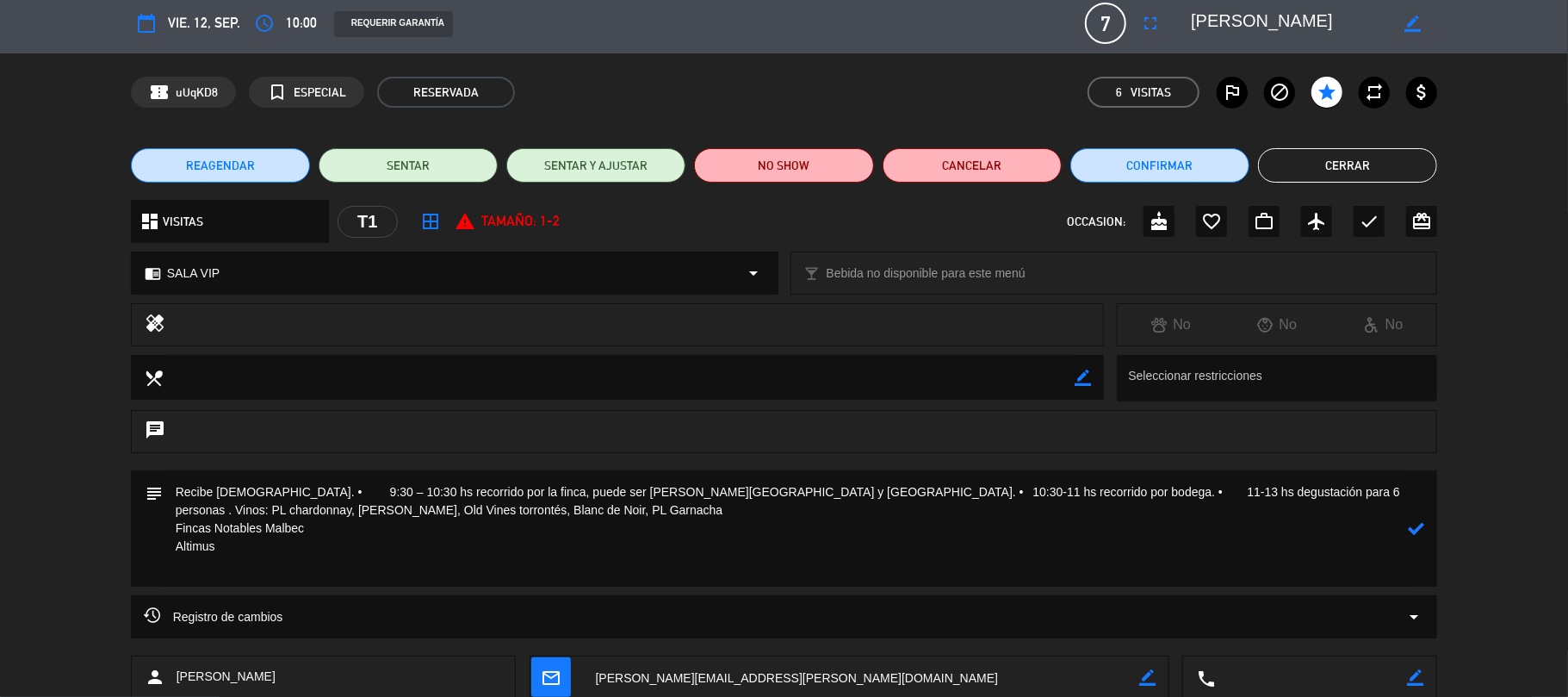
click at [553, 509] on textarea at bounding box center [786, 528] width 1246 height 116
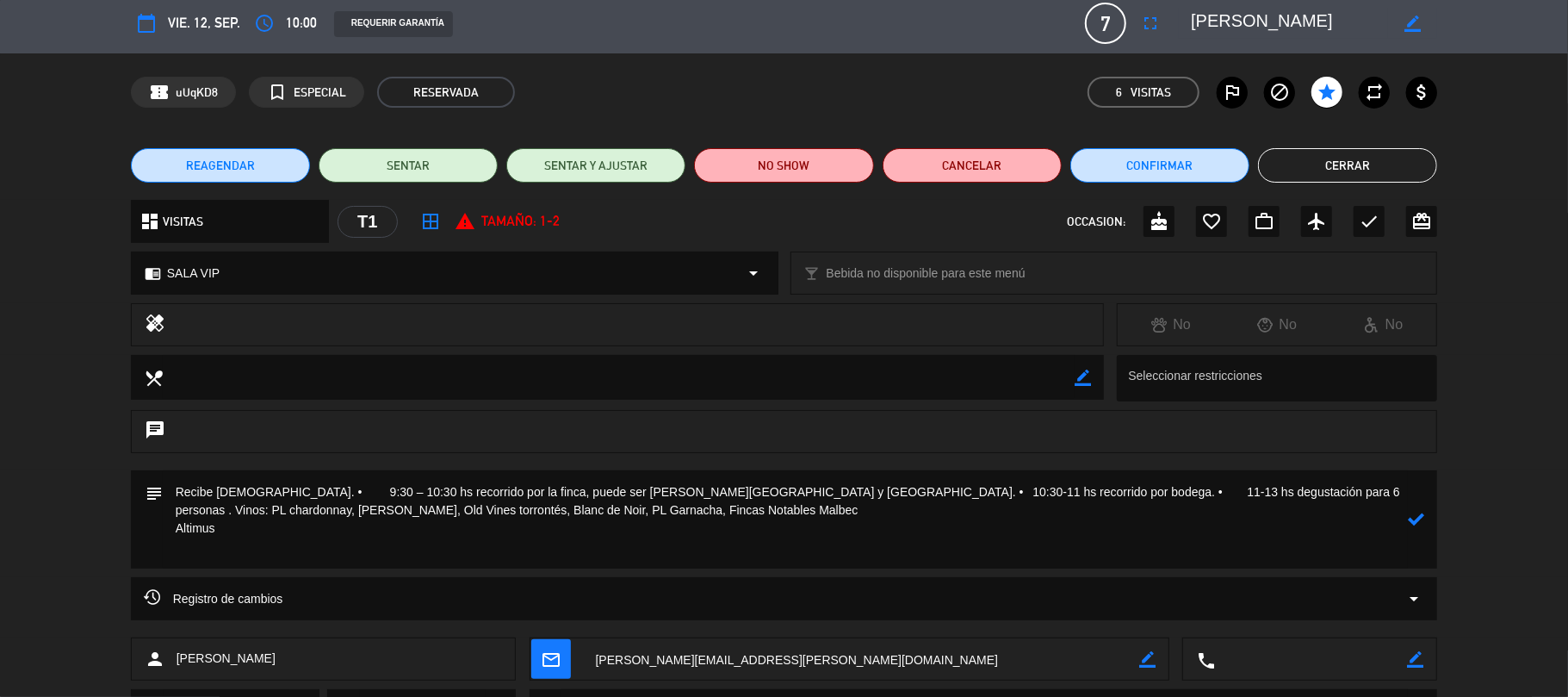
click at [595, 505] on textarea at bounding box center [786, 520] width 1246 height 98
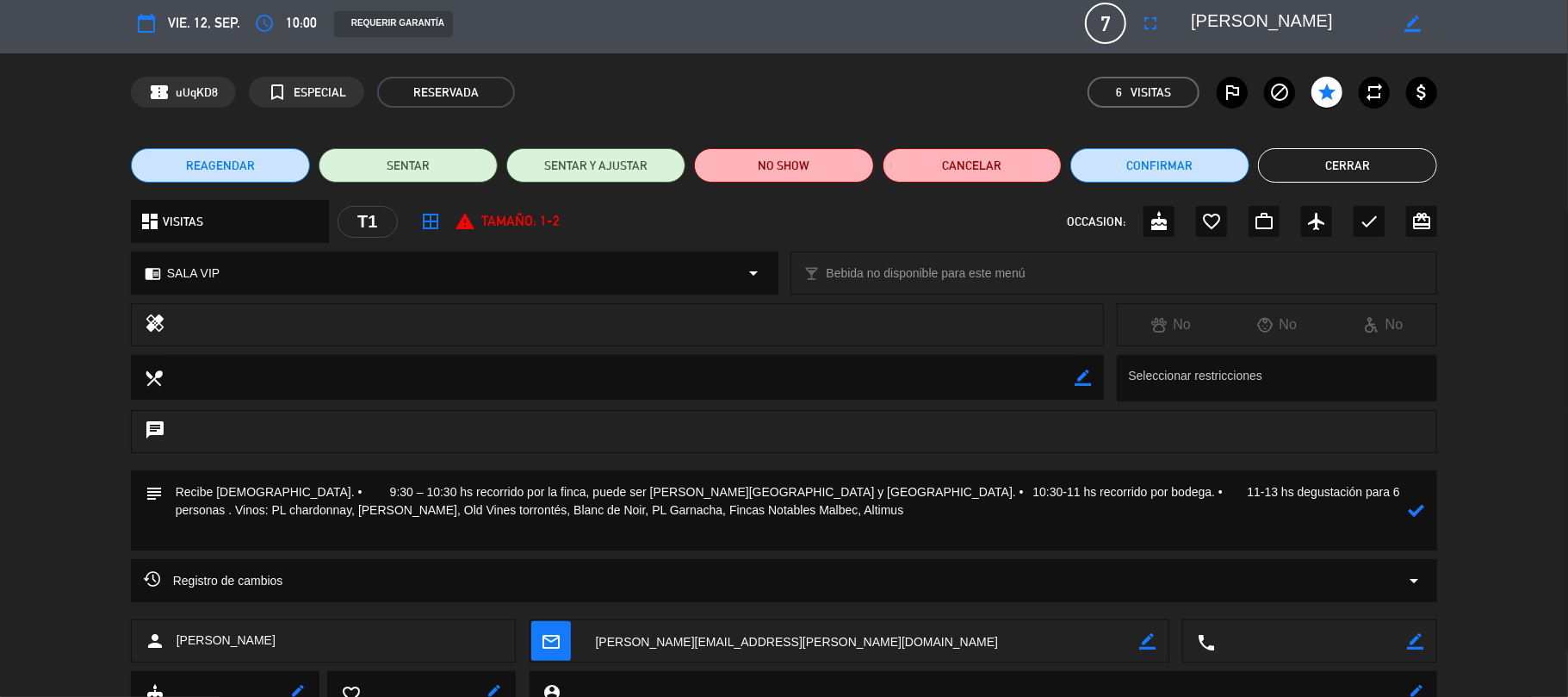
click at [1416, 504] on icon at bounding box center [1416, 509] width 16 height 16
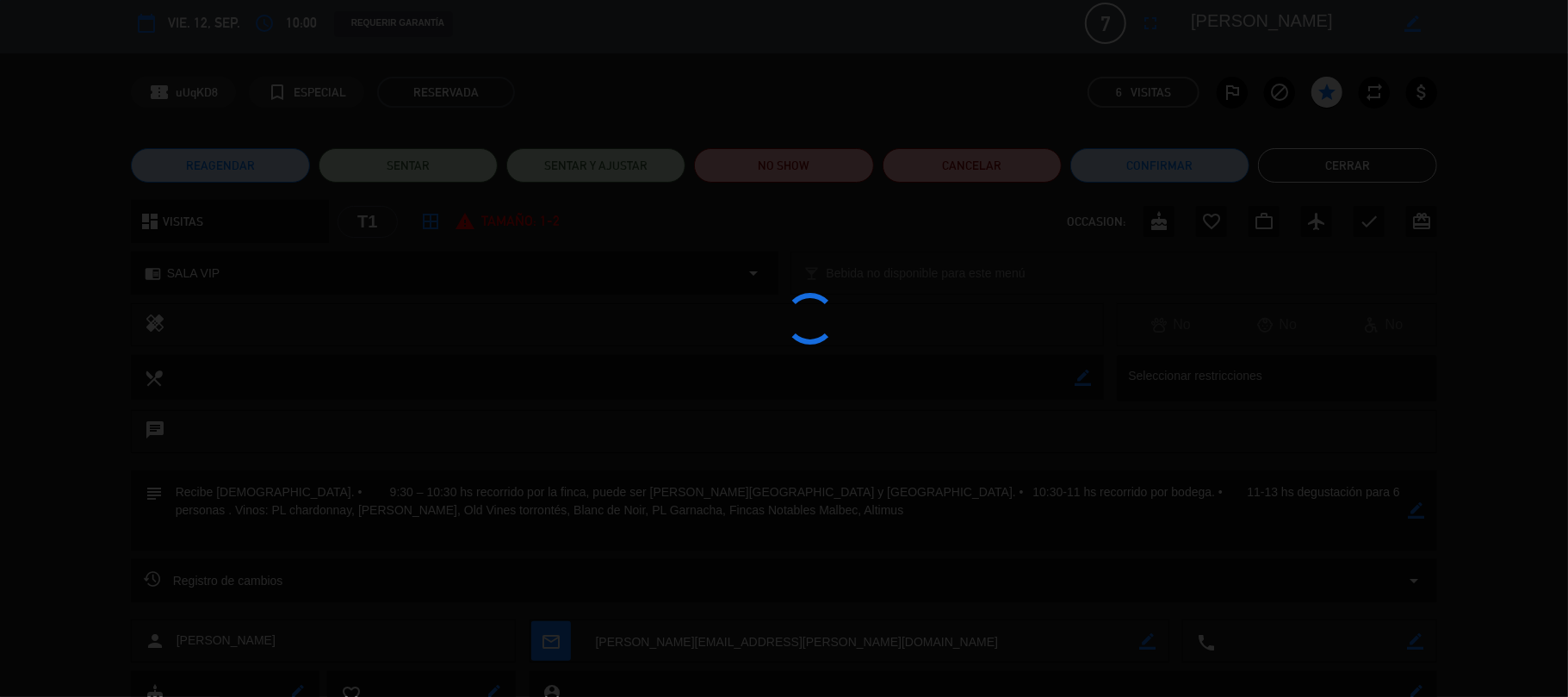
type textarea "Recibe [DEMOGRAPHIC_DATA]. • 9:30 – 10:30 hs recorrido por la finca, puede ser …"
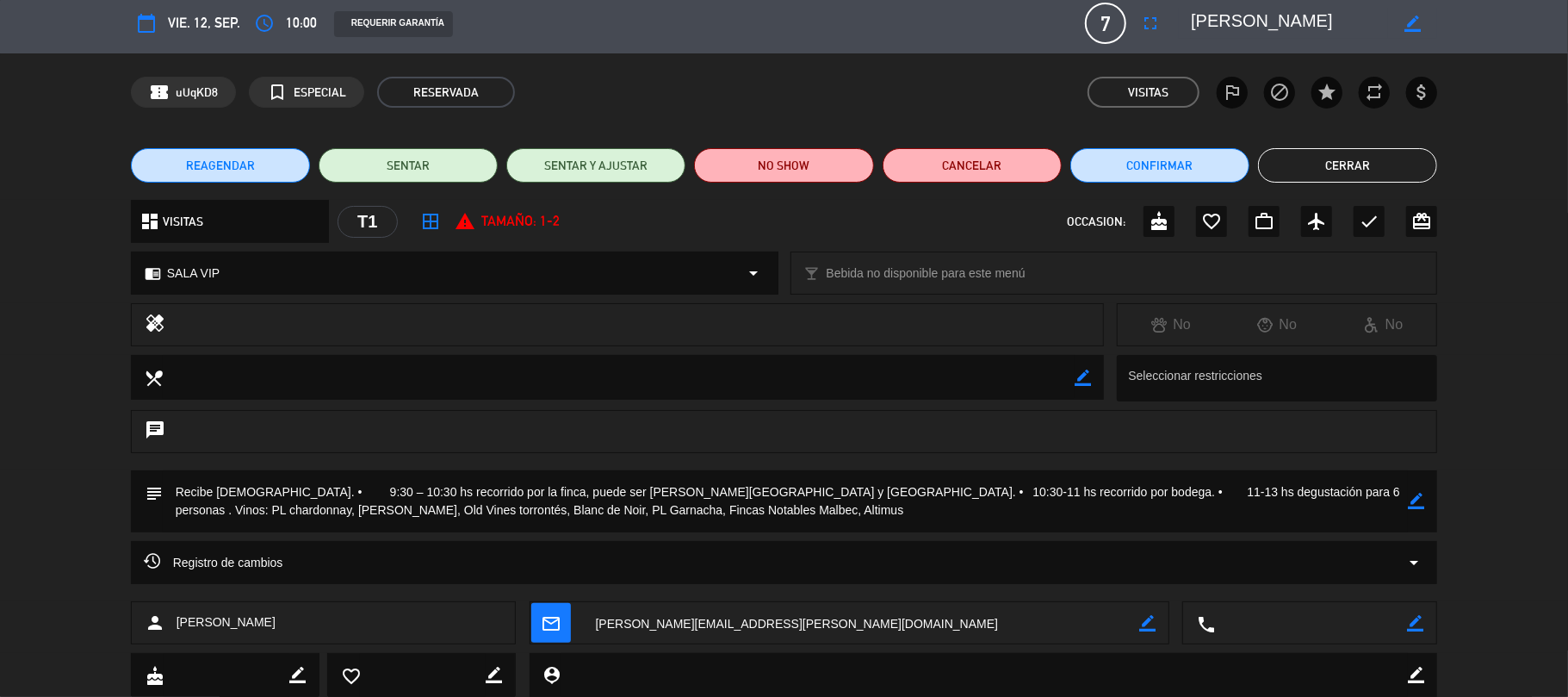
click at [1335, 157] on button "Cerrar" at bounding box center [1347, 165] width 179 height 34
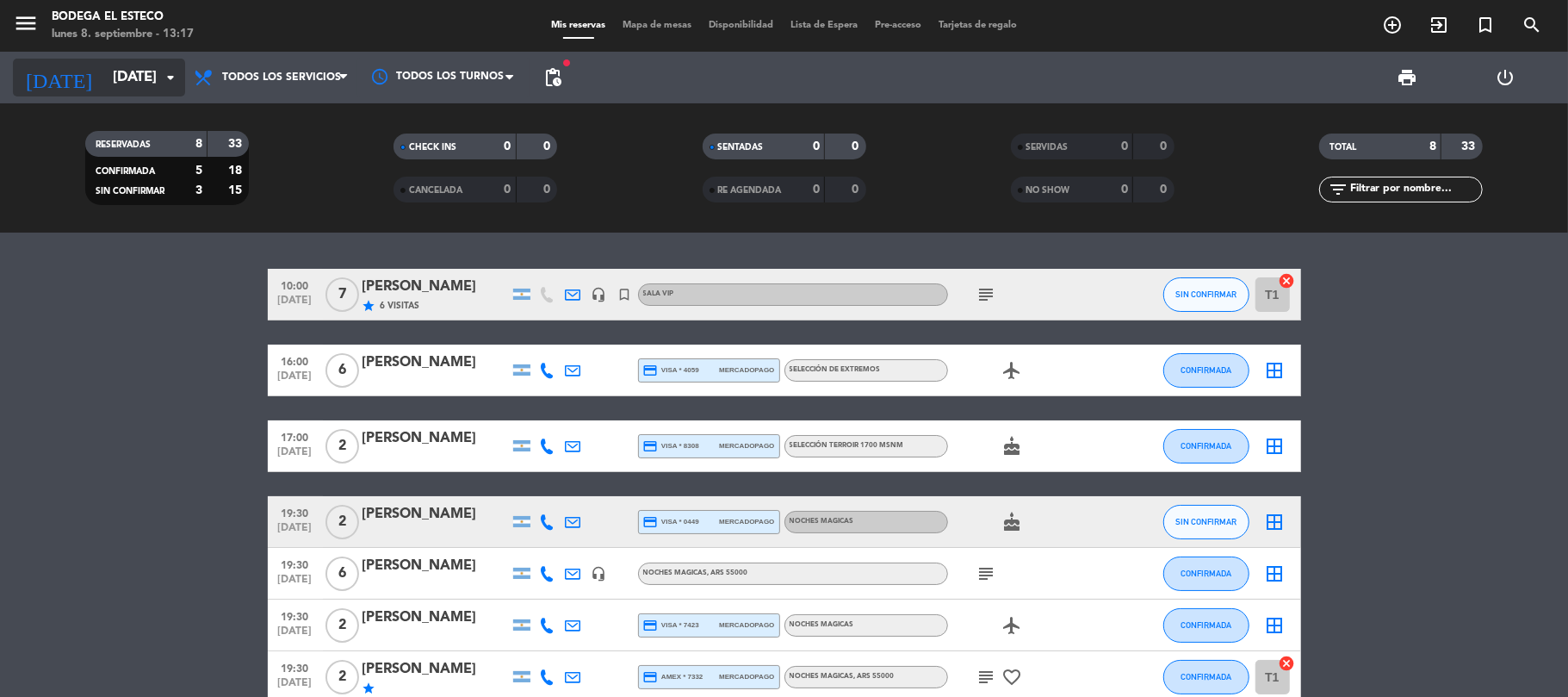
click at [138, 84] on input "[DATE]" at bounding box center [197, 78] width 186 height 33
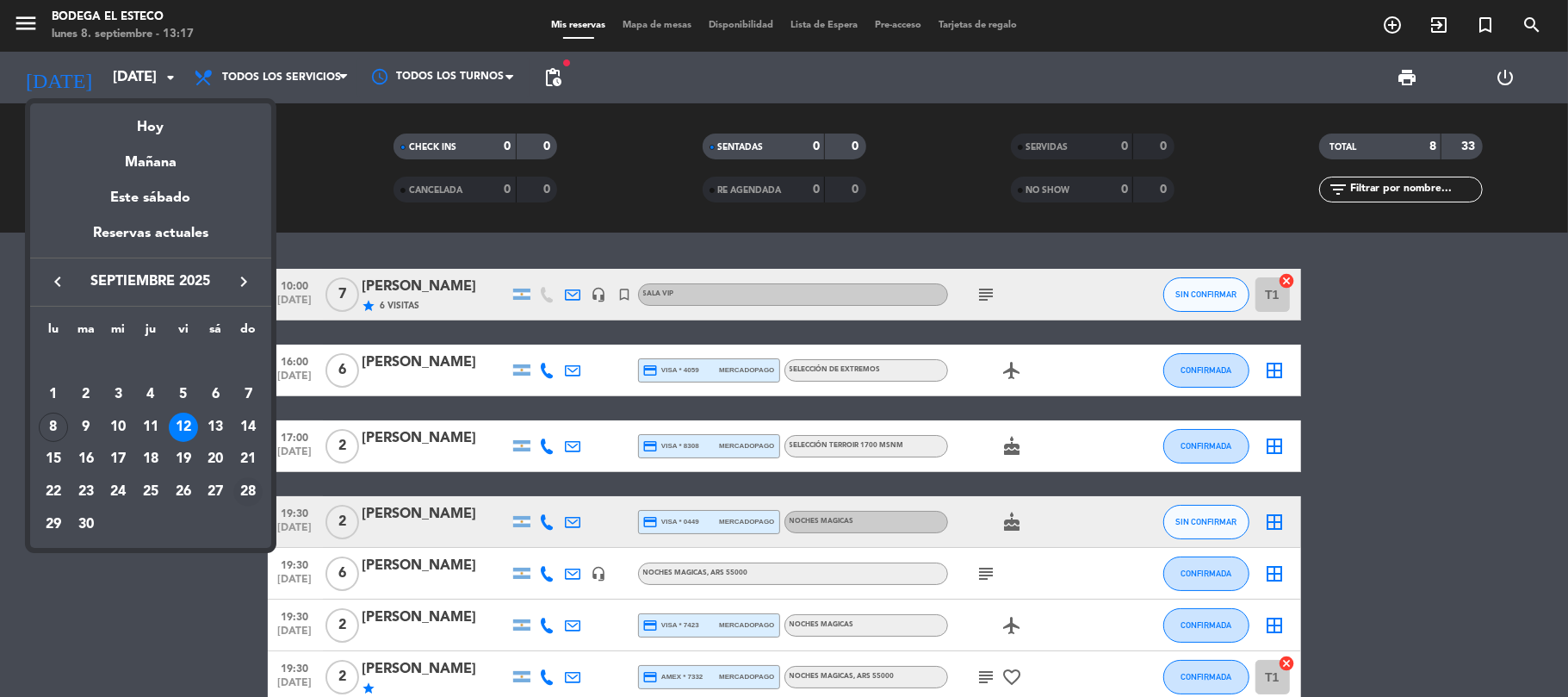
click at [246, 496] on div "28" at bounding box center [248, 491] width 29 height 29
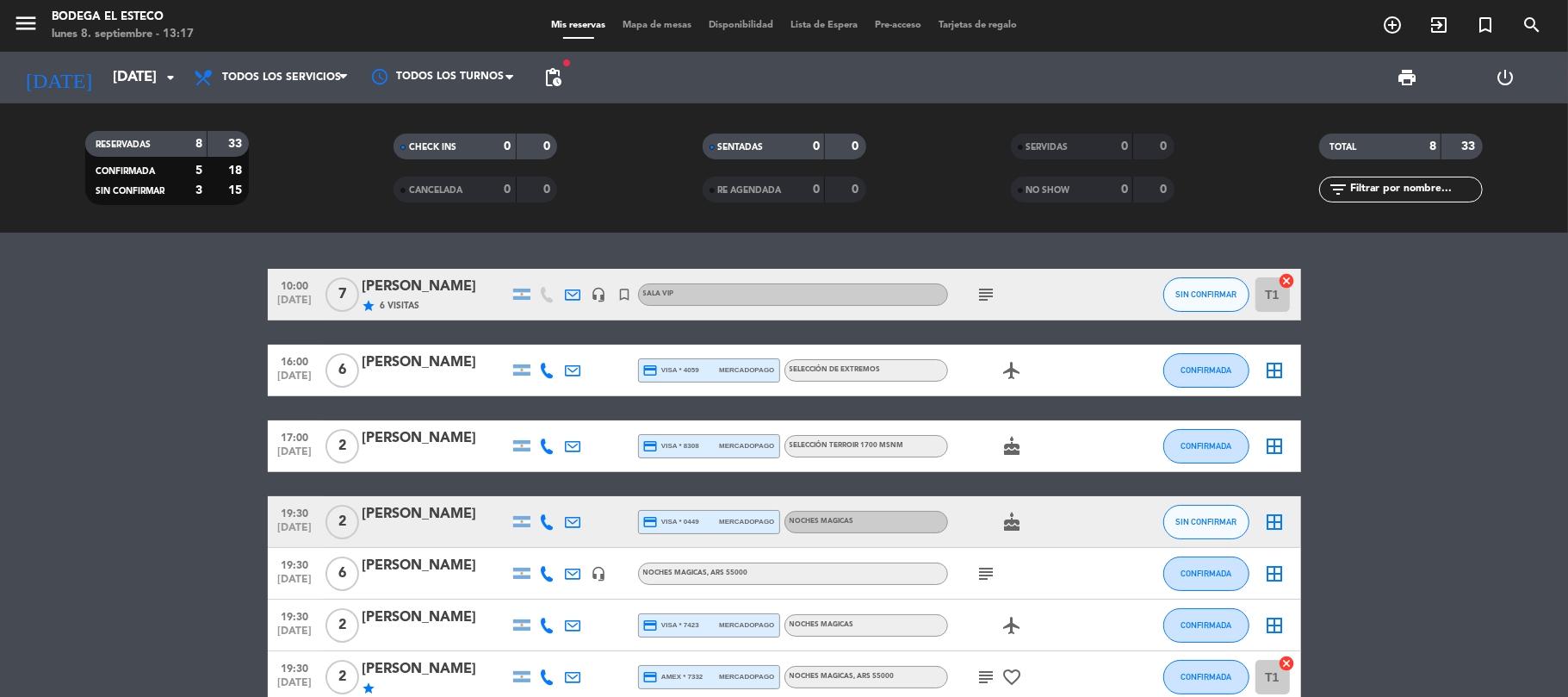
type input "[DATE]"
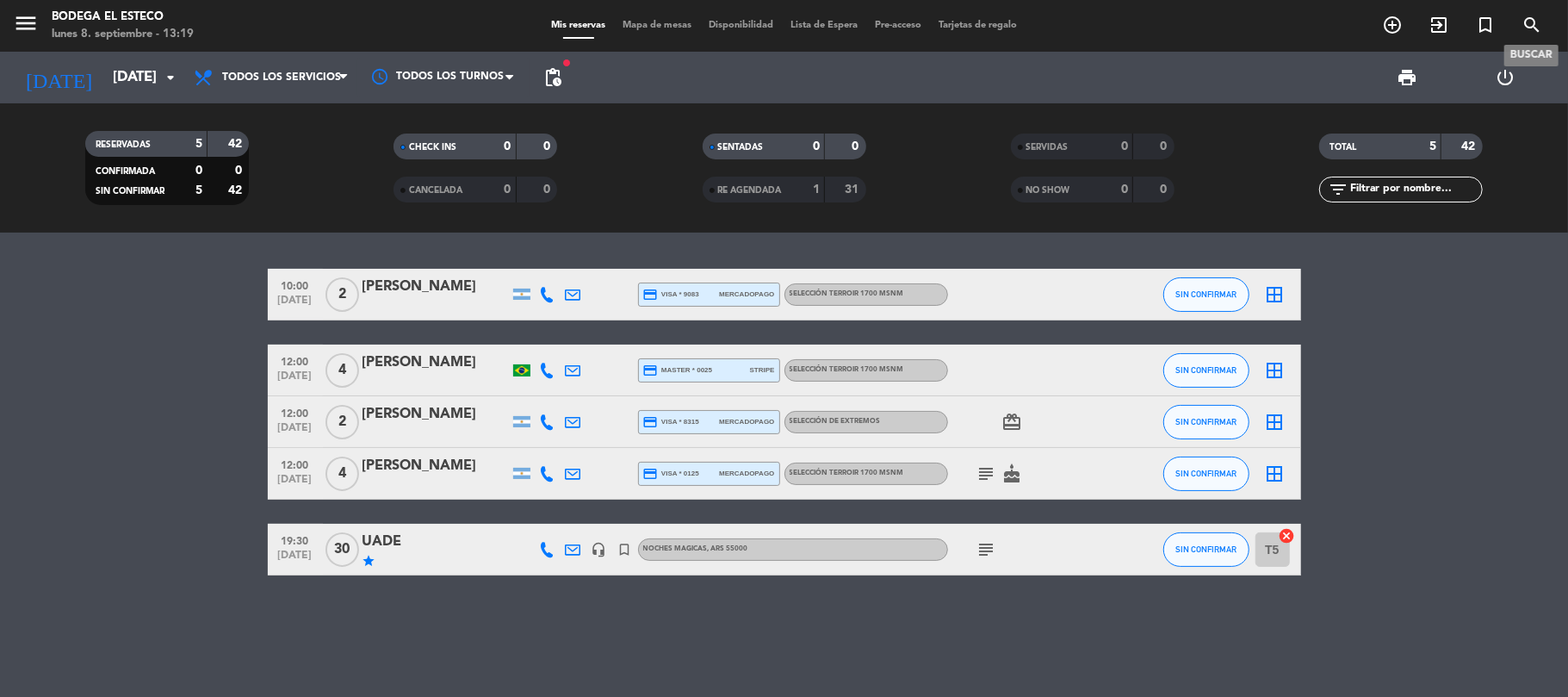
click at [1526, 14] on icon "search" at bounding box center [1532, 25] width 21 height 21
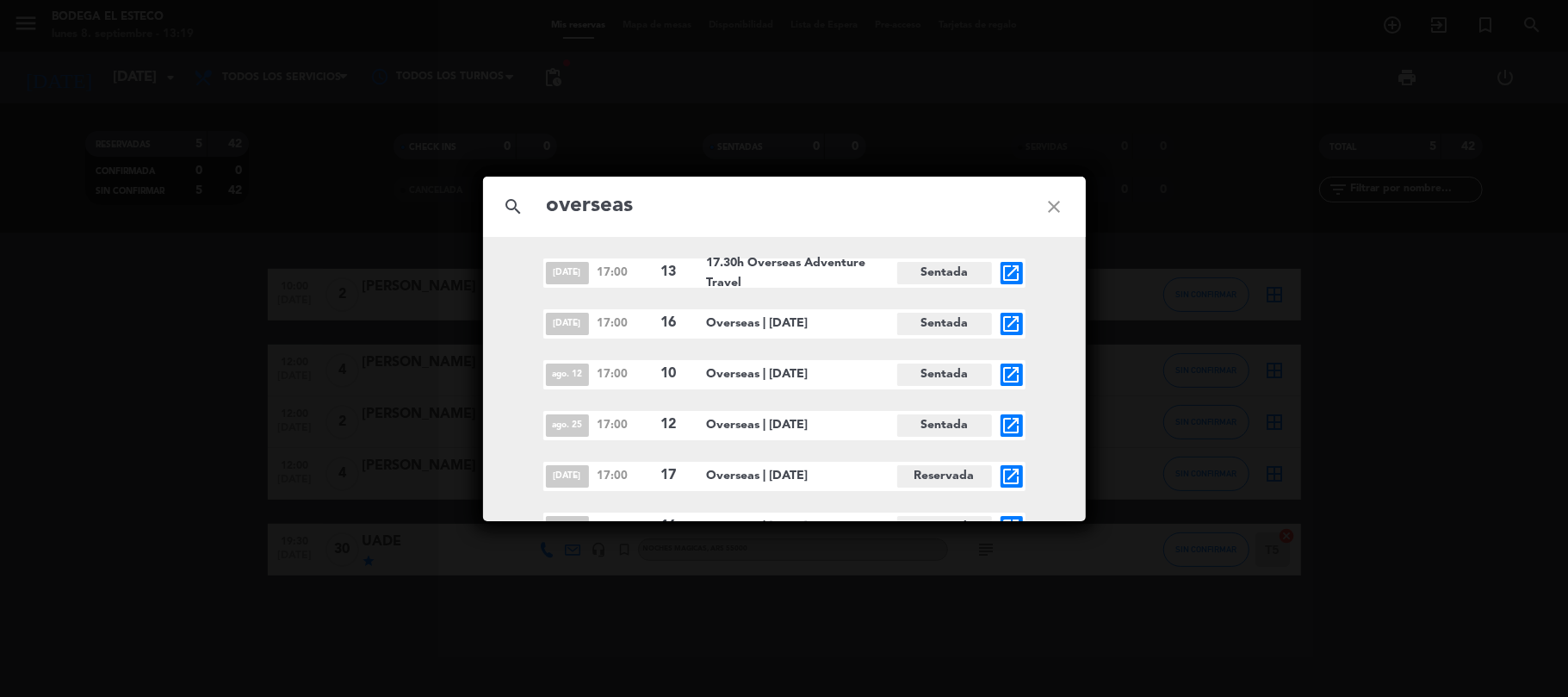
type input "overseas"
click at [1013, 480] on icon "open_in_new" at bounding box center [1012, 476] width 21 height 21
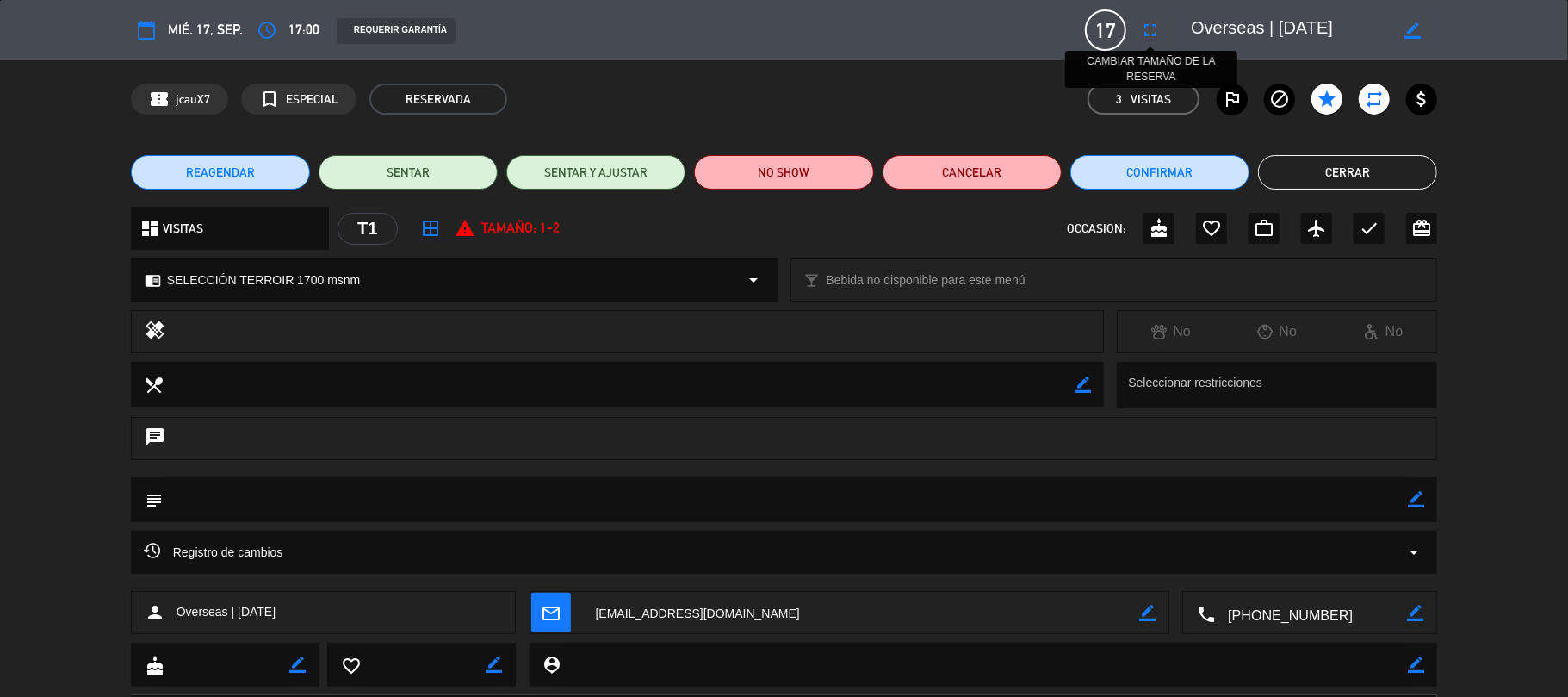
click at [1152, 38] on icon "fullscreen" at bounding box center [1150, 30] width 21 height 21
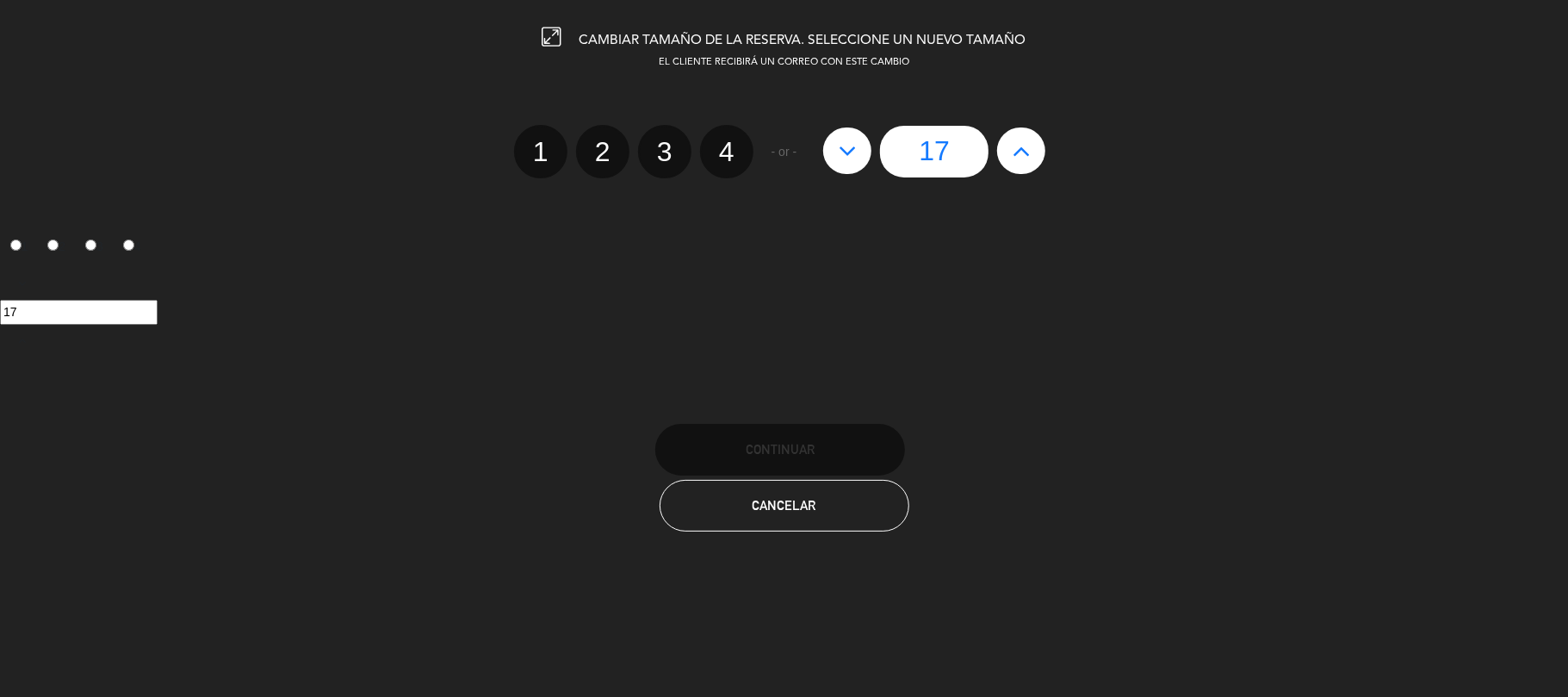
click at [862, 160] on button at bounding box center [847, 151] width 48 height 46
type input "16"
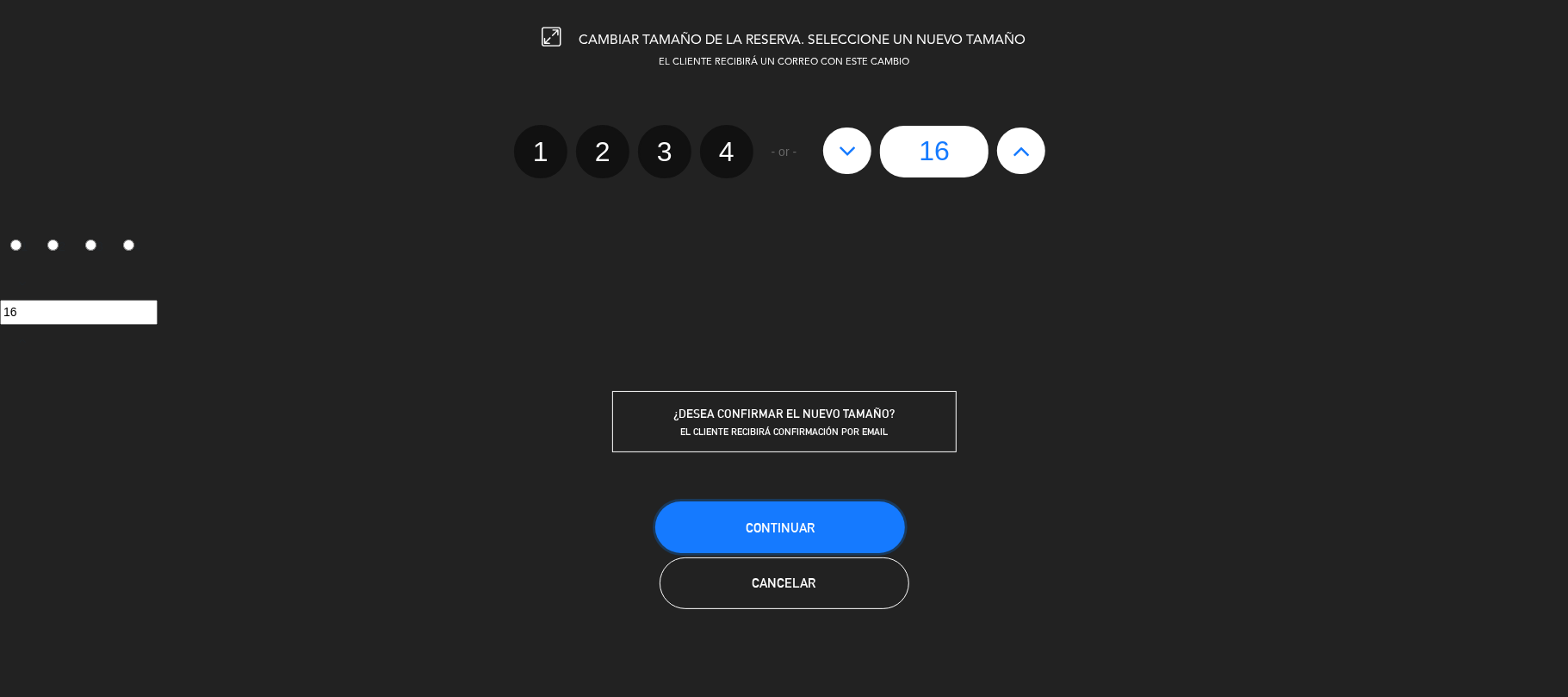
click at [773, 532] on span "Continuar" at bounding box center [780, 527] width 69 height 14
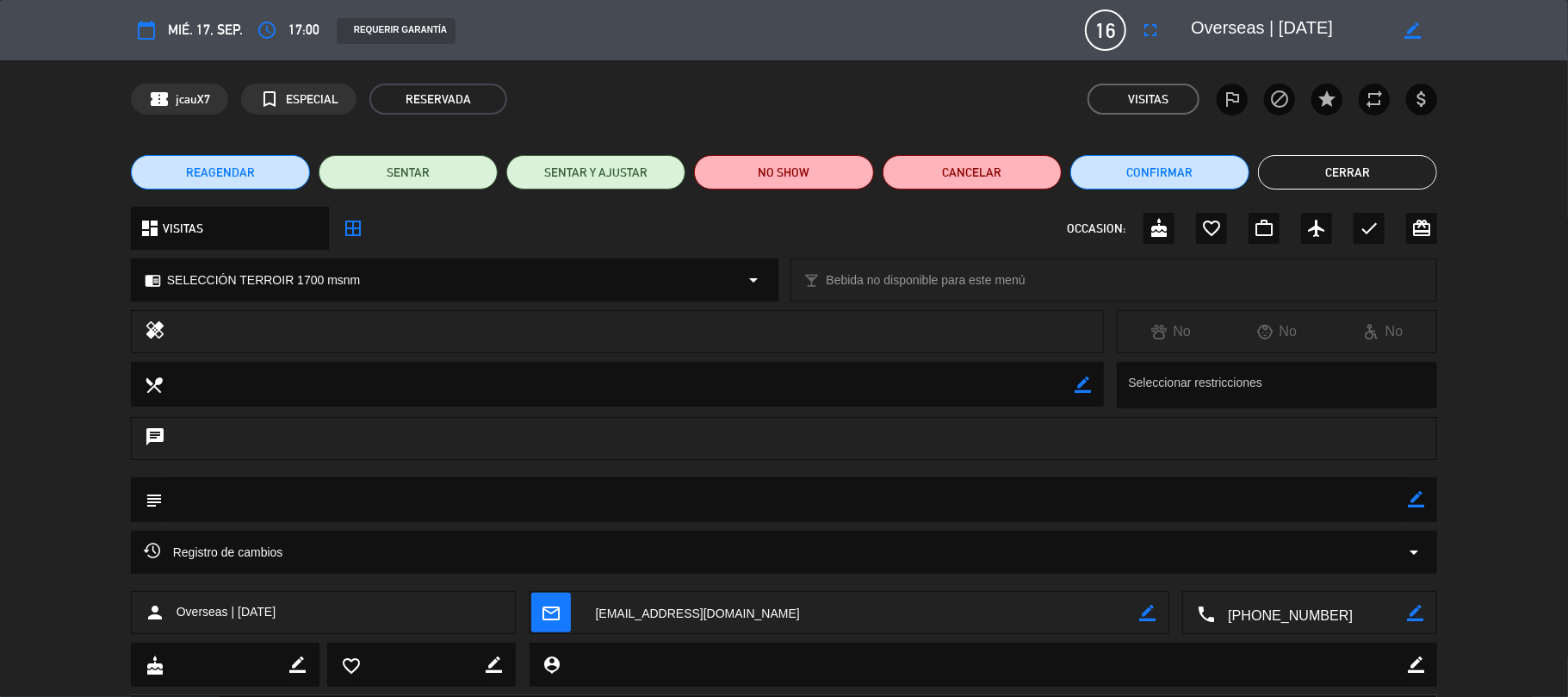
click at [1327, 167] on button "Cerrar" at bounding box center [1347, 172] width 179 height 34
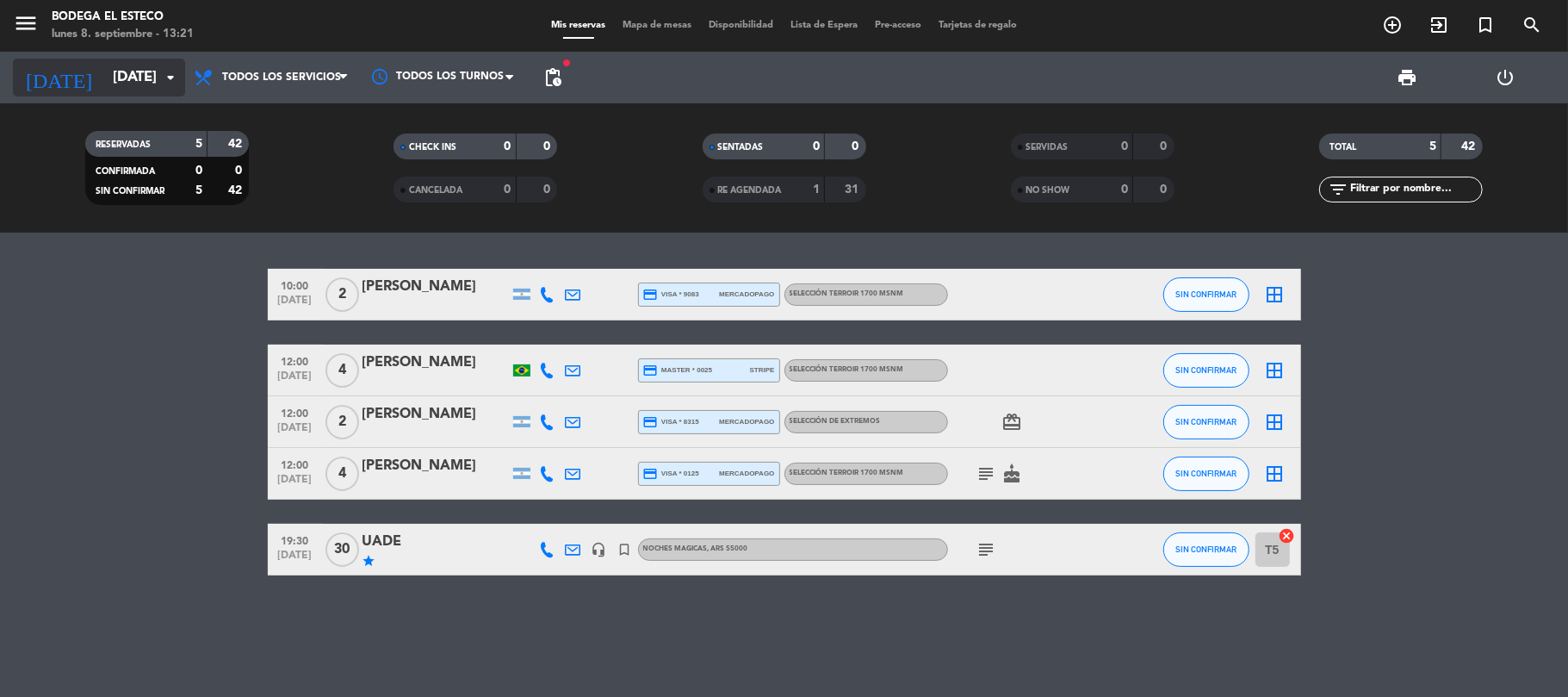
click at [126, 88] on input "[DATE]" at bounding box center [197, 78] width 186 height 33
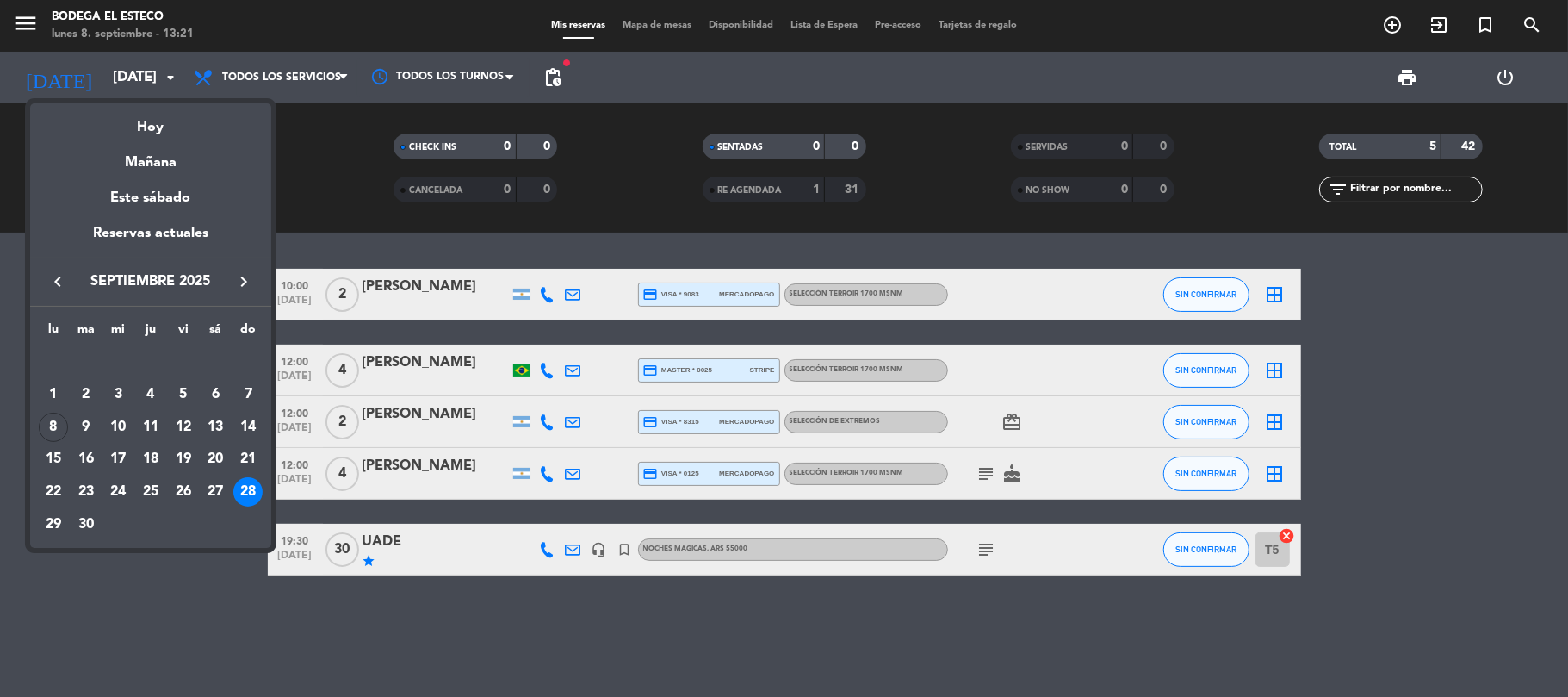
click at [249, 284] on icon "keyboard_arrow_right" at bounding box center [244, 282] width 21 height 21
click at [117, 460] on div "15" at bounding box center [117, 458] width 29 height 29
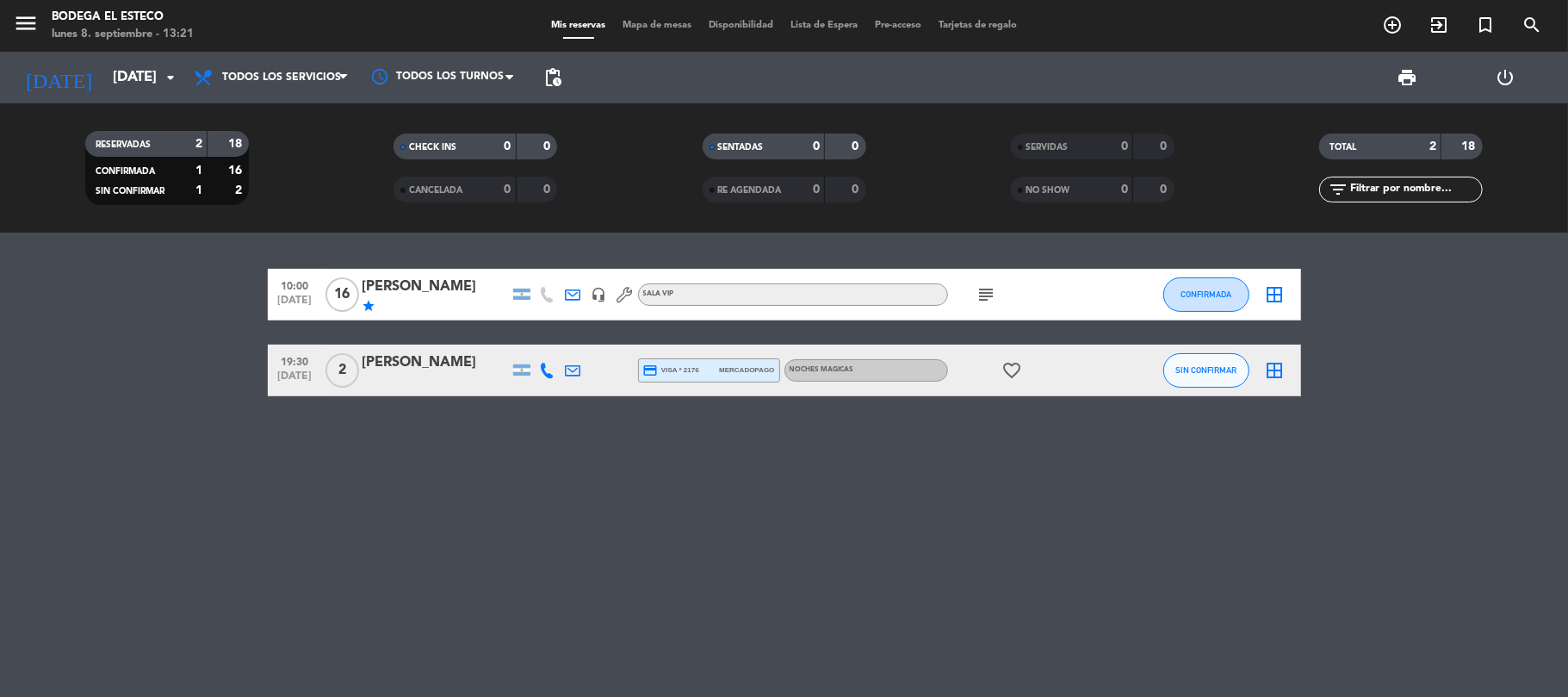
click at [978, 300] on icon "subject" at bounding box center [988, 295] width 21 height 21
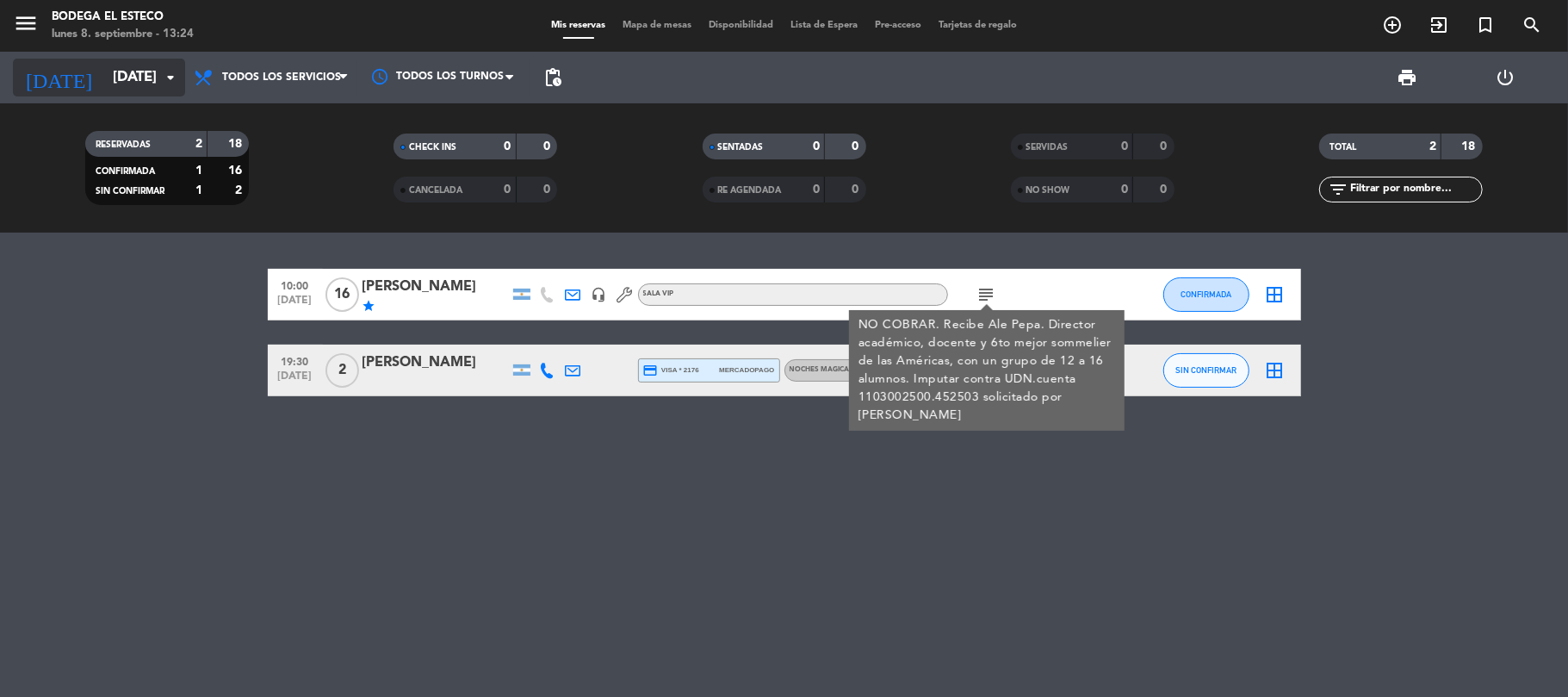
click at [139, 82] on input "[DATE]" at bounding box center [197, 78] width 186 height 33
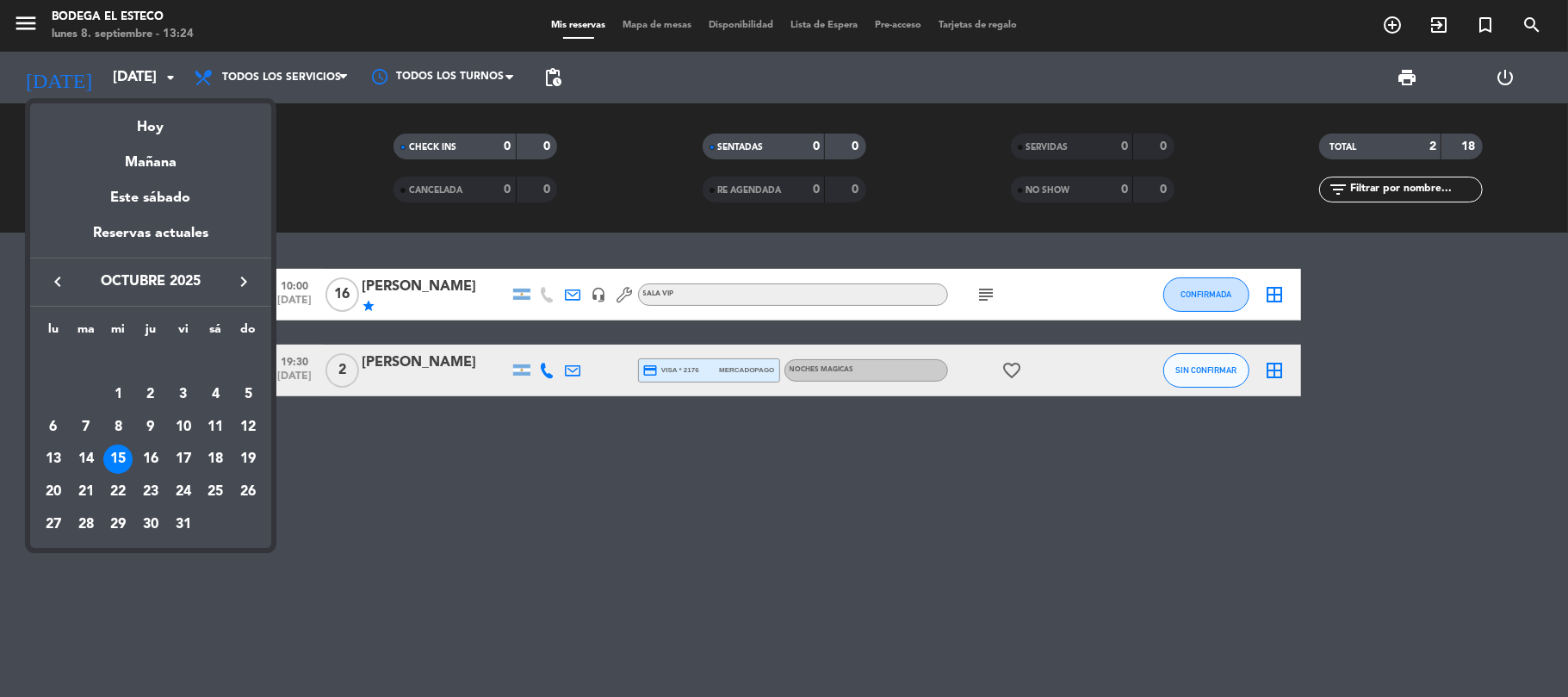
click at [246, 283] on icon "keyboard_arrow_right" at bounding box center [244, 282] width 21 height 21
click at [245, 380] on div "9" at bounding box center [248, 394] width 29 height 29
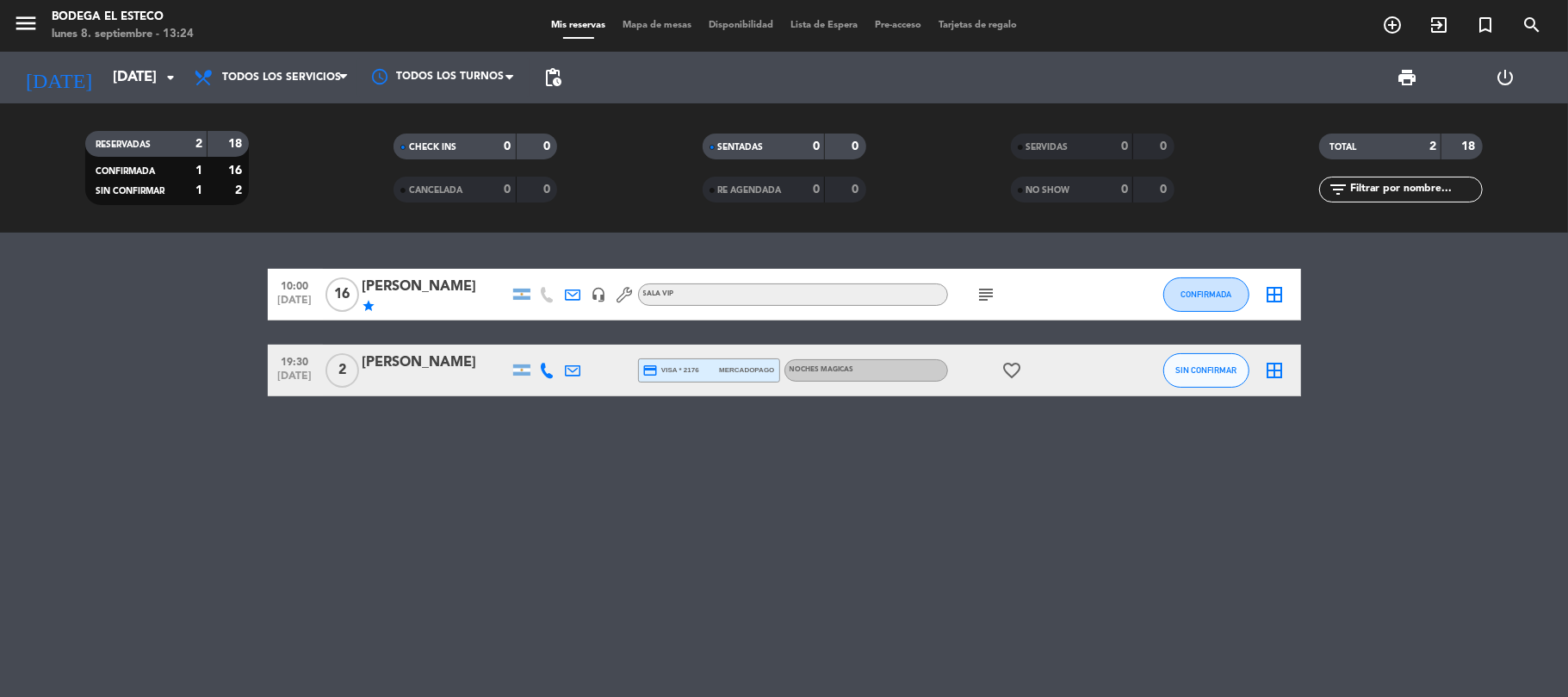
type input "[DATE]"
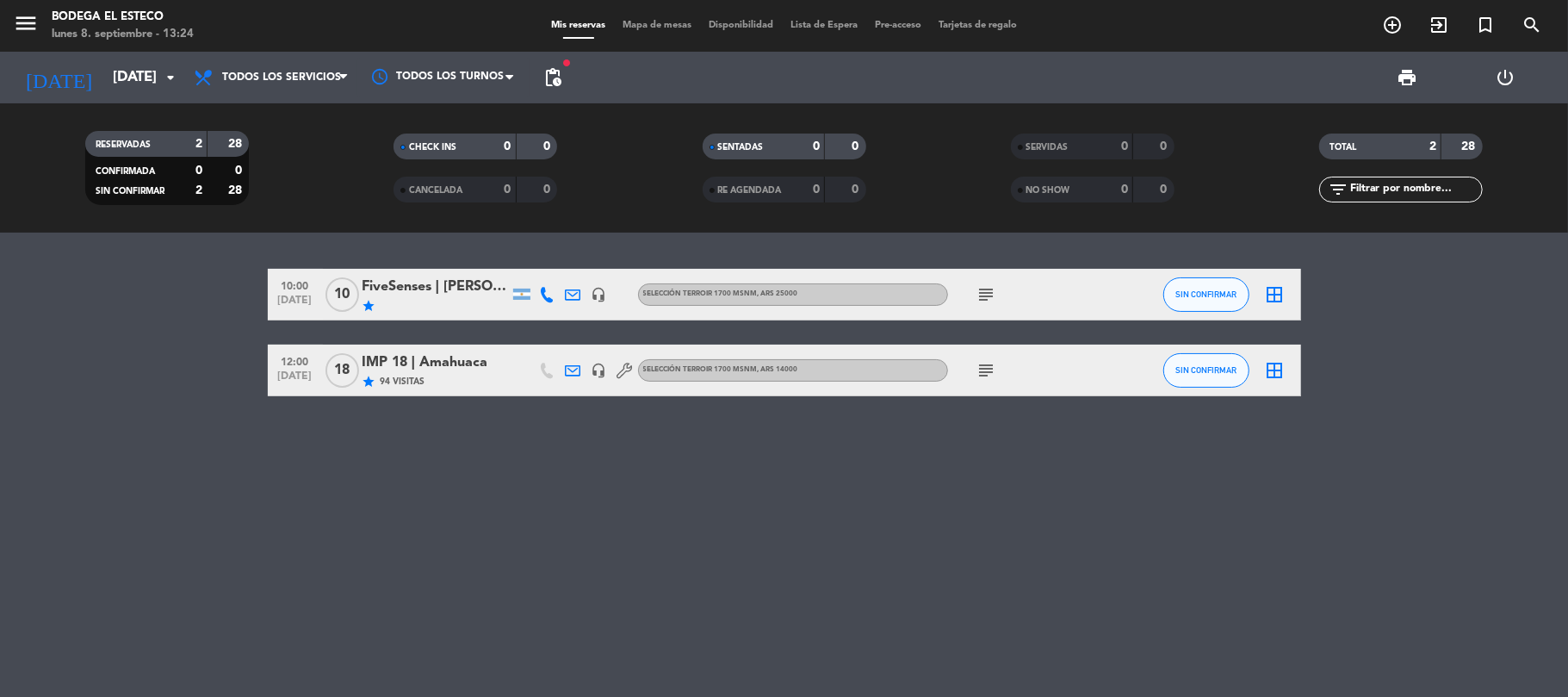
click at [1001, 284] on div "subject" at bounding box center [1026, 295] width 155 height 51
click at [989, 288] on icon "subject" at bounding box center [988, 295] width 21 height 21
click at [563, 293] on div at bounding box center [573, 295] width 26 height 51
click at [572, 288] on icon at bounding box center [574, 295] width 15 height 15
click at [481, 291] on div "FiveSenses | [PERSON_NAME]" at bounding box center [436, 287] width 147 height 23
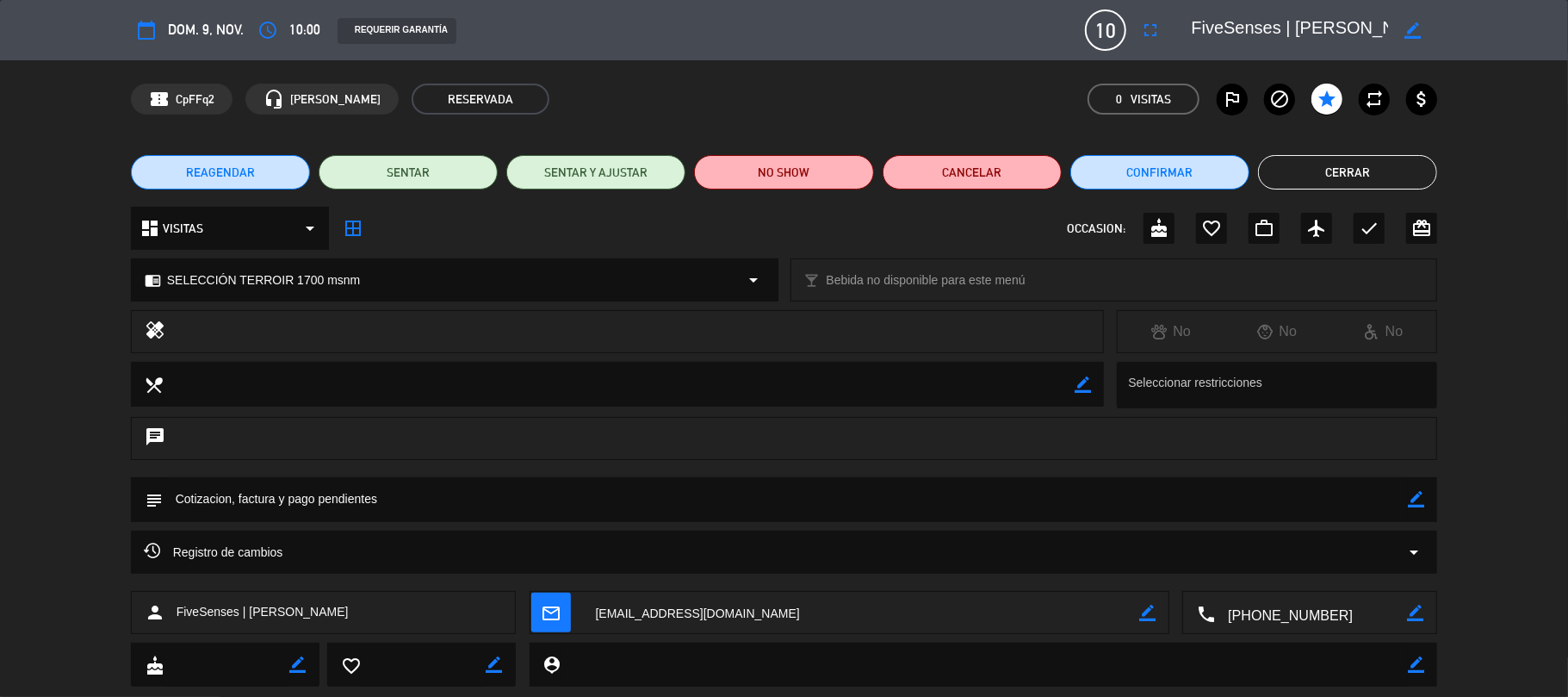
click at [1141, 611] on icon "border_color" at bounding box center [1147, 613] width 16 height 16
click at [1082, 614] on textarea at bounding box center [862, 613] width 558 height 43
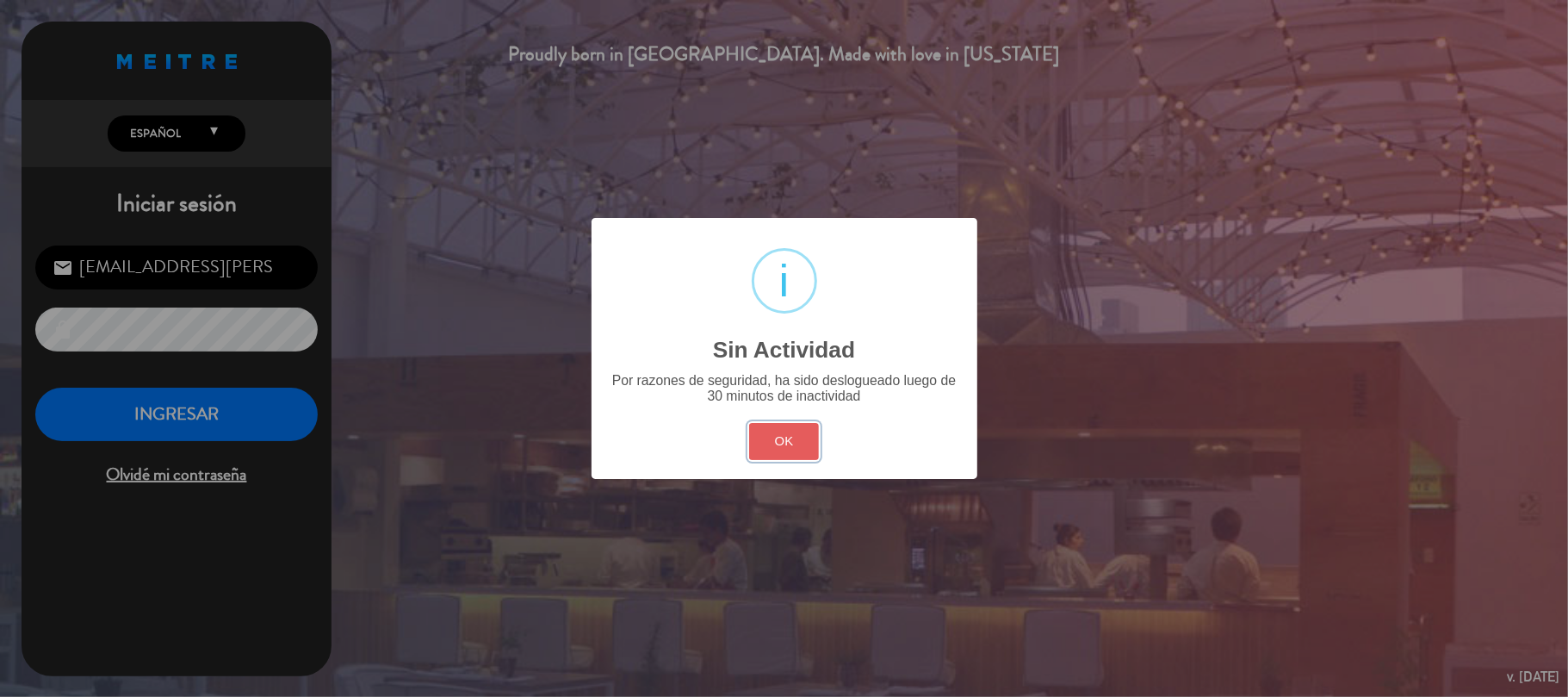
click at [776, 450] on button "OK" at bounding box center [784, 441] width 70 height 37
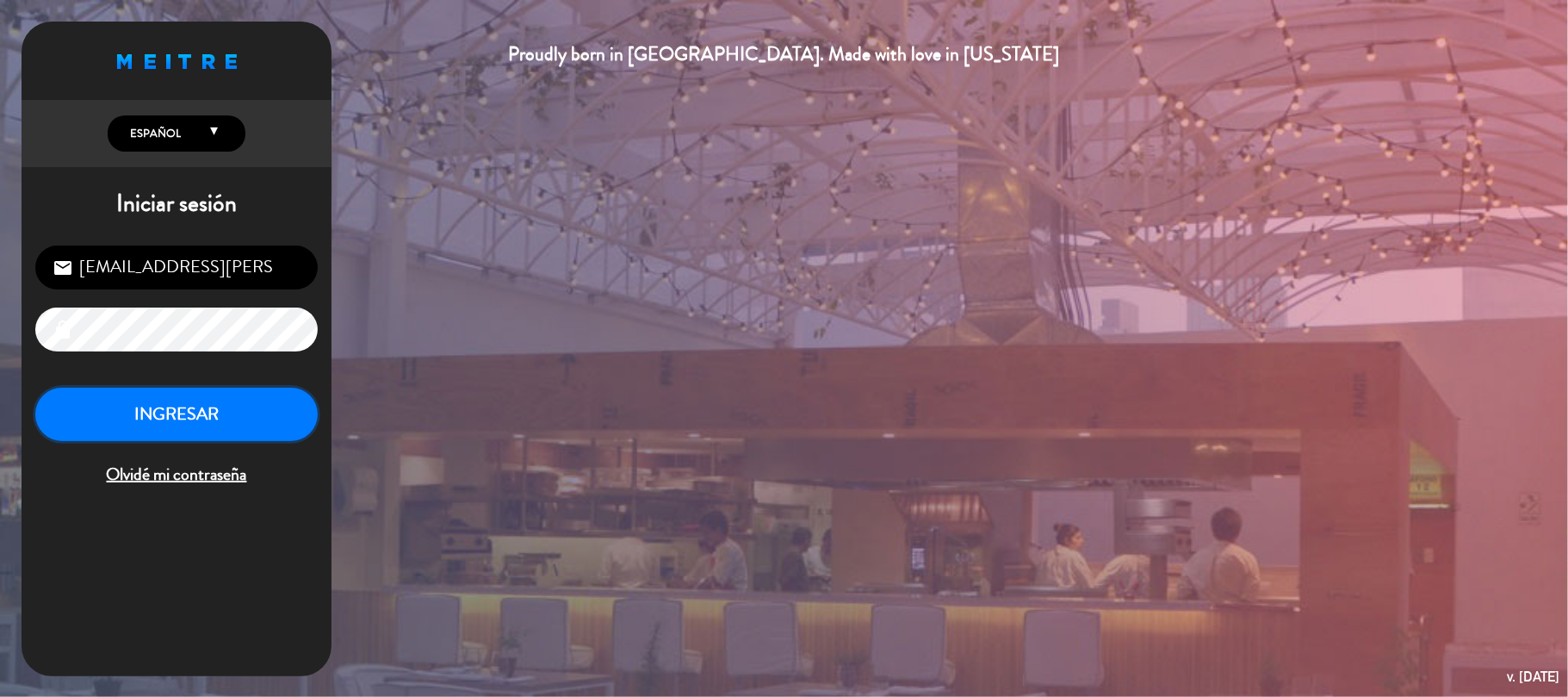
click at [280, 410] on button "INGRESAR" at bounding box center [176, 414] width 282 height 54
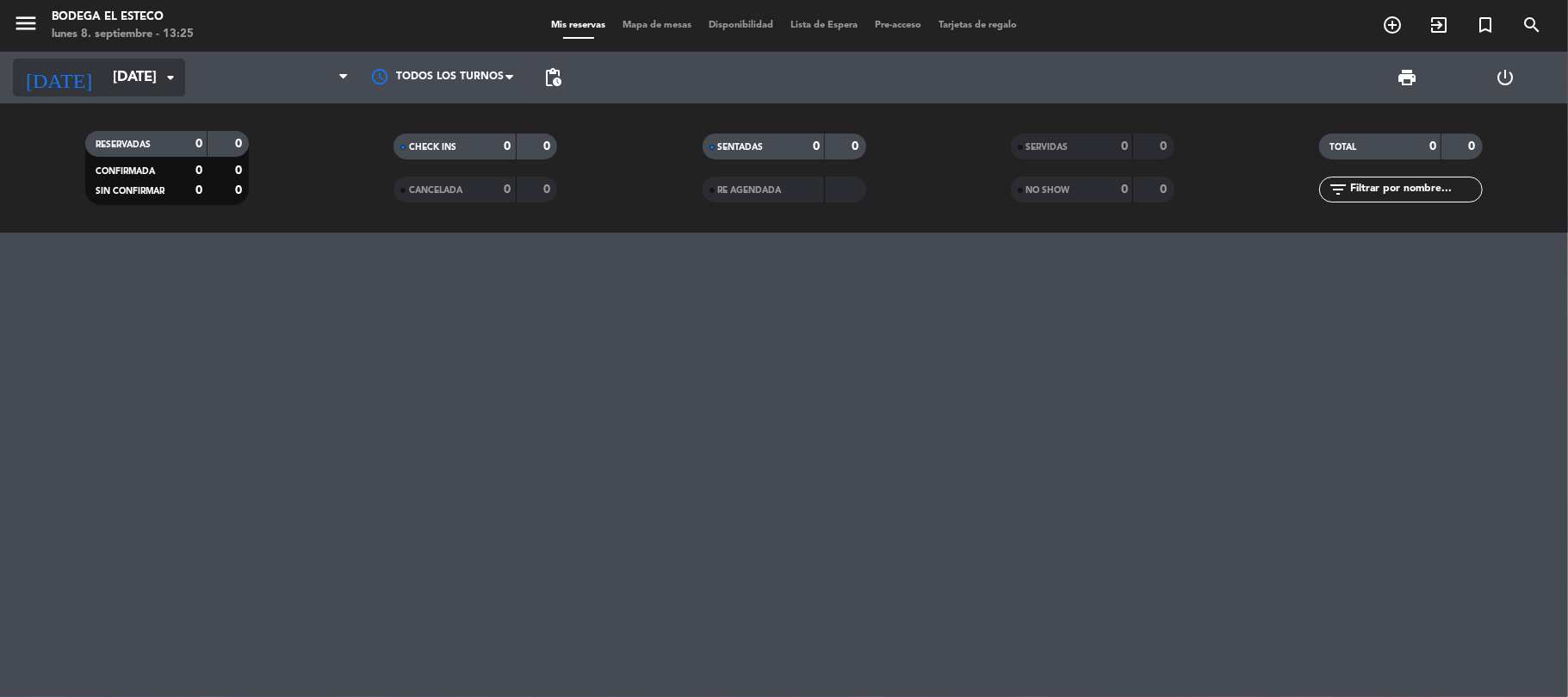
click at [134, 76] on input "[DATE]" at bounding box center [197, 78] width 186 height 33
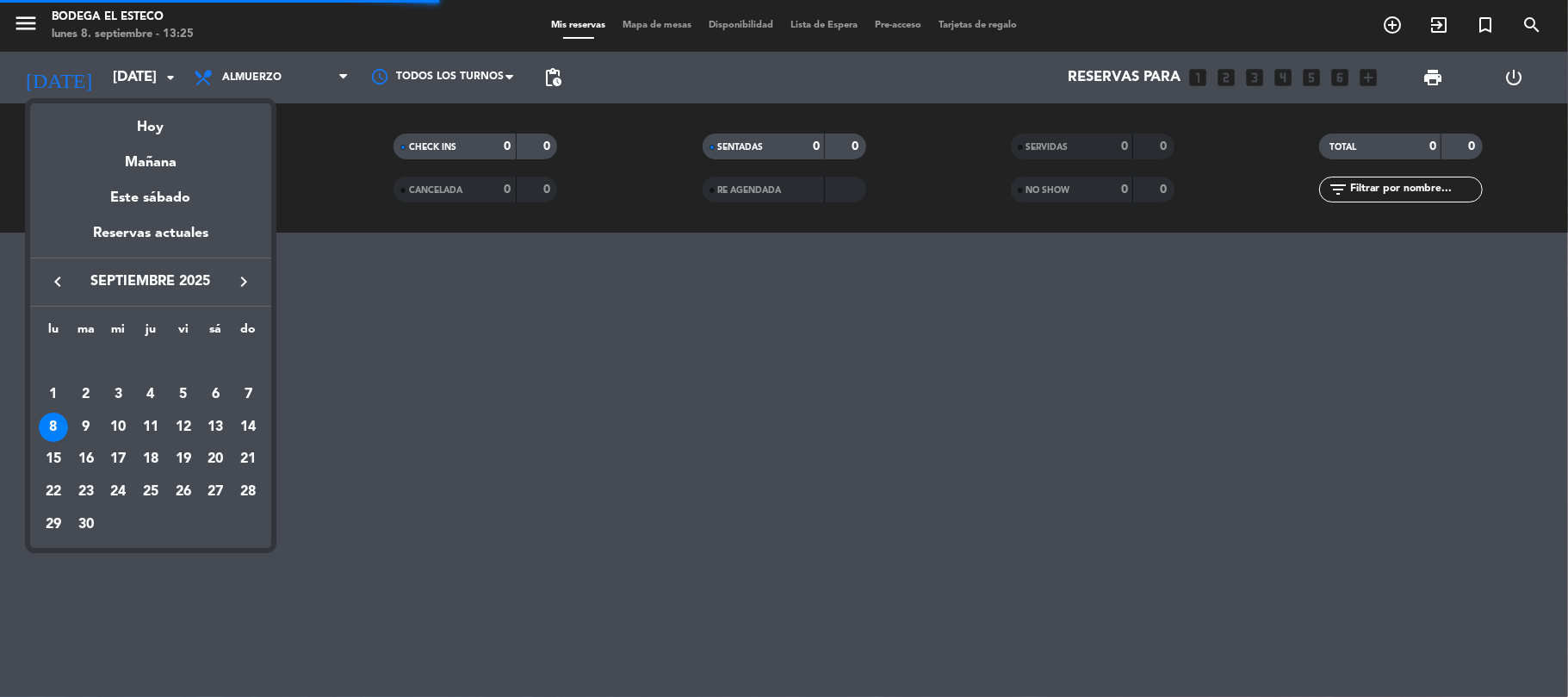
click at [243, 272] on icon "keyboard_arrow_right" at bounding box center [244, 282] width 21 height 21
click at [244, 384] on div "9" at bounding box center [248, 394] width 29 height 29
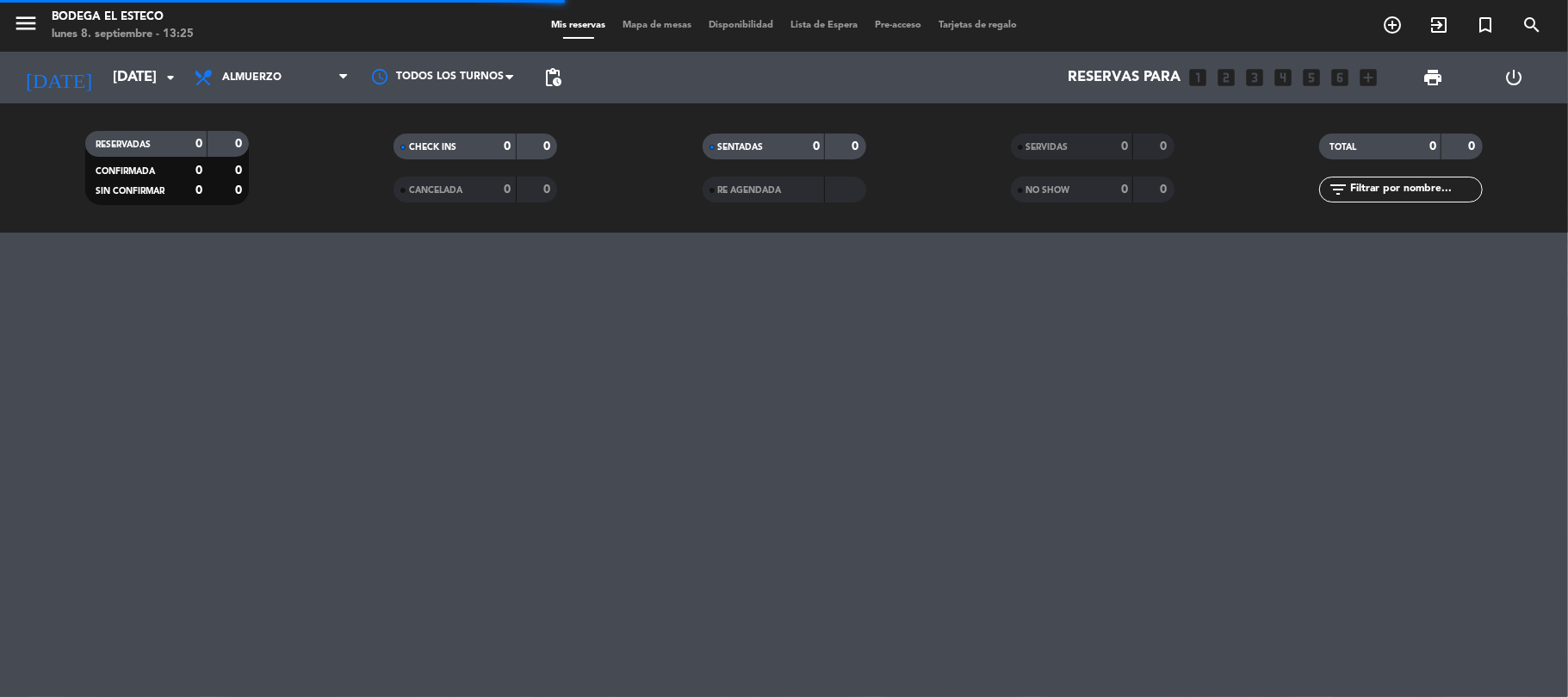
type input "[DATE]"
click at [253, 70] on span "Almuerzo" at bounding box center [272, 78] width 172 height 38
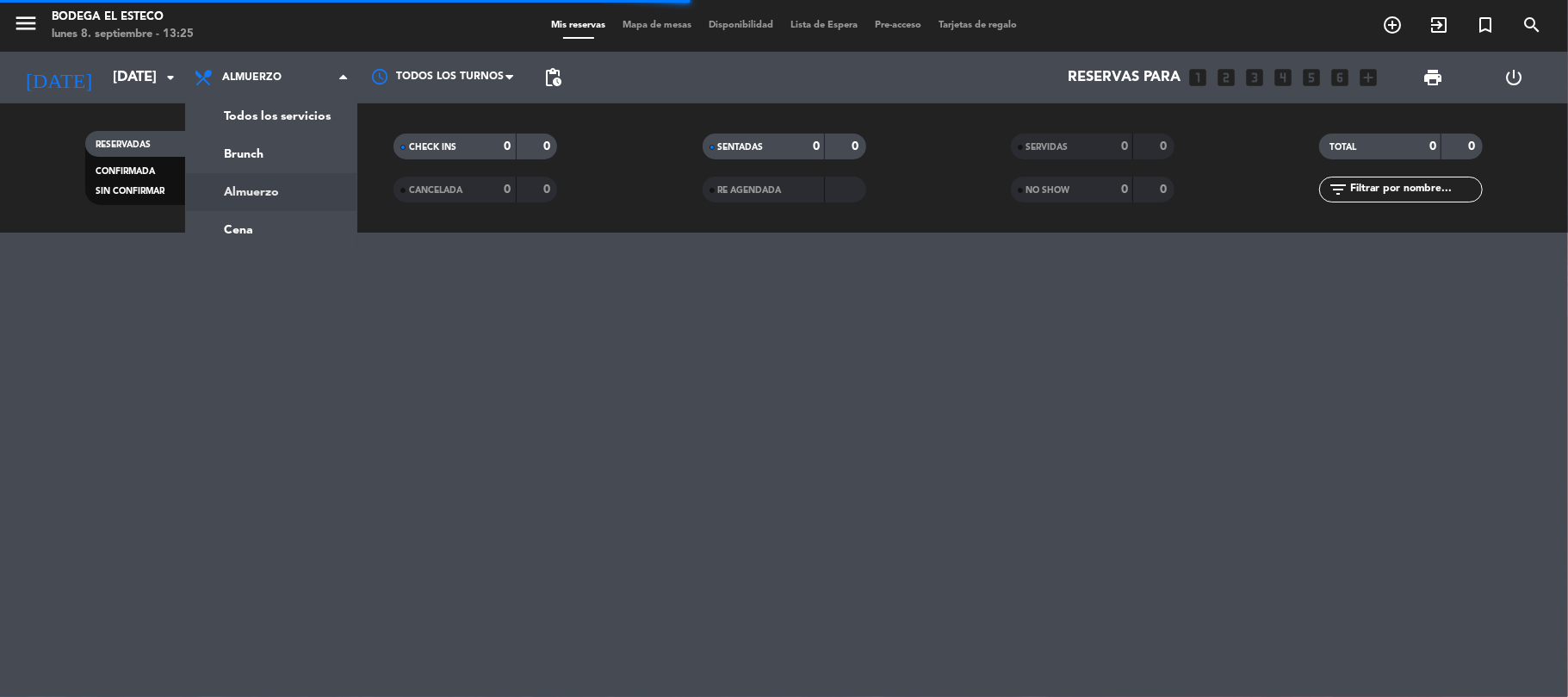
click at [259, 116] on div "menu Bodega El Esteco [DATE] 8. septiembre - 13:25 Mis reservas Mapa de mesas D…" at bounding box center [784, 116] width 1568 height 233
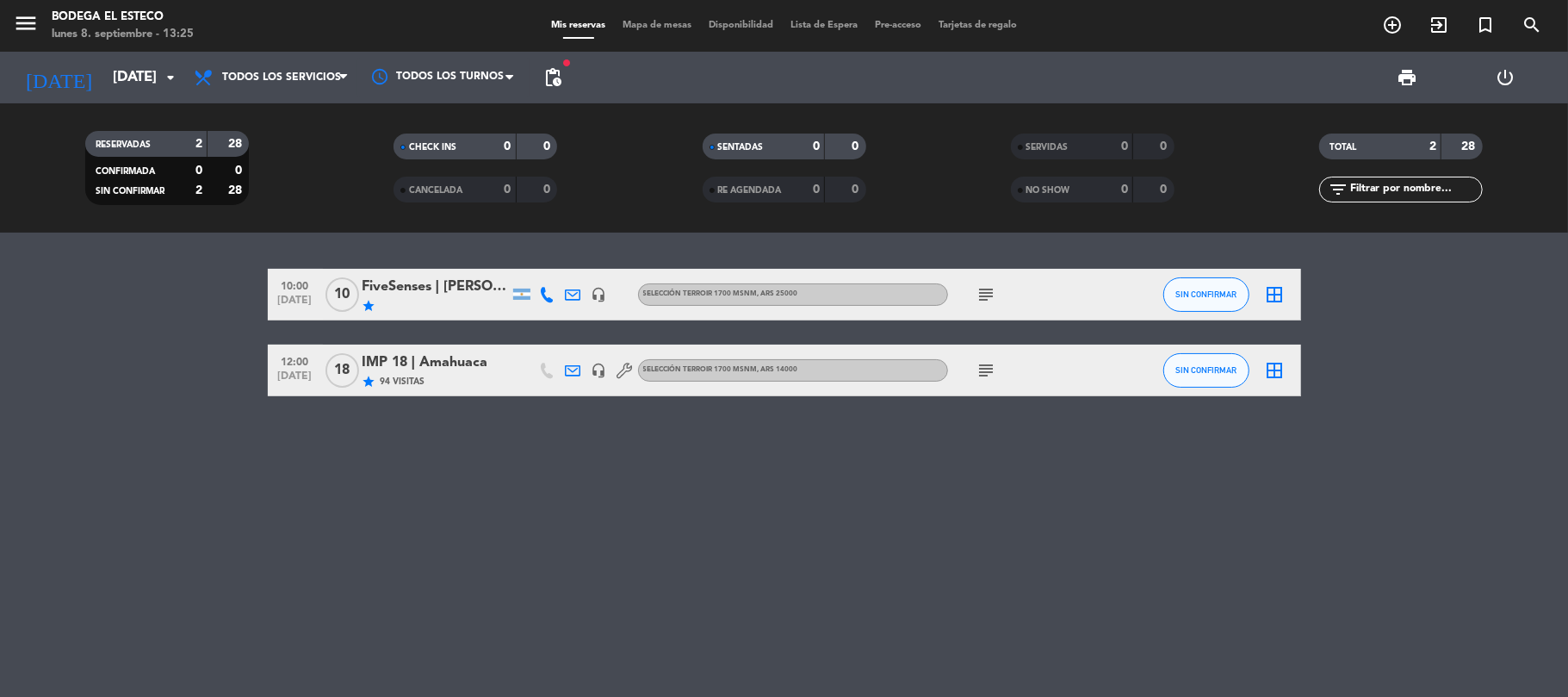
click at [472, 286] on div "FiveSenses | [PERSON_NAME]" at bounding box center [436, 287] width 147 height 23
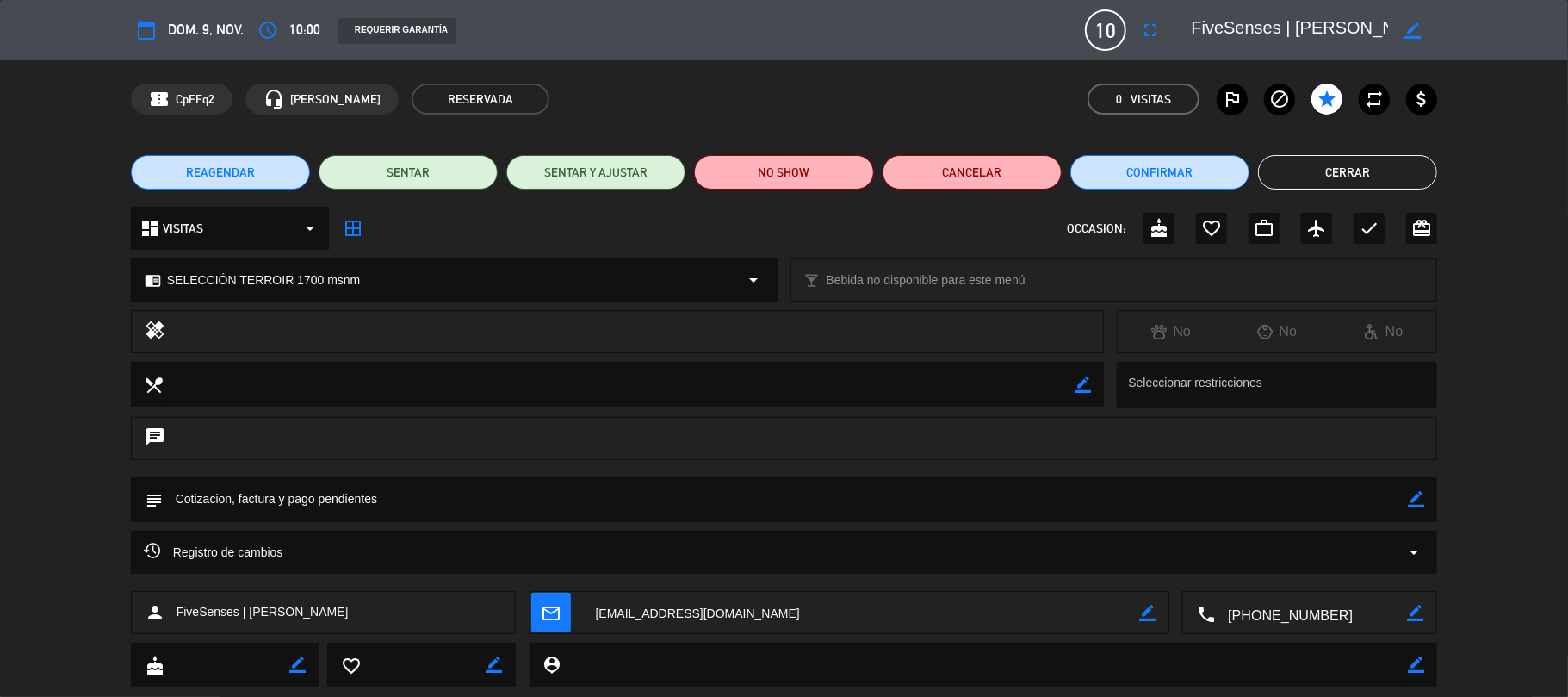
click at [1140, 610] on icon "border_color" at bounding box center [1147, 613] width 16 height 16
drag, startPoint x: 989, startPoint y: 608, endPoint x: 517, endPoint y: 599, distance: 472.1
click at [517, 599] on div "person FiveSenses | [PERSON_NAME] mail_outline local_phone border_color" at bounding box center [784, 612] width 1308 height 43
paste textarea "[EMAIL_ADDRESS]"
type textarea "[EMAIL_ADDRESS][DOMAIN_NAME]"
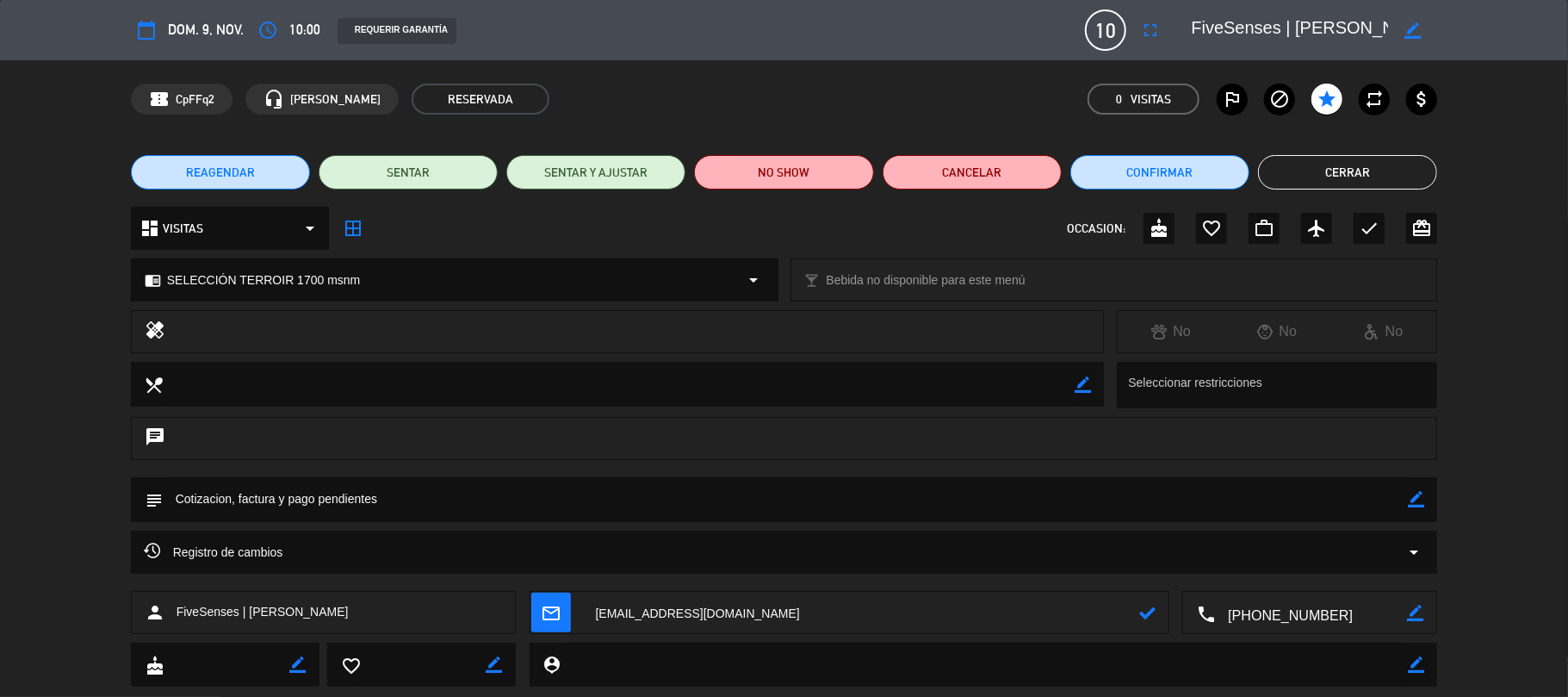
click at [1156, 618] on div "mail_outline" at bounding box center [849, 613] width 639 height 43
click at [1151, 610] on icon at bounding box center [1147, 613] width 16 height 16
click at [372, 23] on div "REQUERIR GARANTÍA" at bounding box center [398, 30] width 119 height 26
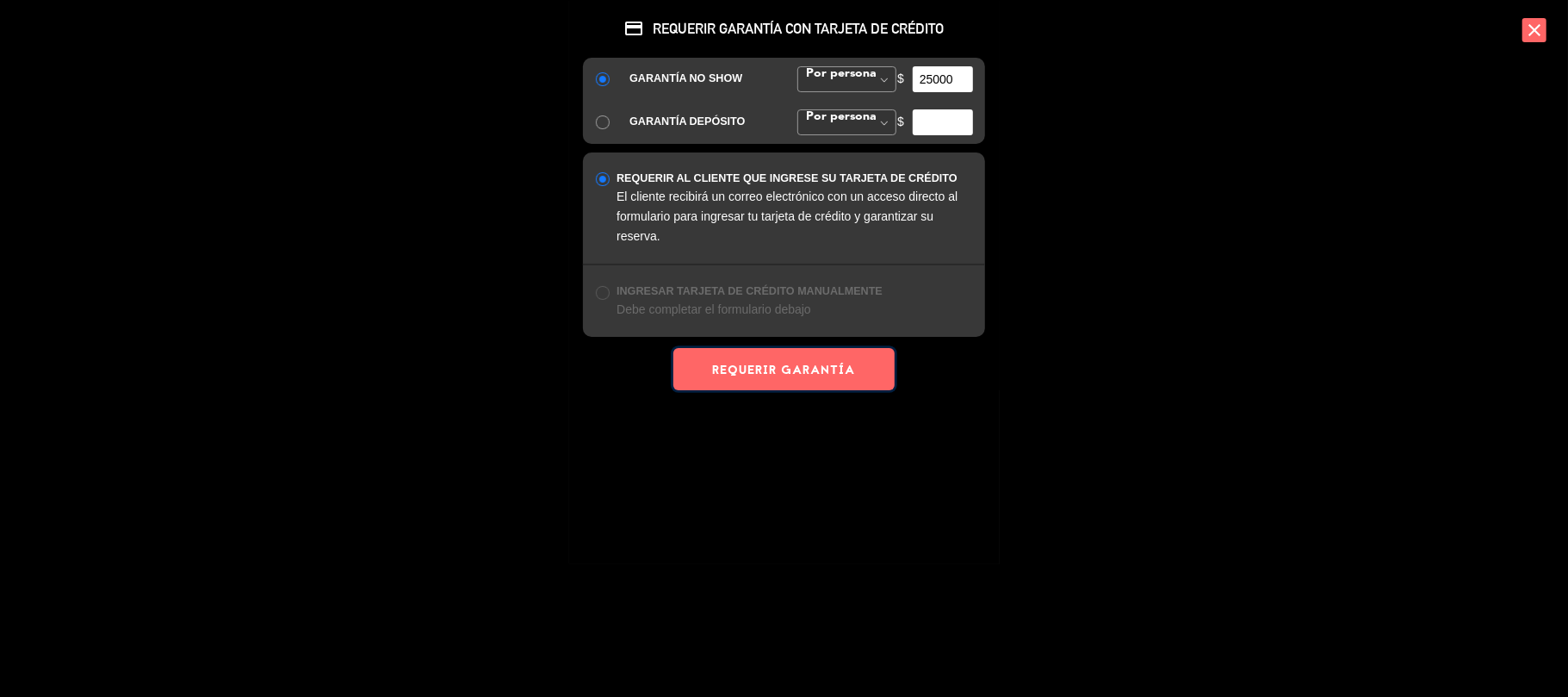
click at [787, 370] on button "REQUERIR GARANTÍA" at bounding box center [783, 368] width 221 height 43
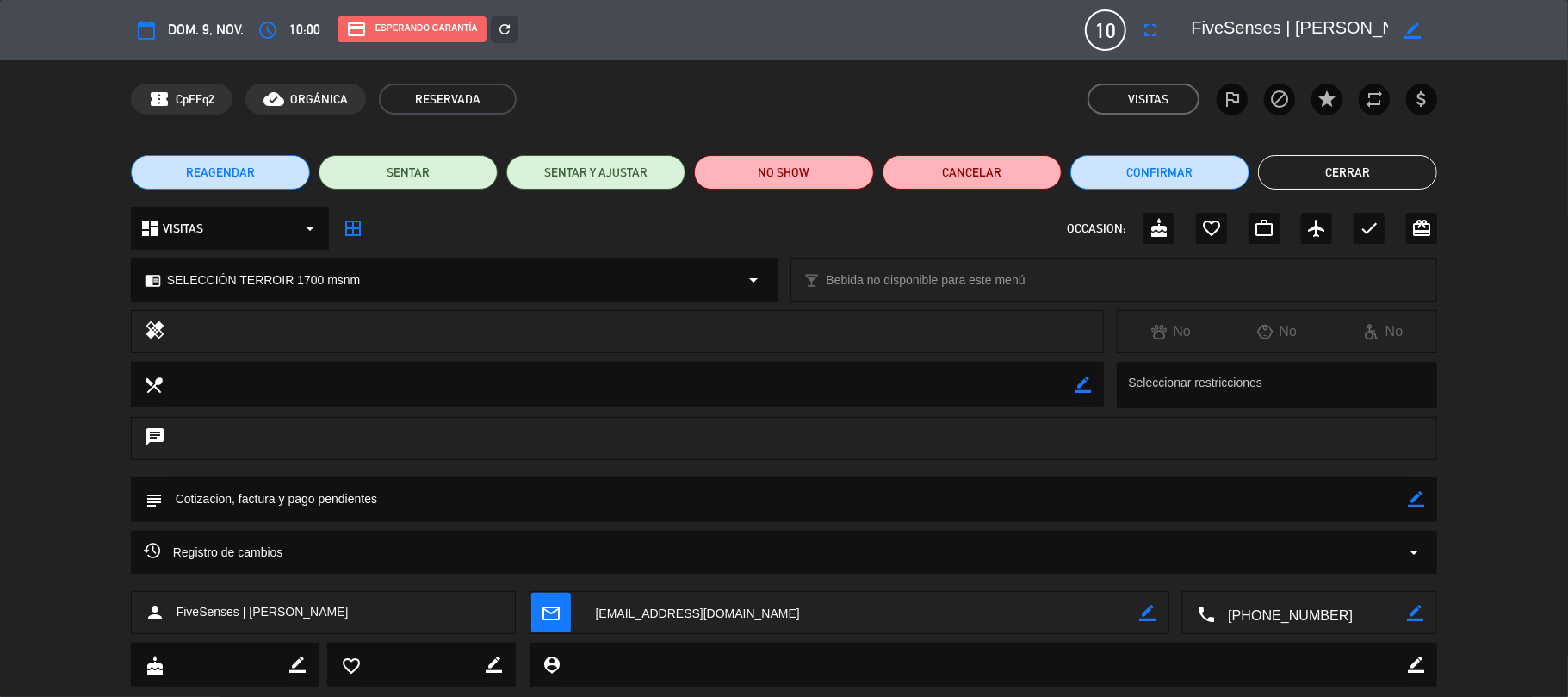
click at [1411, 28] on icon "border_color" at bounding box center [1413, 30] width 16 height 16
click at [1275, 33] on textarea at bounding box center [1290, 29] width 197 height 31
type textarea "[PERSON_NAME]"
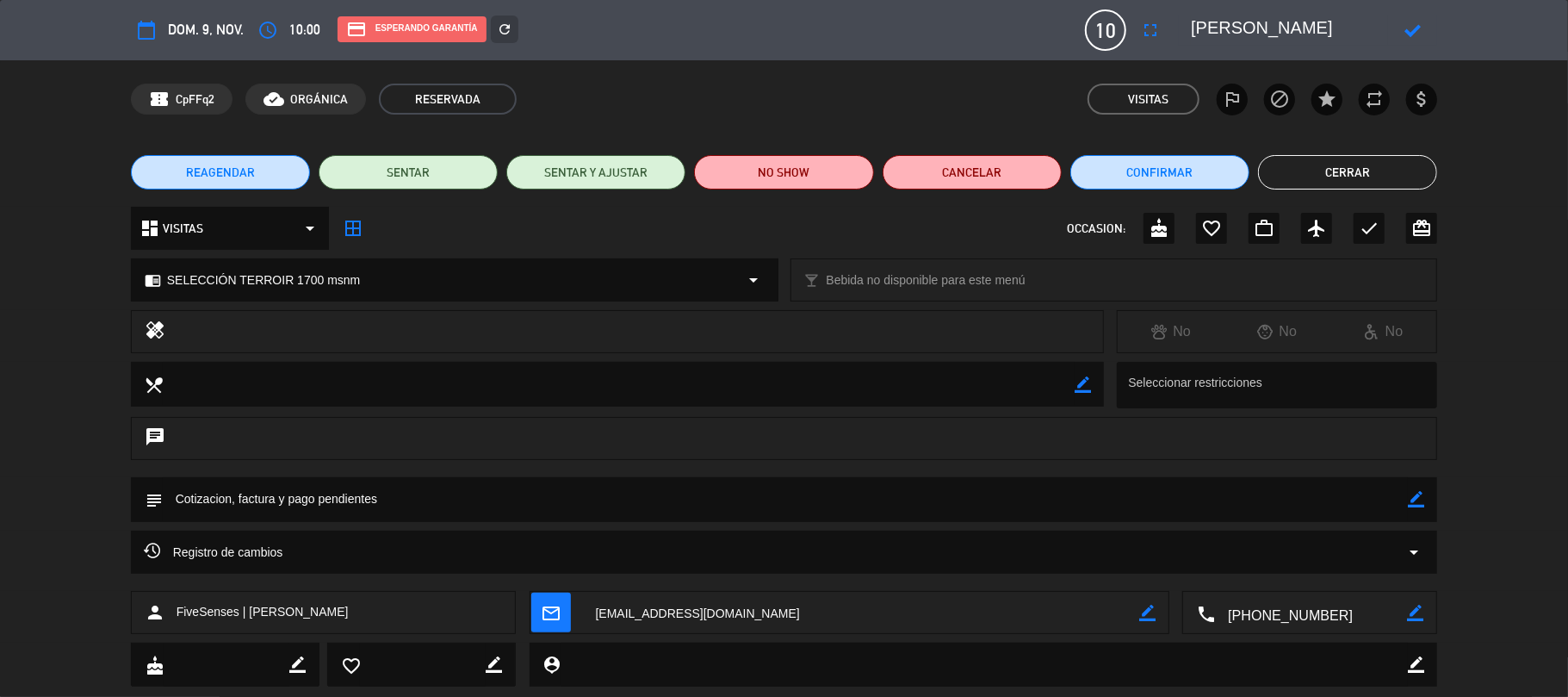
click at [1416, 29] on icon at bounding box center [1413, 30] width 16 height 16
click at [1417, 498] on icon "border_color" at bounding box center [1416, 498] width 16 height 16
click at [1340, 510] on textarea at bounding box center [786, 499] width 1246 height 44
drag, startPoint x: 351, startPoint y: 492, endPoint x: 135, endPoint y: 491, distance: 216.0
click at [135, 491] on div "subject" at bounding box center [784, 499] width 1308 height 45
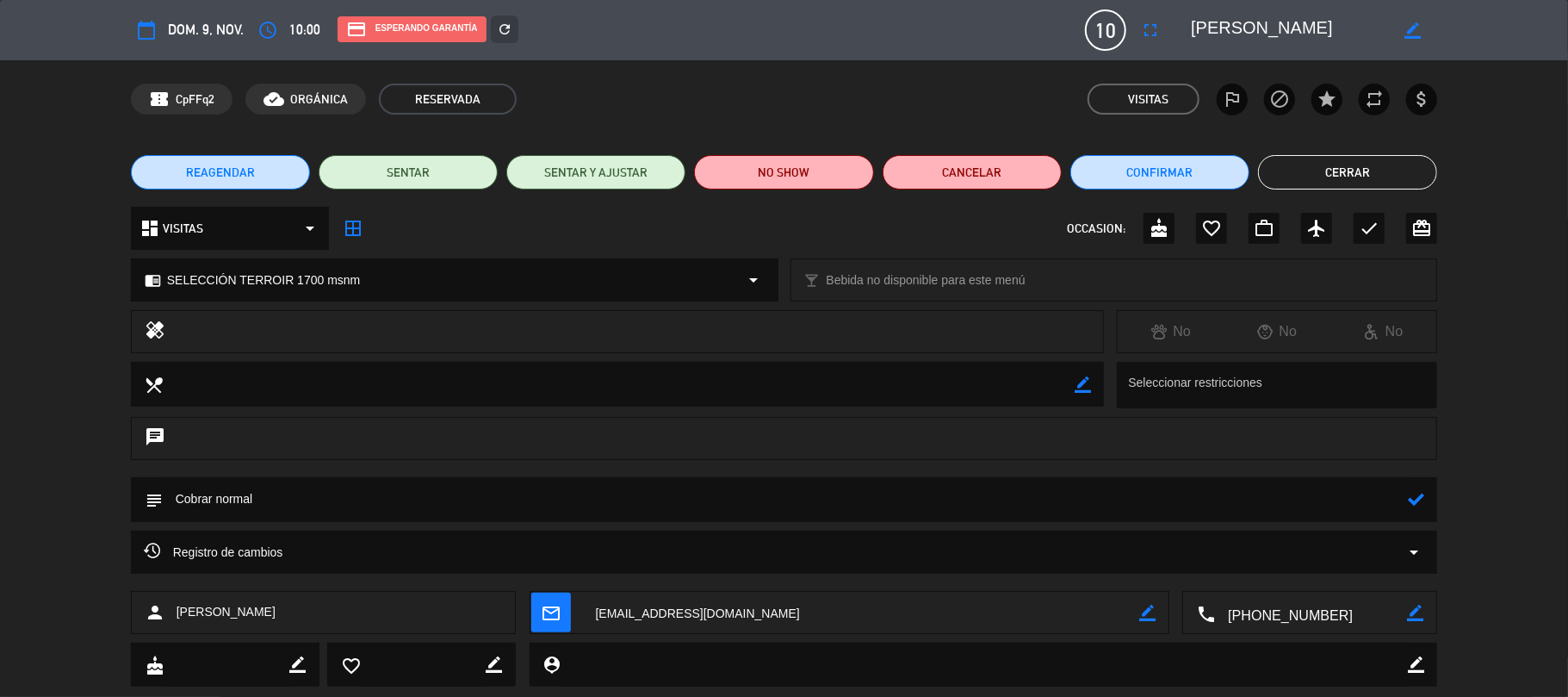
type textarea "Cobrar normal"
click at [1415, 501] on icon at bounding box center [1416, 498] width 16 height 16
click at [1340, 181] on button "Cerrar" at bounding box center [1347, 172] width 179 height 34
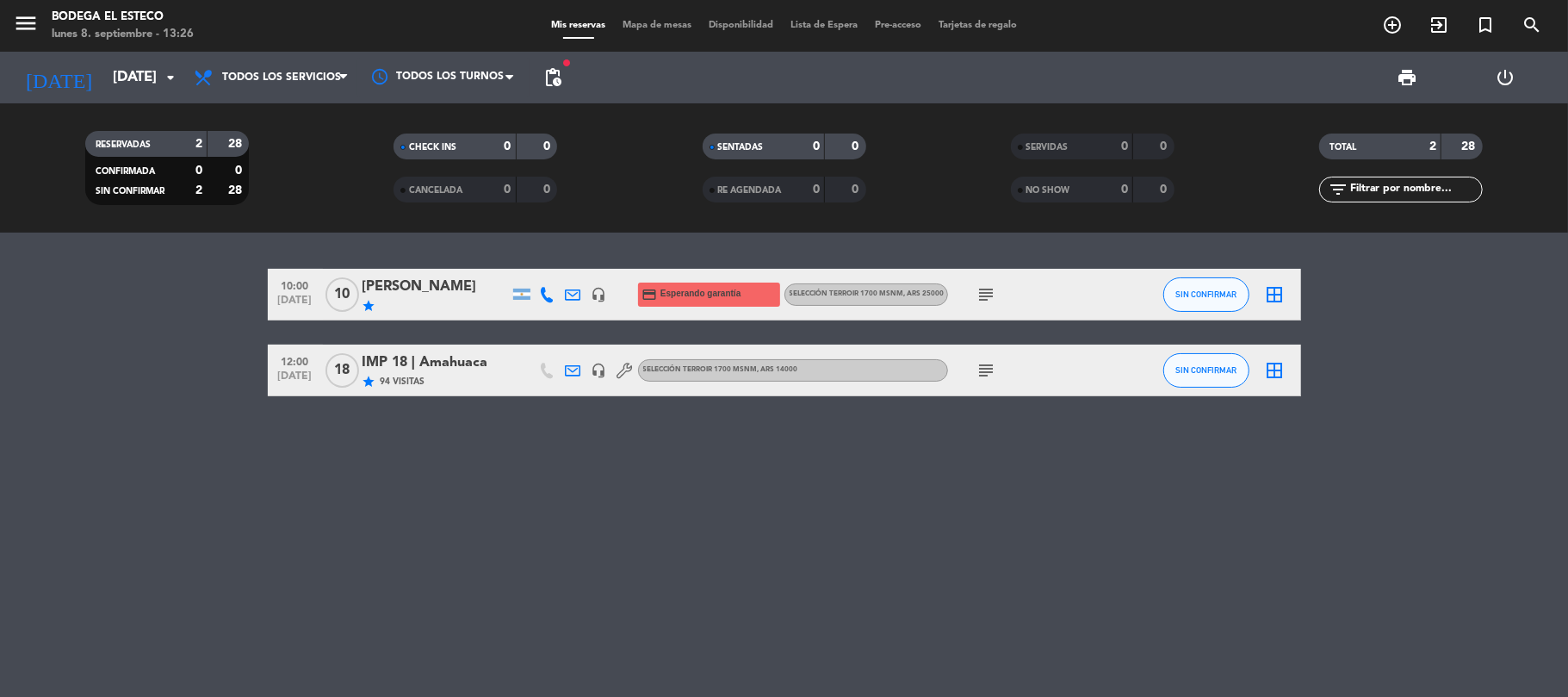
click at [414, 284] on div "[PERSON_NAME]" at bounding box center [436, 287] width 147 height 23
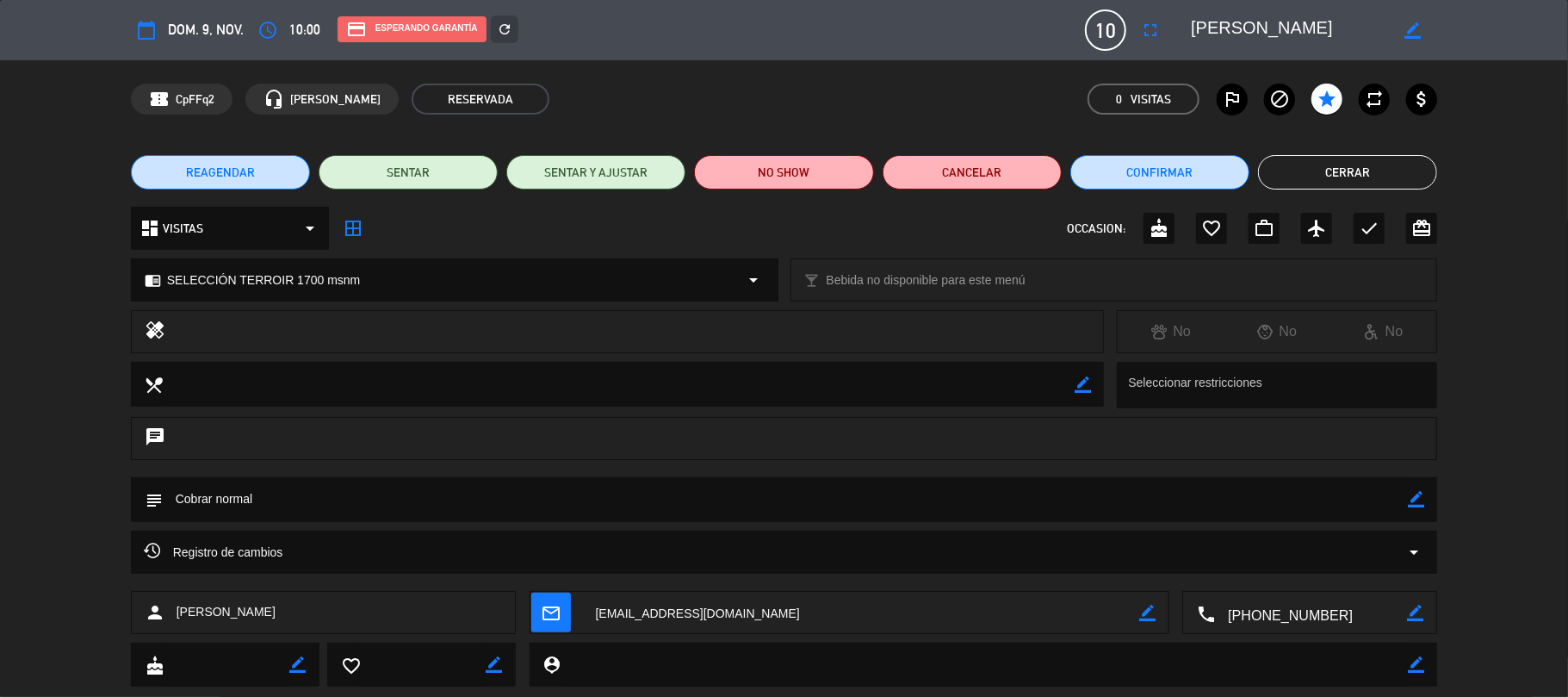
click at [1421, 498] on icon "border_color" at bounding box center [1416, 498] width 16 height 16
click at [1352, 504] on textarea at bounding box center [786, 499] width 1246 height 44
type textarea "Preguntar tipo de degustacion & Cobrar normal"
click at [1427, 488] on div "subject" at bounding box center [784, 499] width 1308 height 45
click at [1420, 504] on icon at bounding box center [1416, 498] width 16 height 16
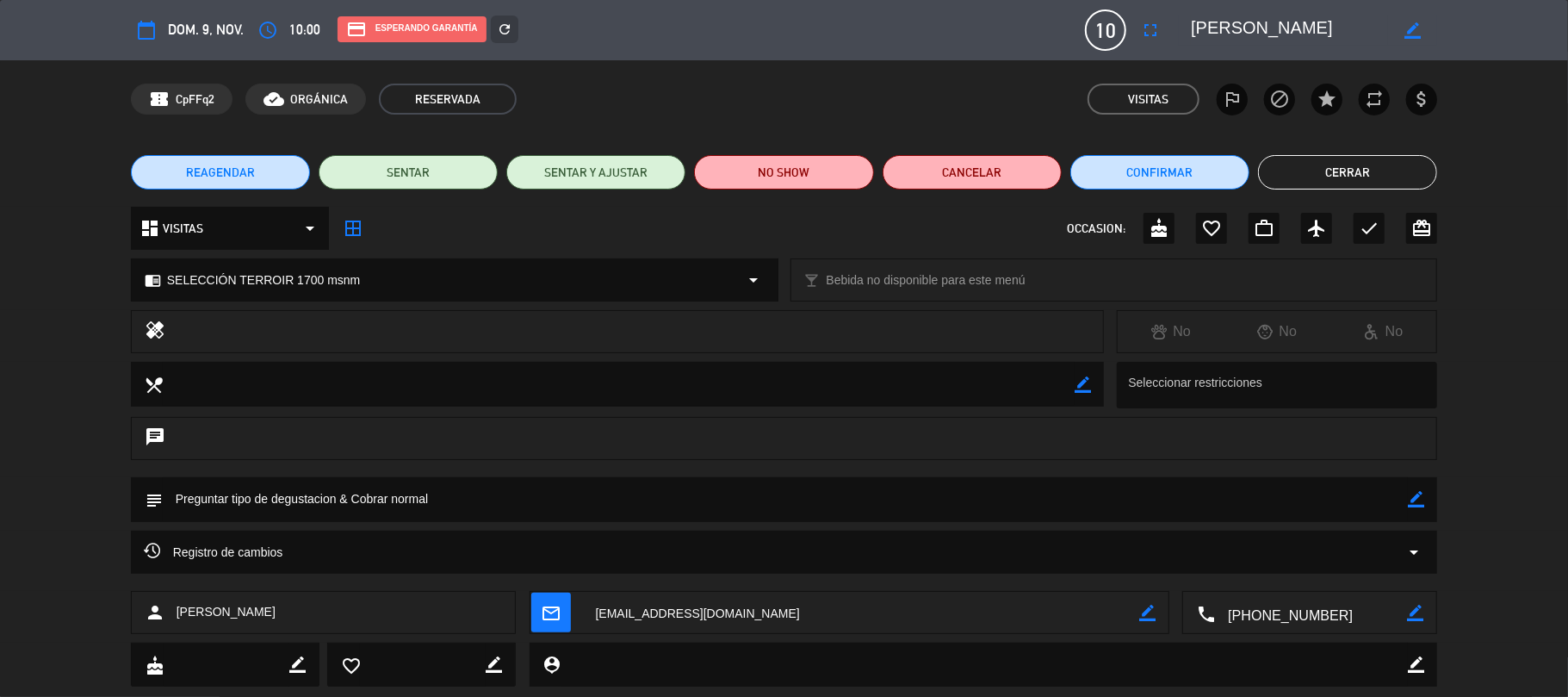
click at [1295, 167] on button "Cerrar" at bounding box center [1347, 172] width 179 height 34
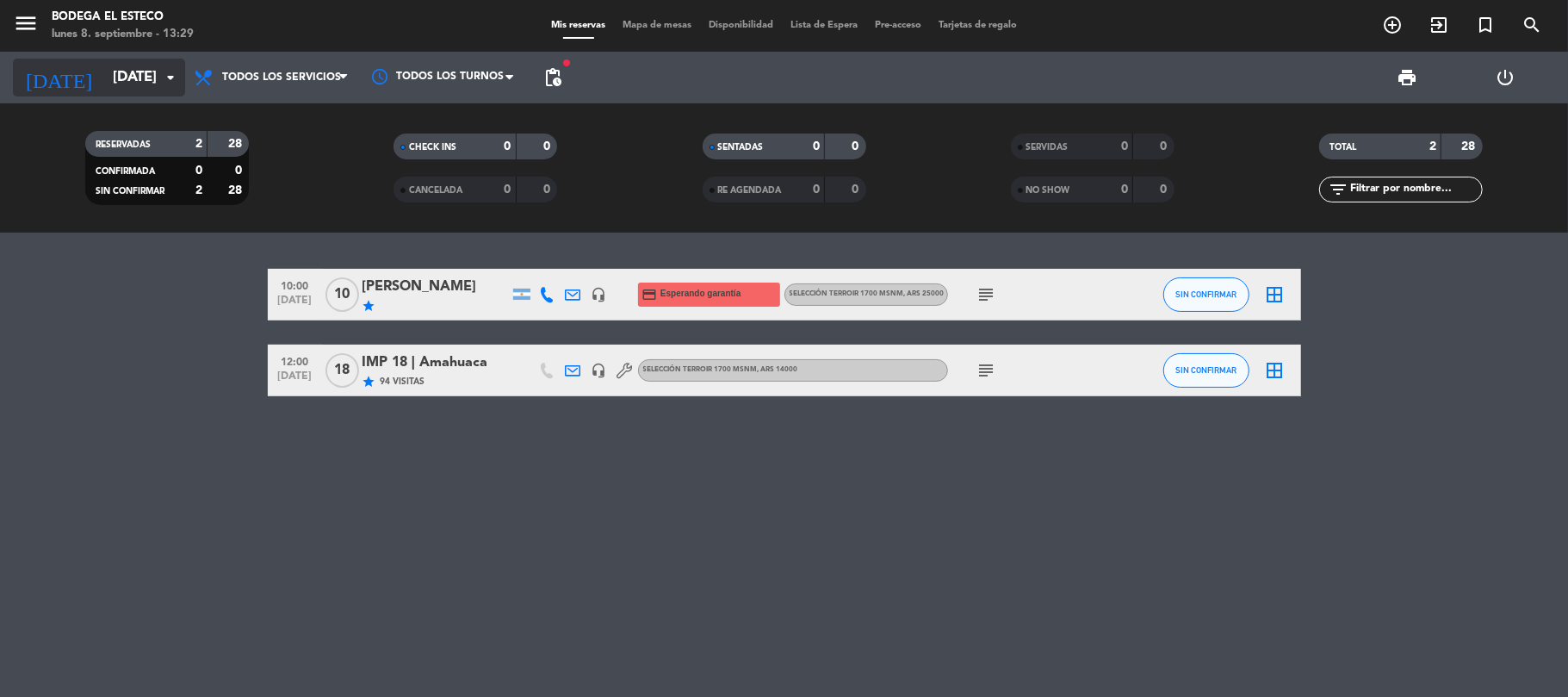
click at [109, 78] on input "[DATE]" at bounding box center [197, 78] width 186 height 33
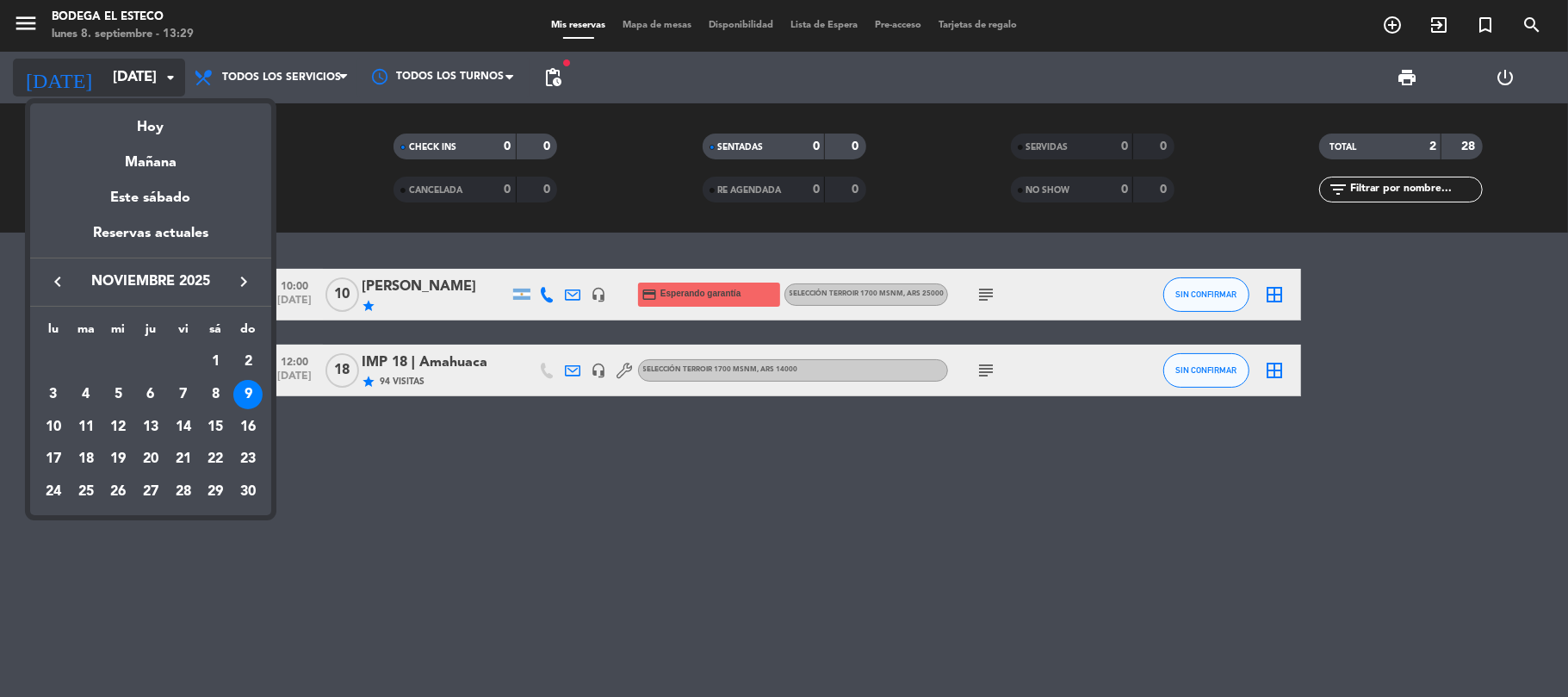
click at [131, 109] on div "Hoy" at bounding box center [151, 120] width 241 height 35
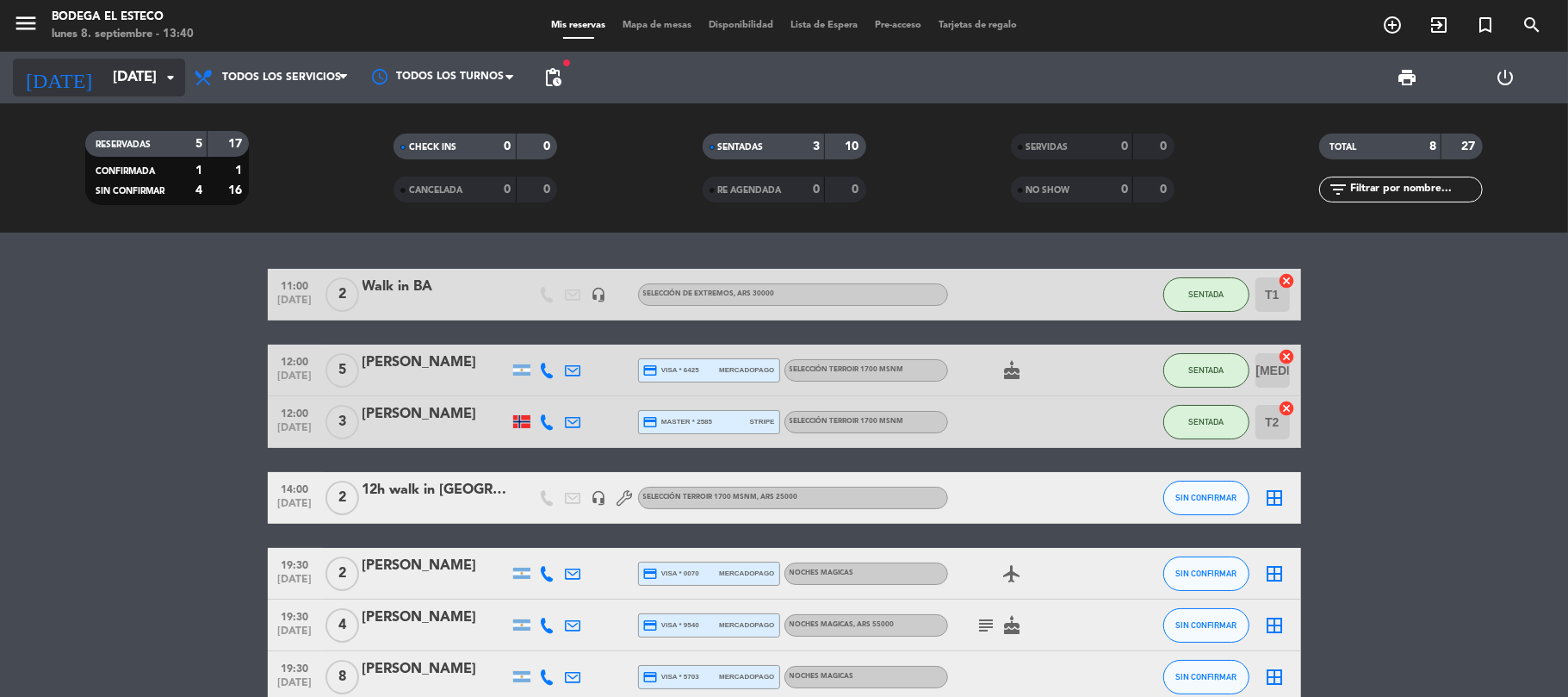
click at [104, 70] on input "[DATE]" at bounding box center [197, 78] width 186 height 33
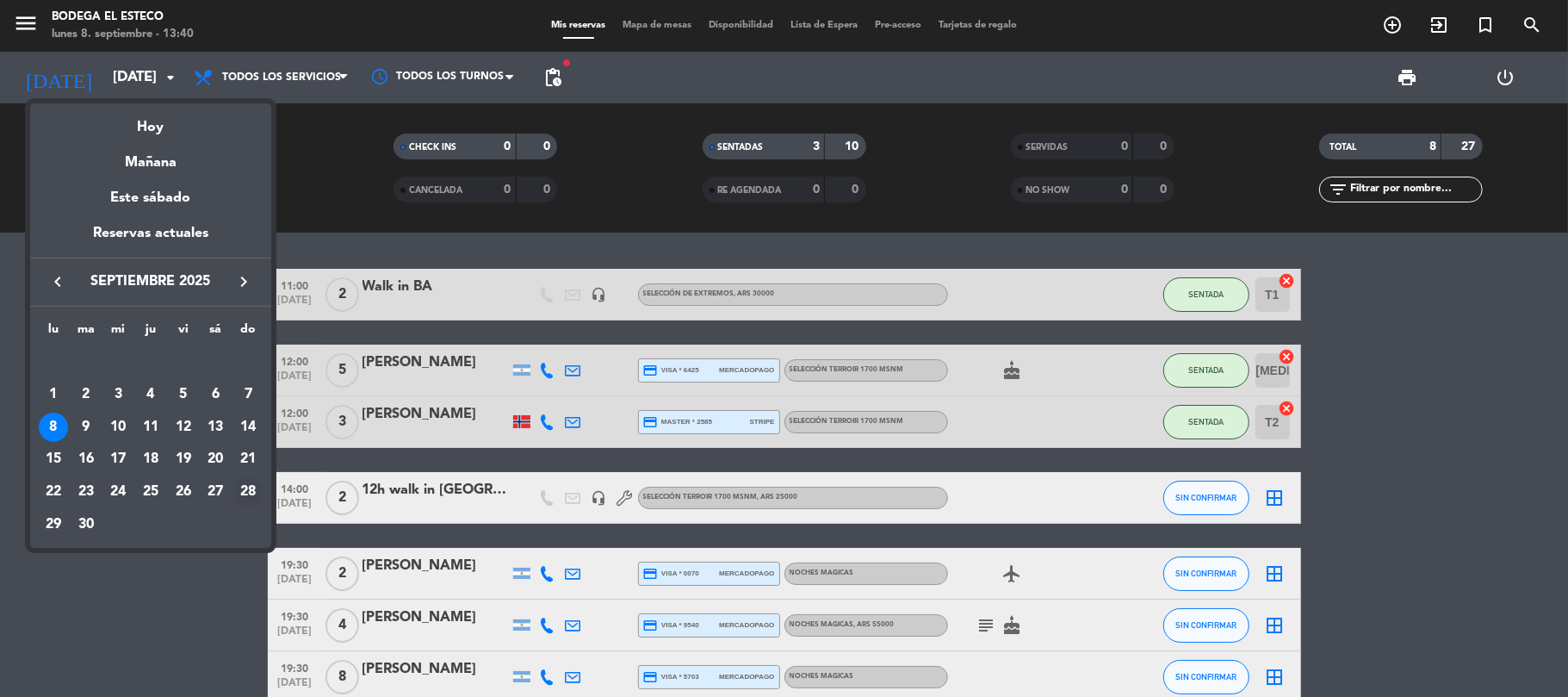
click at [253, 500] on div "28" at bounding box center [248, 491] width 29 height 29
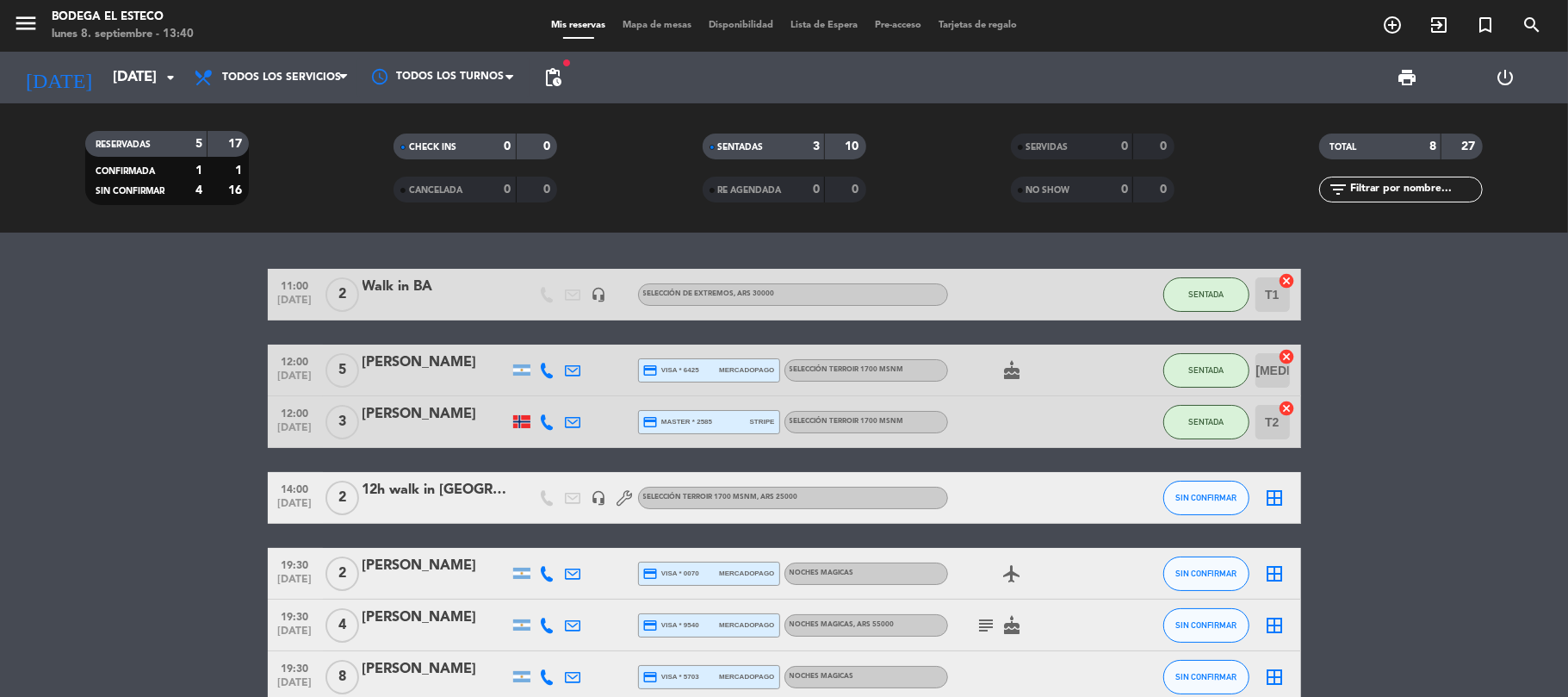
type input "[DATE]"
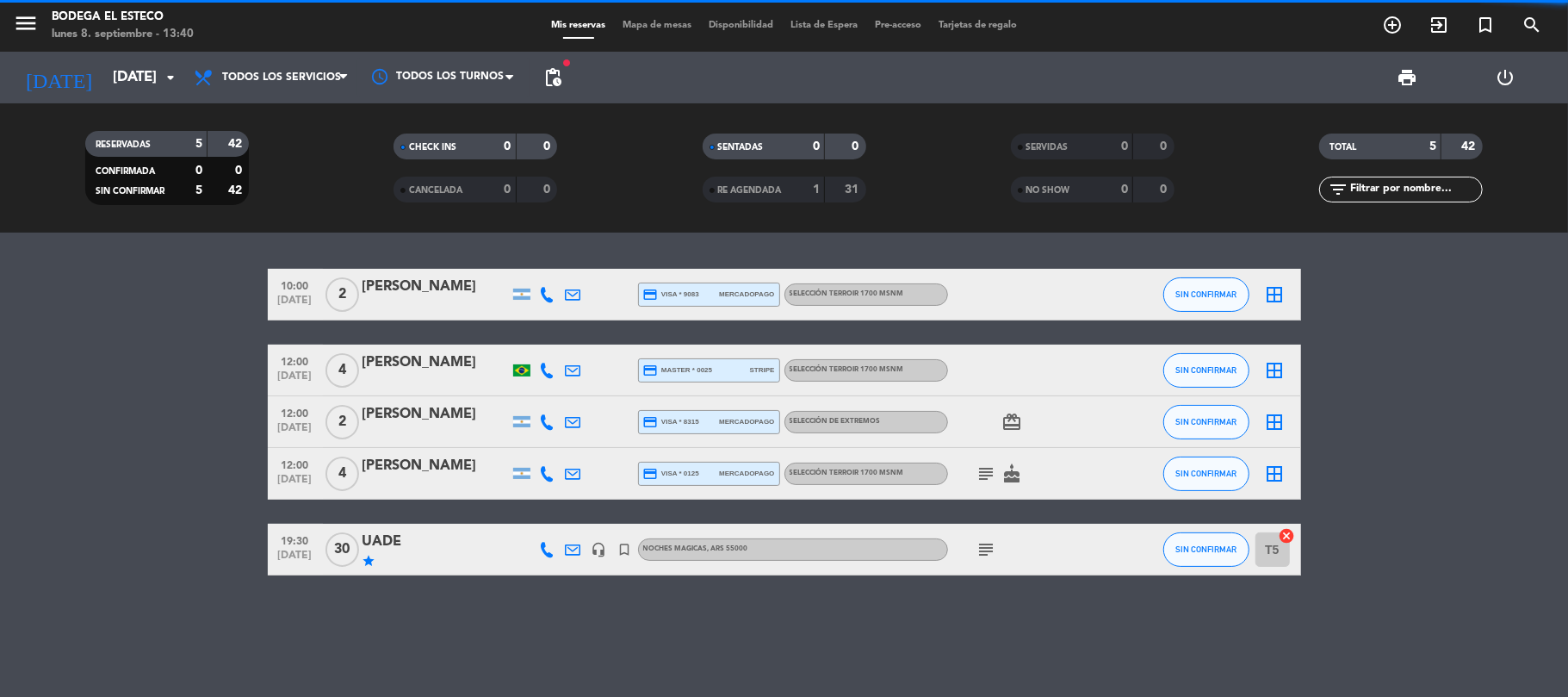
click at [383, 542] on div "UADE" at bounding box center [436, 542] width 147 height 23
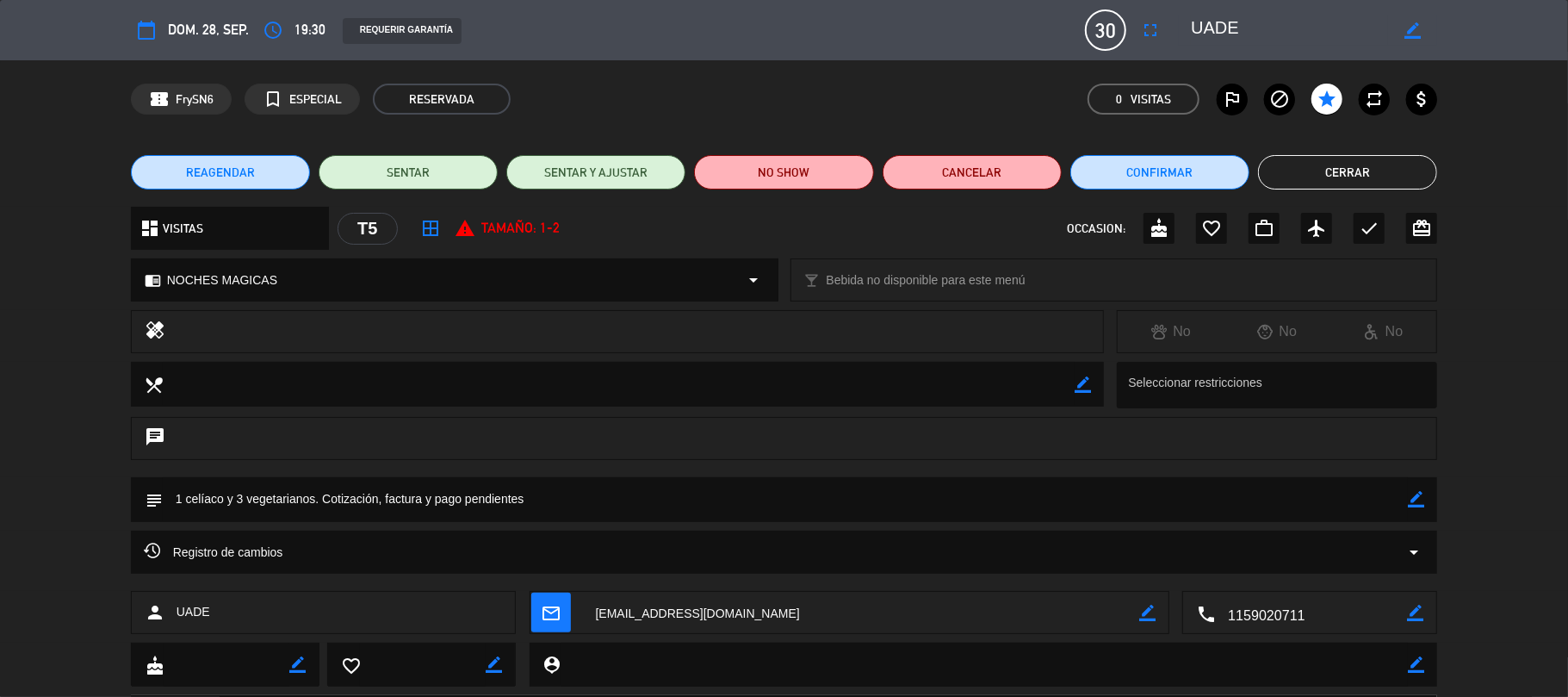
click at [1406, 492] on textarea at bounding box center [786, 499] width 1246 height 44
click at [1413, 497] on icon "border_color" at bounding box center [1416, 498] width 16 height 16
drag, startPoint x: 597, startPoint y: 508, endPoint x: 320, endPoint y: 496, distance: 277.3
click at [320, 496] on textarea at bounding box center [786, 499] width 1246 height 44
type textarea "1 celíaco y 3 vegetarianos. Factura emitida y pagada por 1.276.000. Resta emiti…"
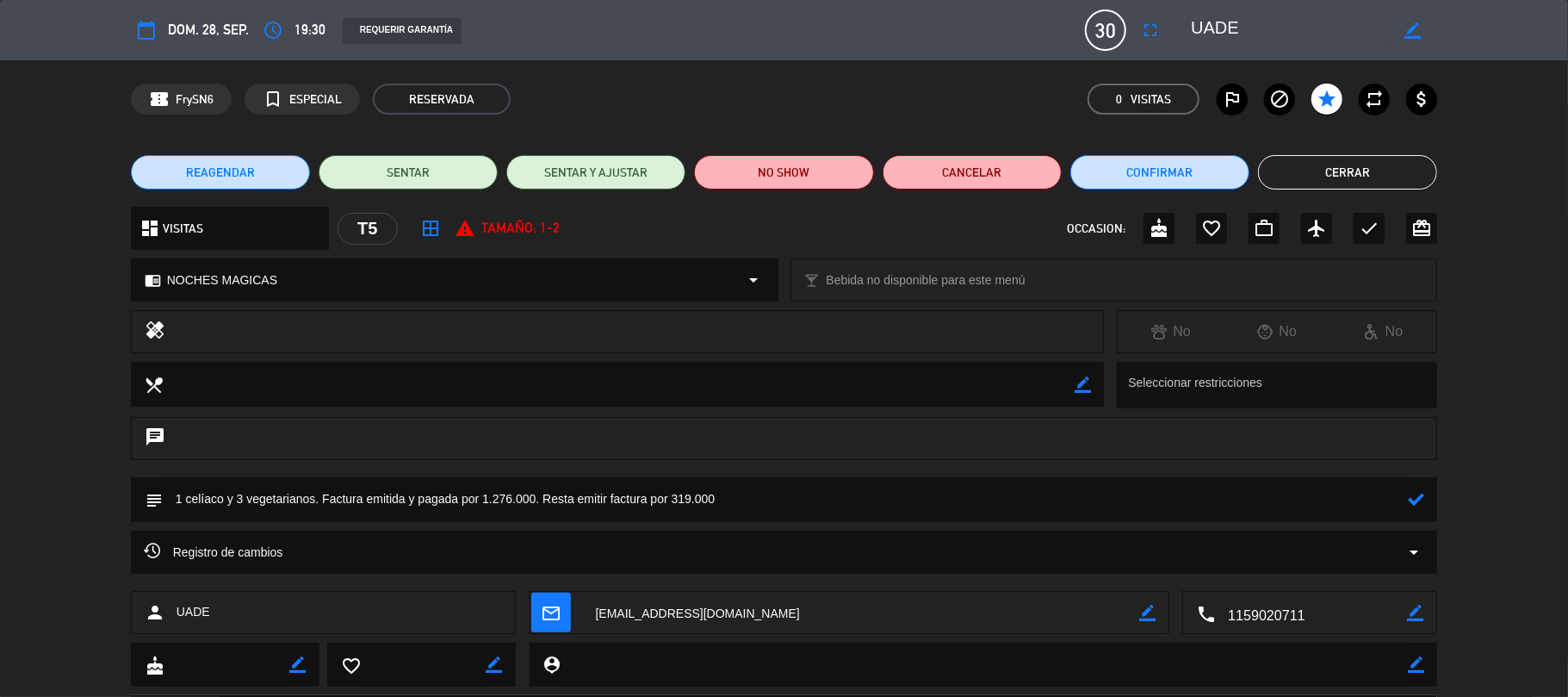
click at [1417, 492] on icon at bounding box center [1416, 498] width 16 height 16
click at [1321, 173] on button "Cerrar" at bounding box center [1347, 172] width 179 height 34
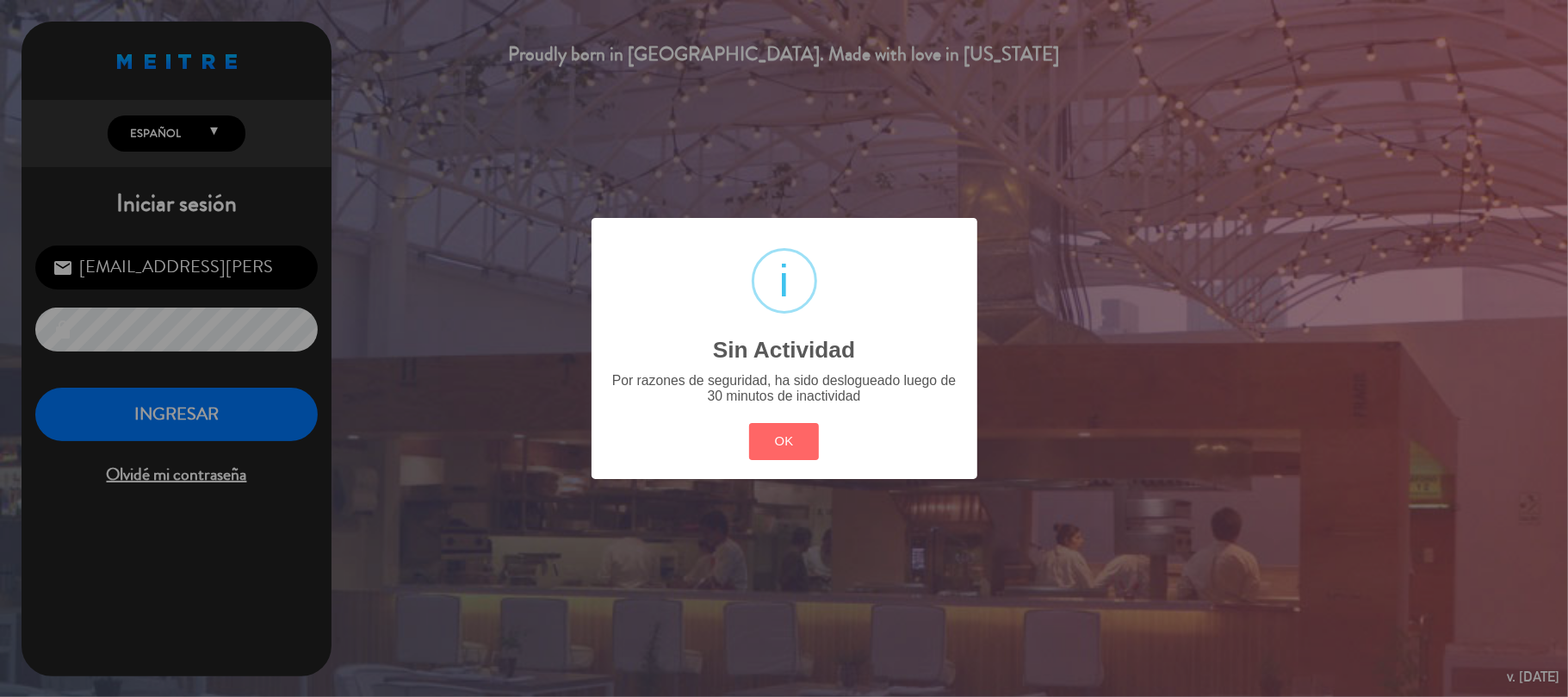
click at [739, 469] on div "? ! i Sin Actividad × Por razones de seguridad, ha sido deslogueado luego de 30…" at bounding box center [785, 348] width 386 height 260
click at [784, 439] on button "OK" at bounding box center [784, 441] width 70 height 37
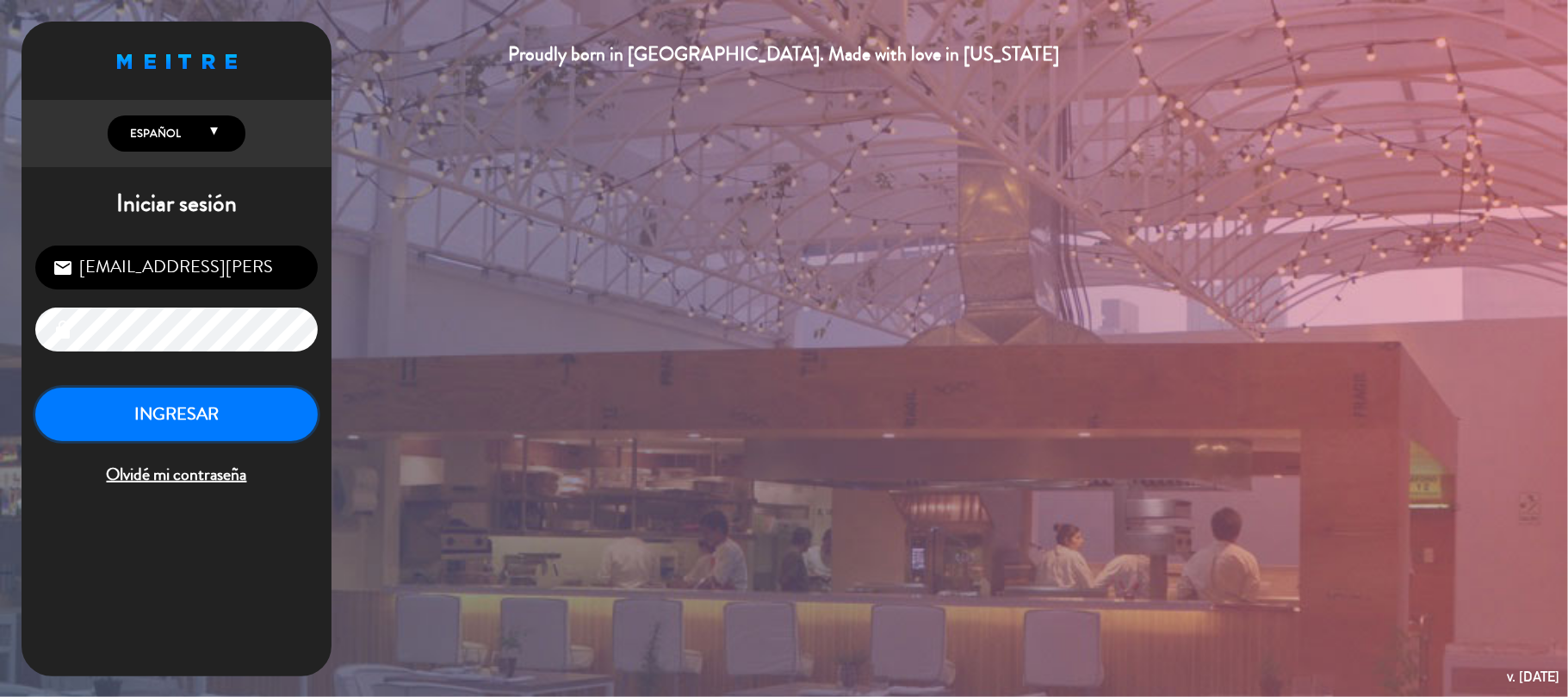
click at [186, 431] on button "INGRESAR" at bounding box center [176, 414] width 282 height 54
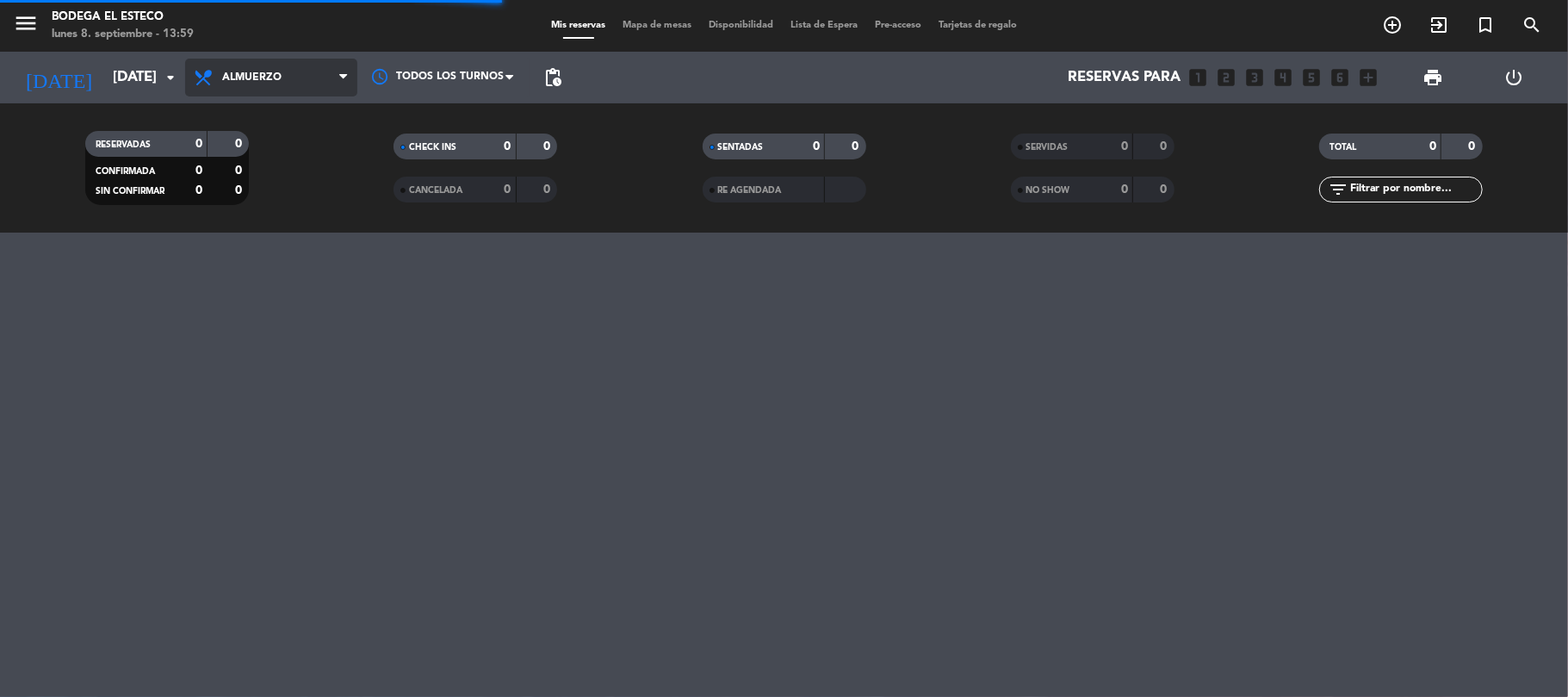
click at [276, 78] on span "Almuerzo" at bounding box center [252, 77] width 60 height 12
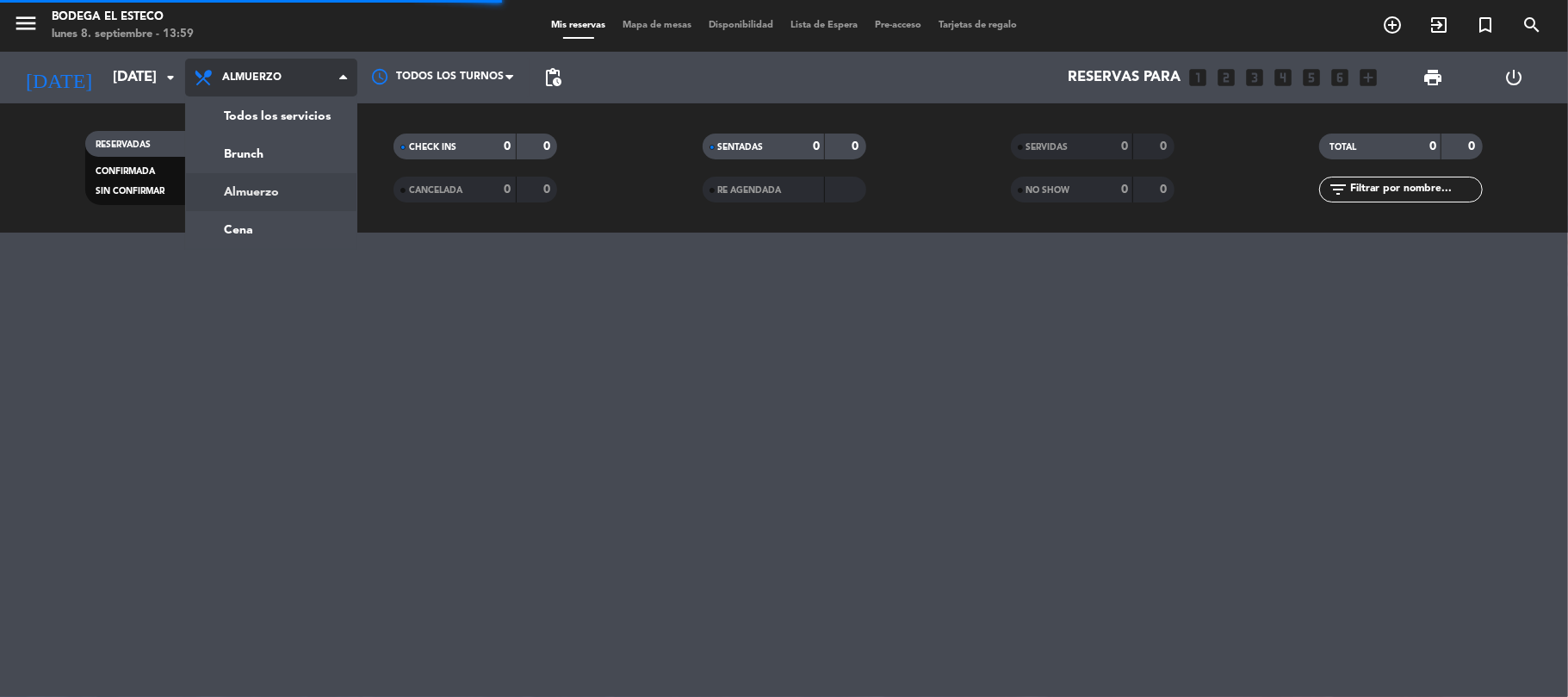
click at [271, 117] on div "menu Bodega El Esteco [DATE] 8. septiembre - 13:59 Mis reservas Mapa de mesas D…" at bounding box center [784, 116] width 1568 height 233
